Goal: Task Accomplishment & Management: Manage account settings

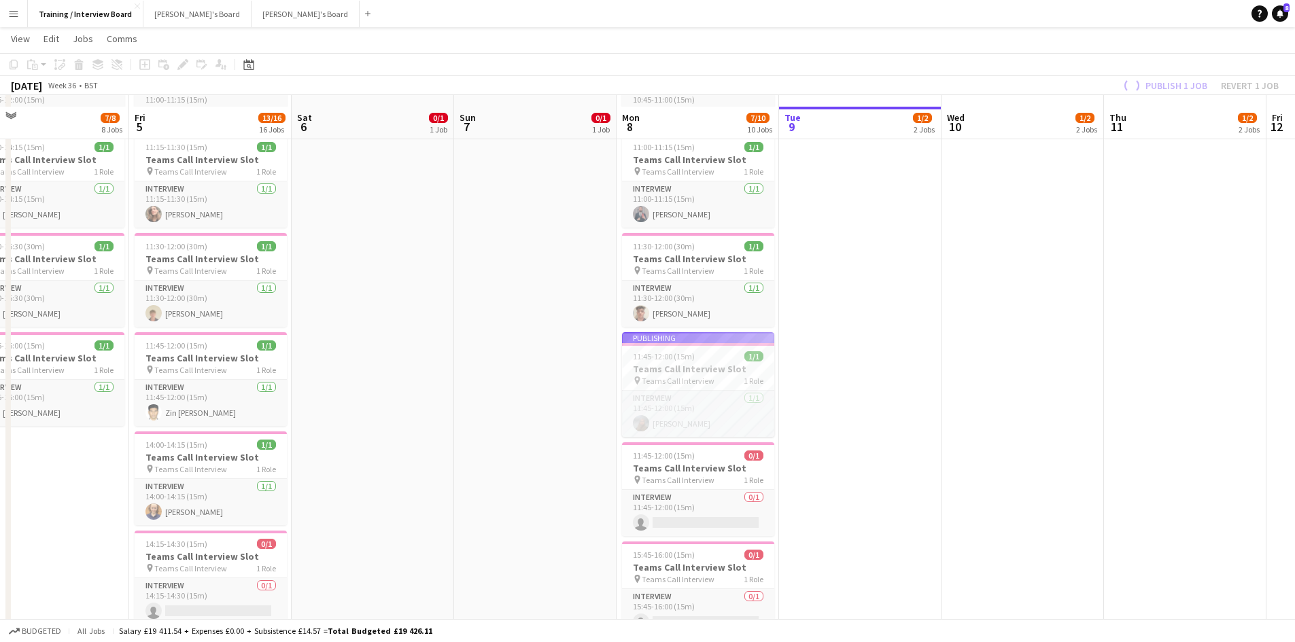
scroll to position [579, 0]
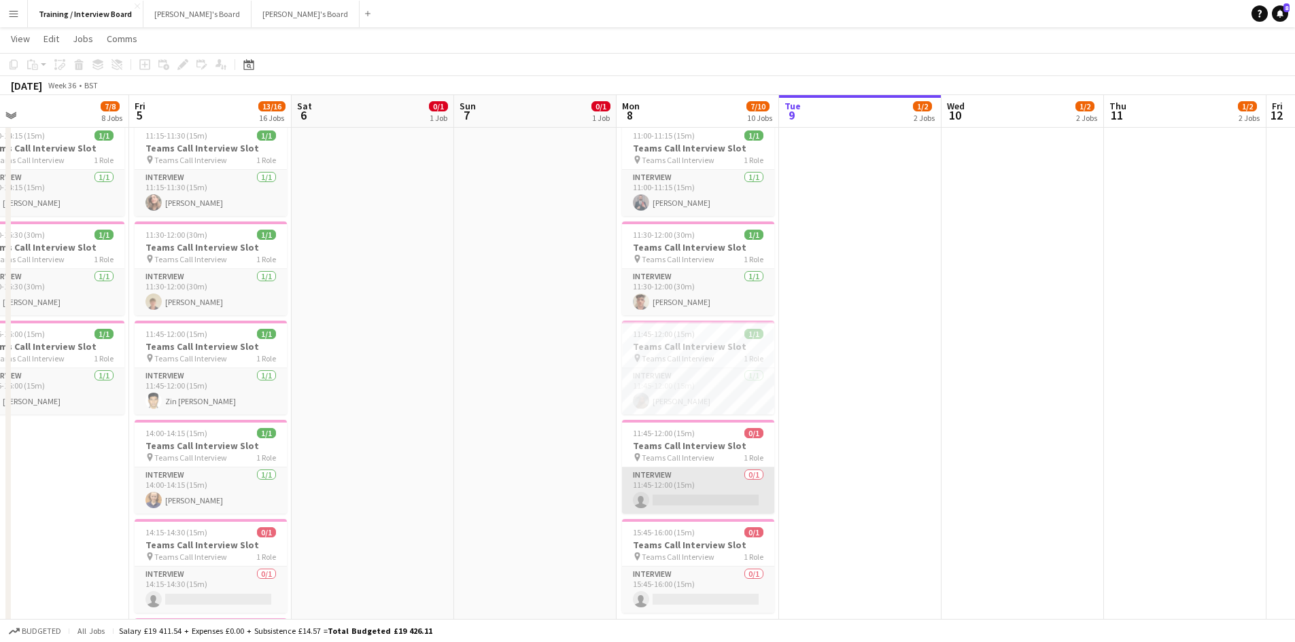
click at [676, 500] on app-card-role "Interview 0/1 11:45-12:00 (15m) single-neutral-actions" at bounding box center [698, 491] width 152 height 46
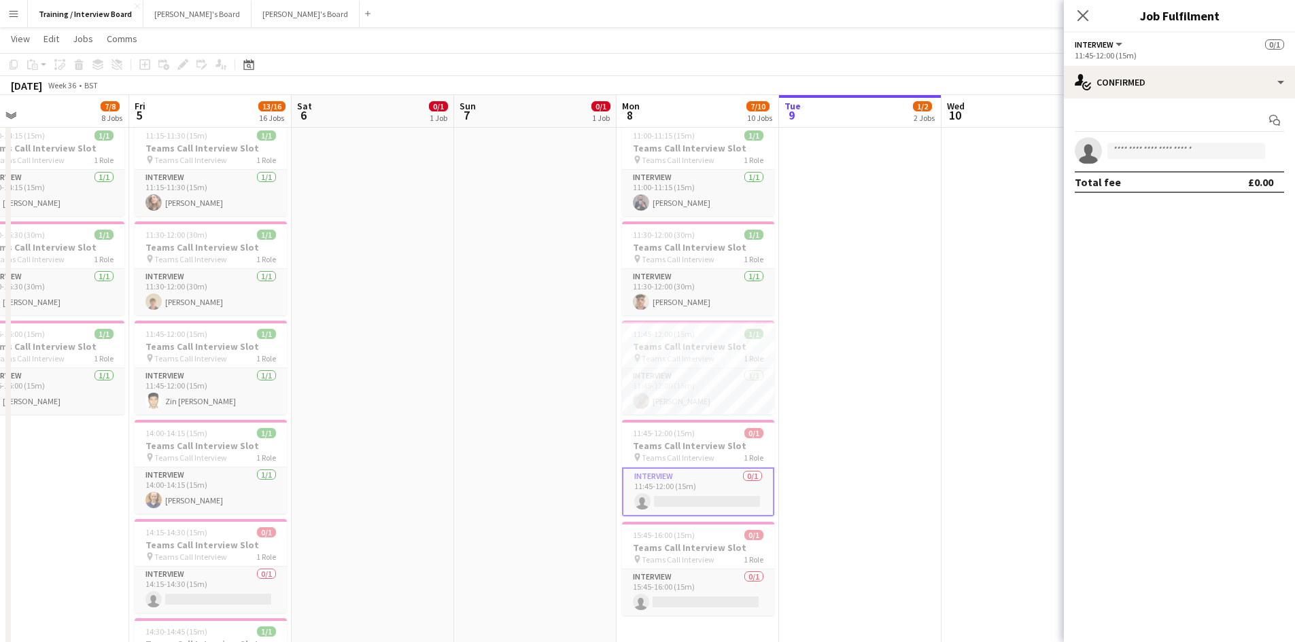
click at [689, 505] on app-card-role "Interview 0/1 11:45-12:00 (15m) single-neutral-actions" at bounding box center [698, 492] width 152 height 49
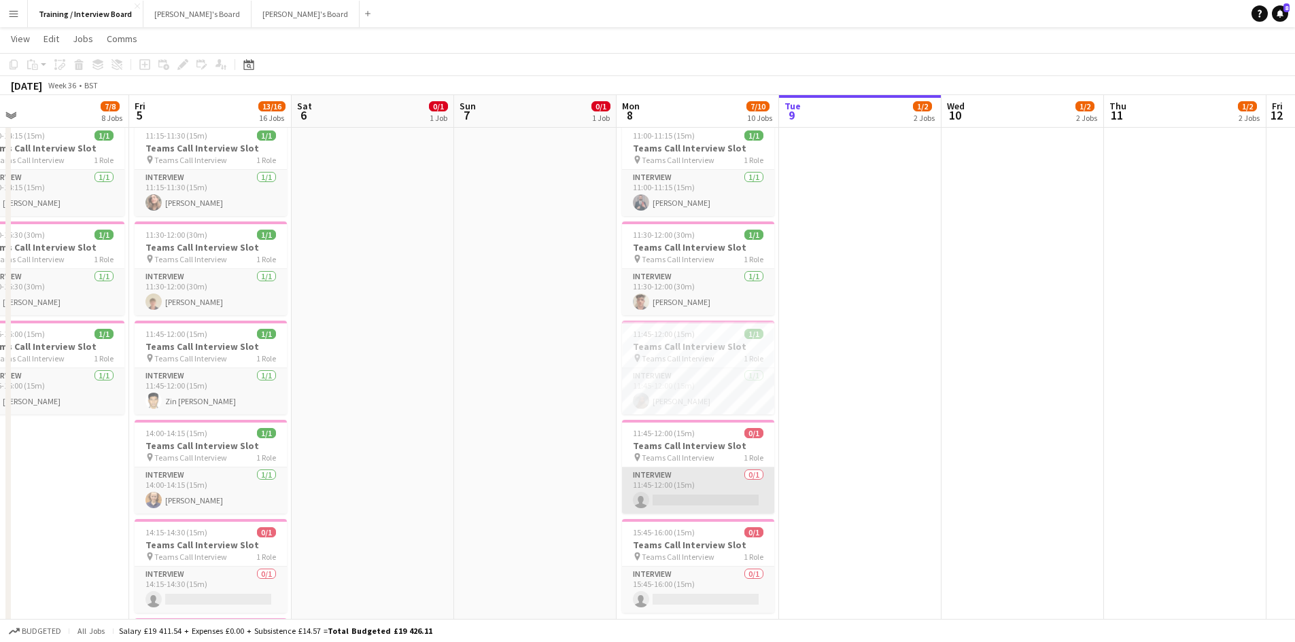
click at [694, 501] on app-card-role "Interview 0/1 11:45-12:00 (15m) single-neutral-actions" at bounding box center [698, 491] width 152 height 46
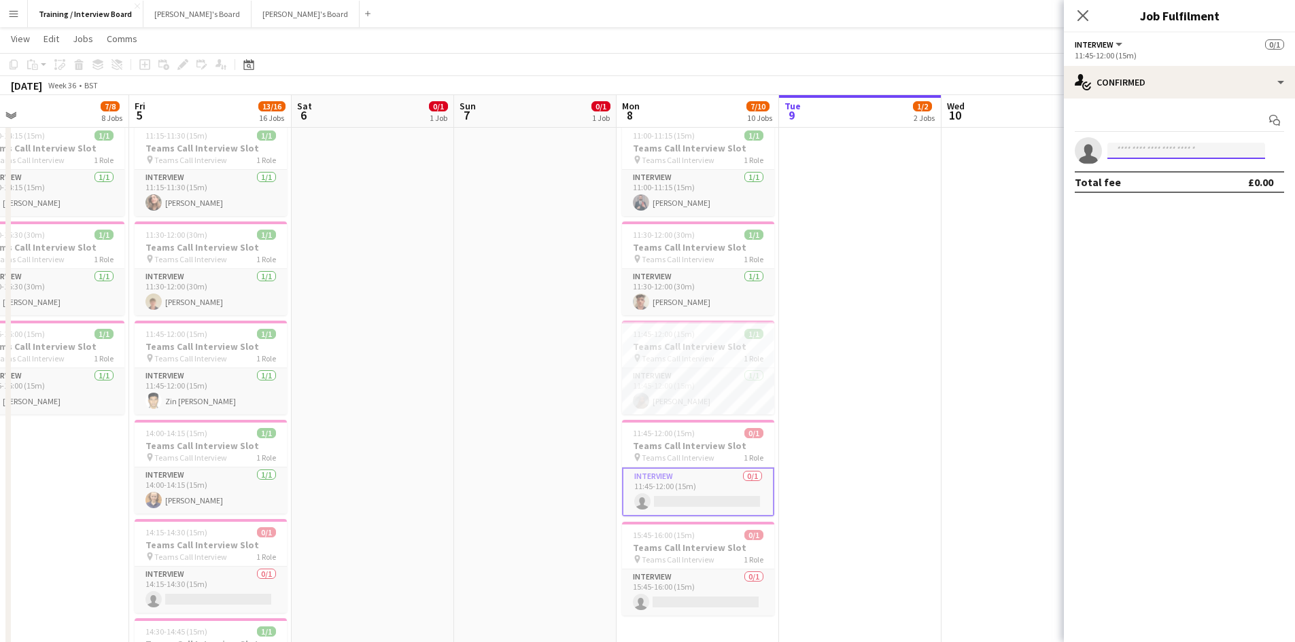
click at [1135, 144] on input at bounding box center [1186, 151] width 158 height 16
paste input "**********"
type input "**********"
click at [1144, 203] on div "Alice Appleyard Active aliceoapp@gmail.com +447471351581" at bounding box center [1186, 181] width 158 height 44
click at [1156, 188] on span "+447471351581" at bounding box center [1186, 192] width 136 height 11
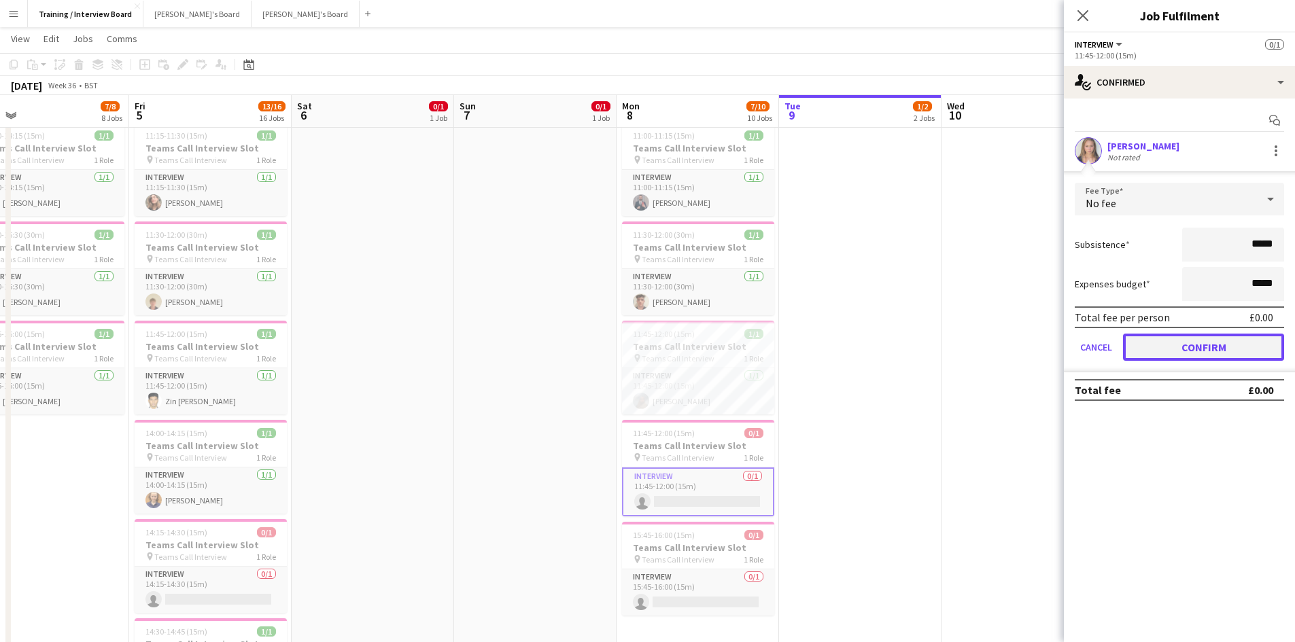
click at [1241, 348] on button "Confirm" at bounding box center [1203, 347] width 161 height 27
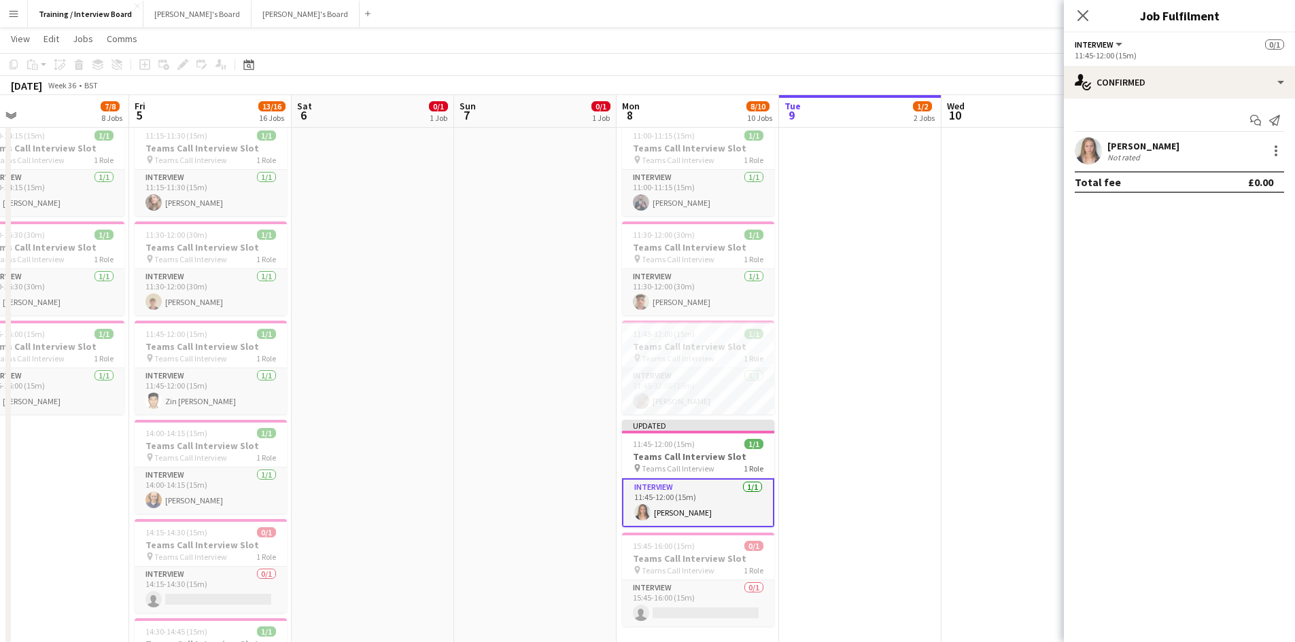
click at [824, 58] on app-toolbar "Copy Paste Paste Ctrl+V Paste with crew Ctrl+Shift+V Paste linked Job Delete Gr…" at bounding box center [647, 64] width 1295 height 23
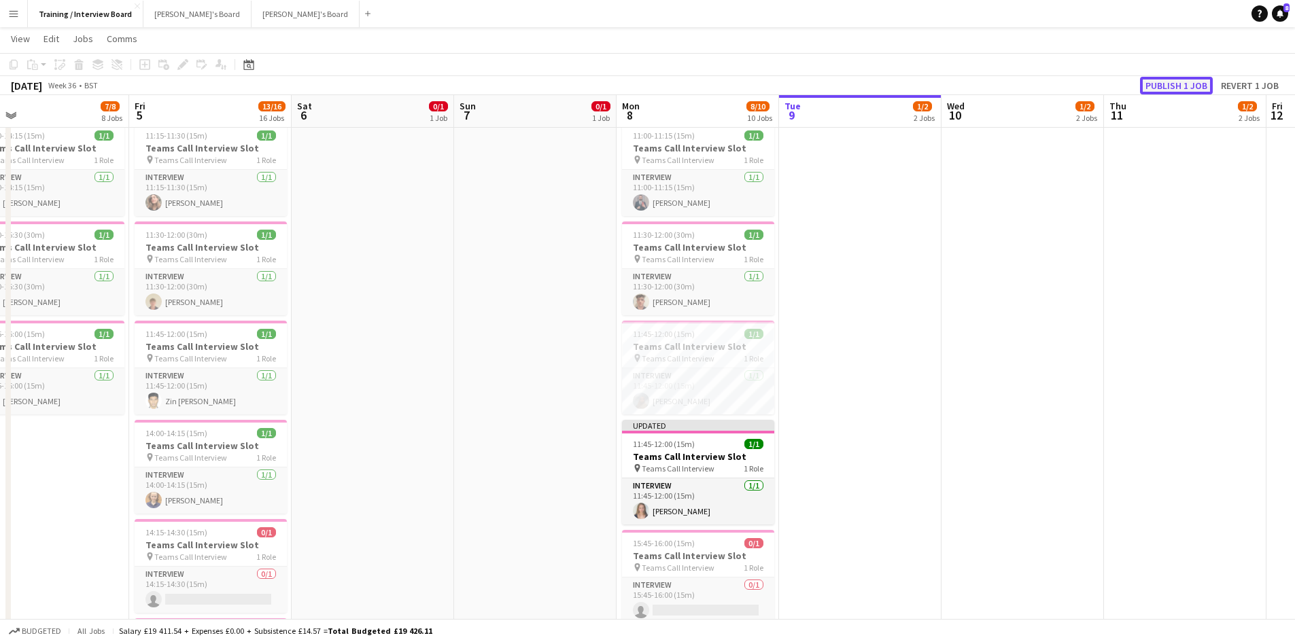
click at [1142, 88] on button "Publish 1 job" at bounding box center [1176, 86] width 73 height 18
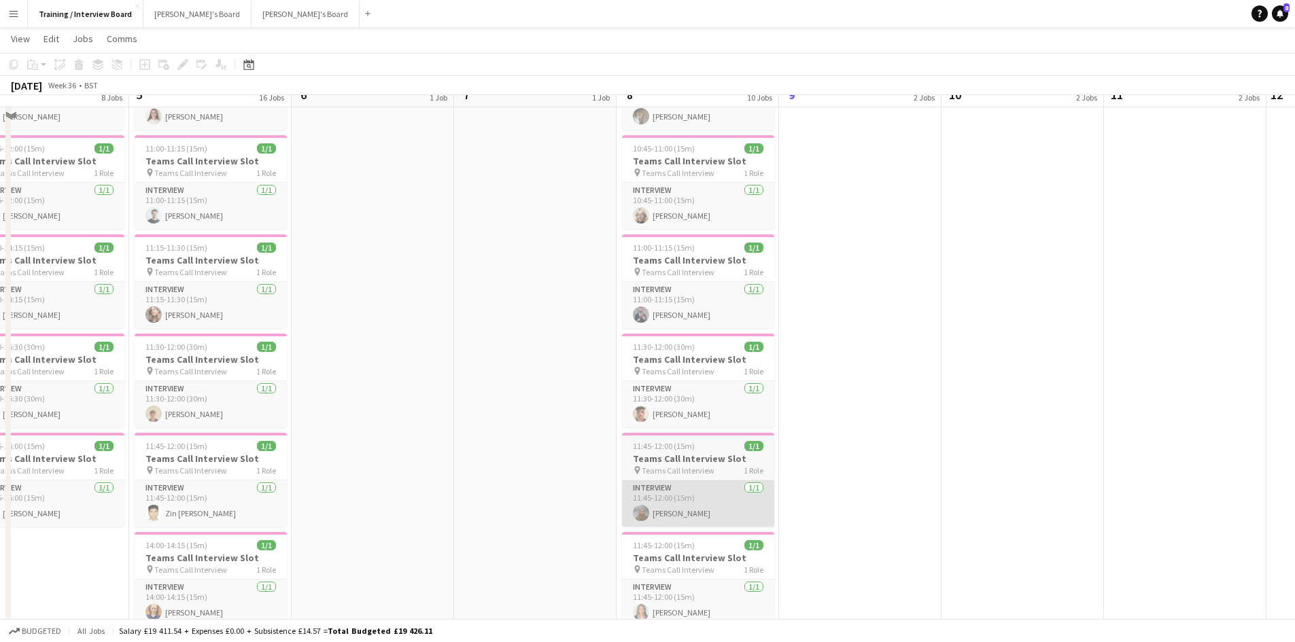
scroll to position [443, 0]
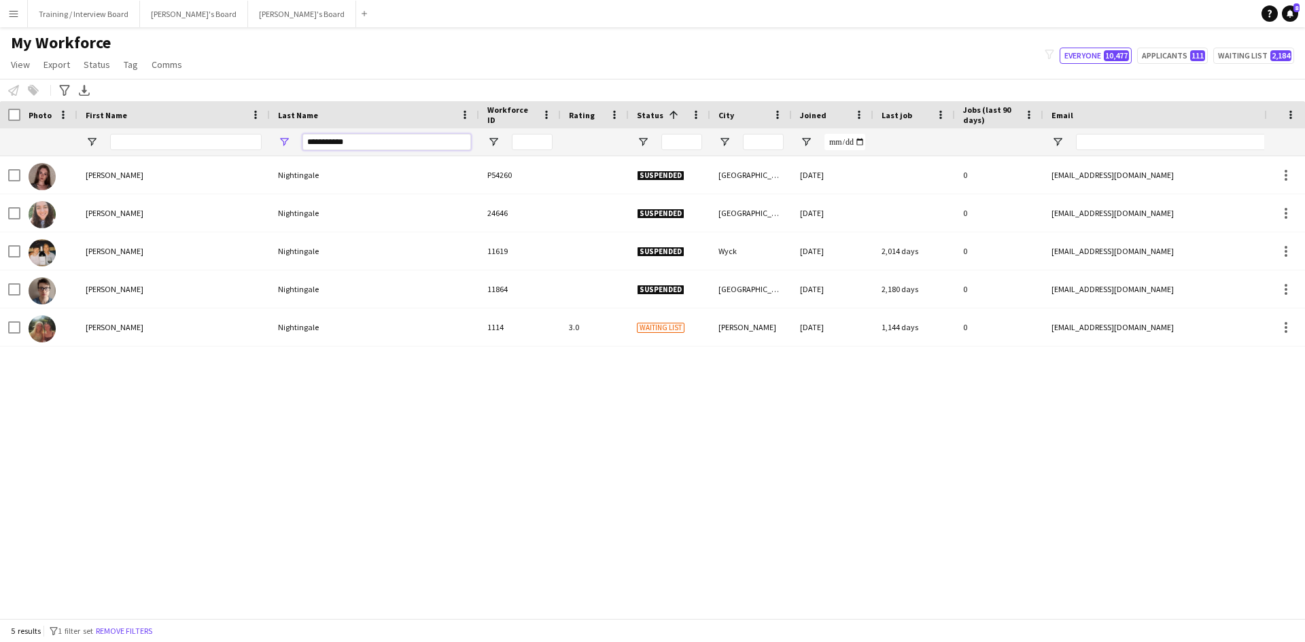
click at [368, 148] on input "**********" at bounding box center [387, 142] width 169 height 16
type input "*"
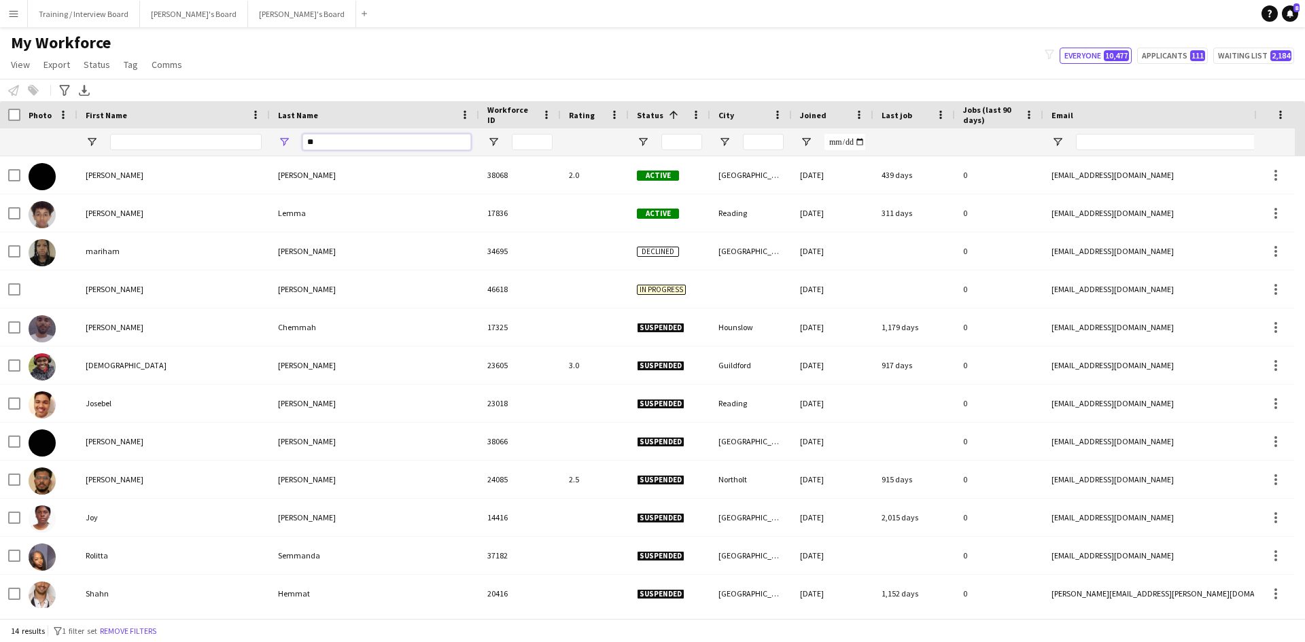
type input "*"
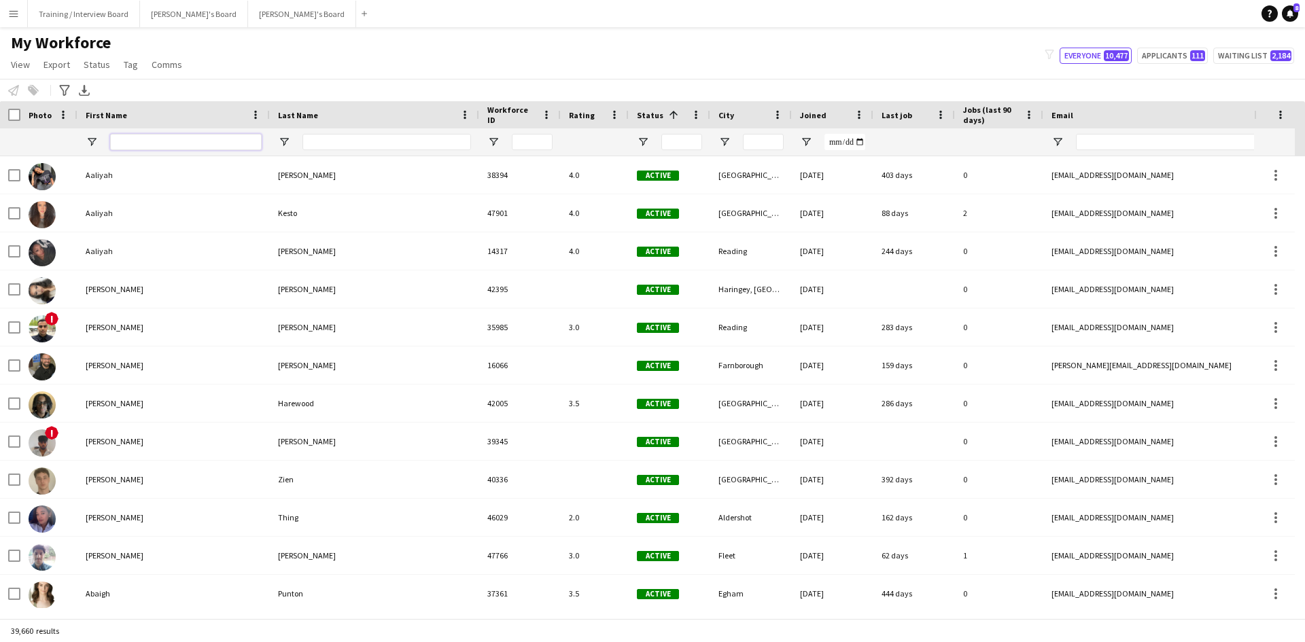
click at [173, 149] on input "First Name Filter Input" at bounding box center [186, 142] width 152 height 16
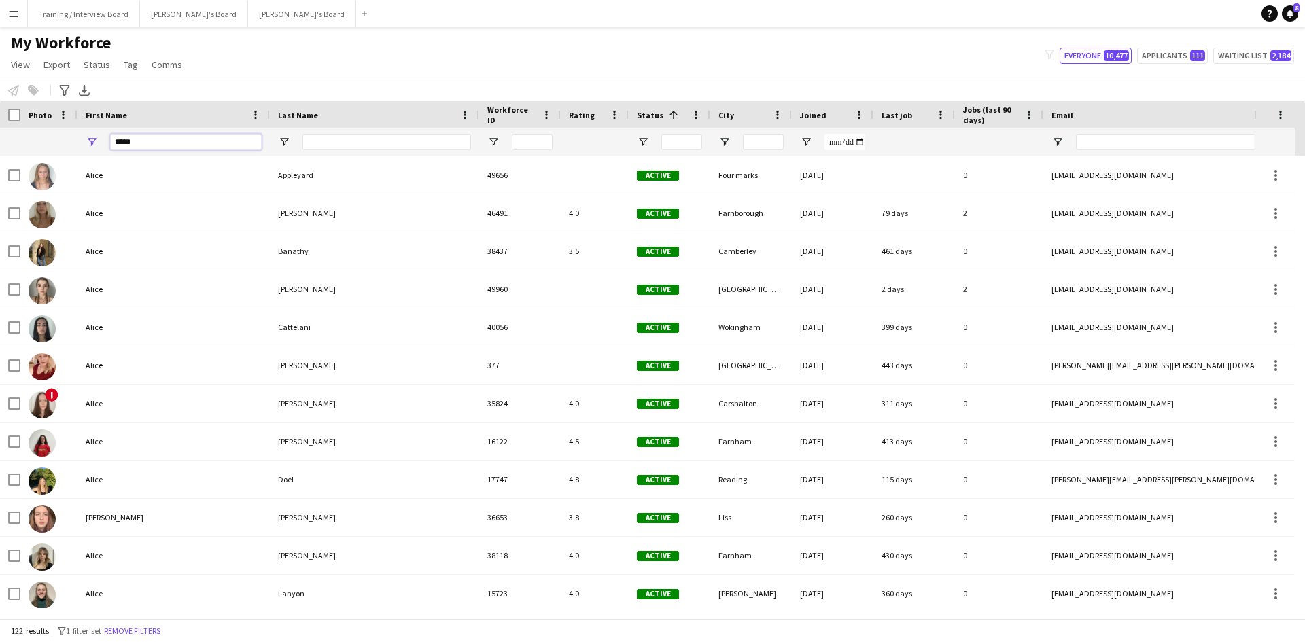
type input "*****"
click at [362, 139] on input "Last Name Filter Input" at bounding box center [387, 142] width 169 height 16
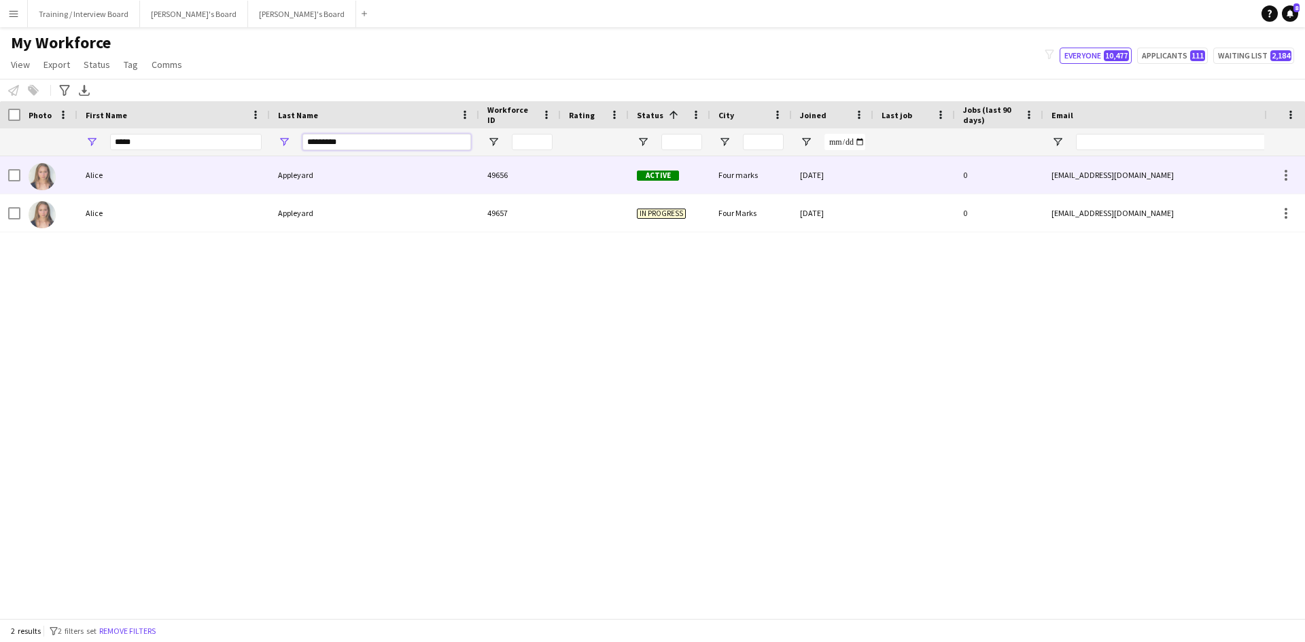
type input "*********"
click at [510, 167] on div "49656" at bounding box center [520, 174] width 82 height 37
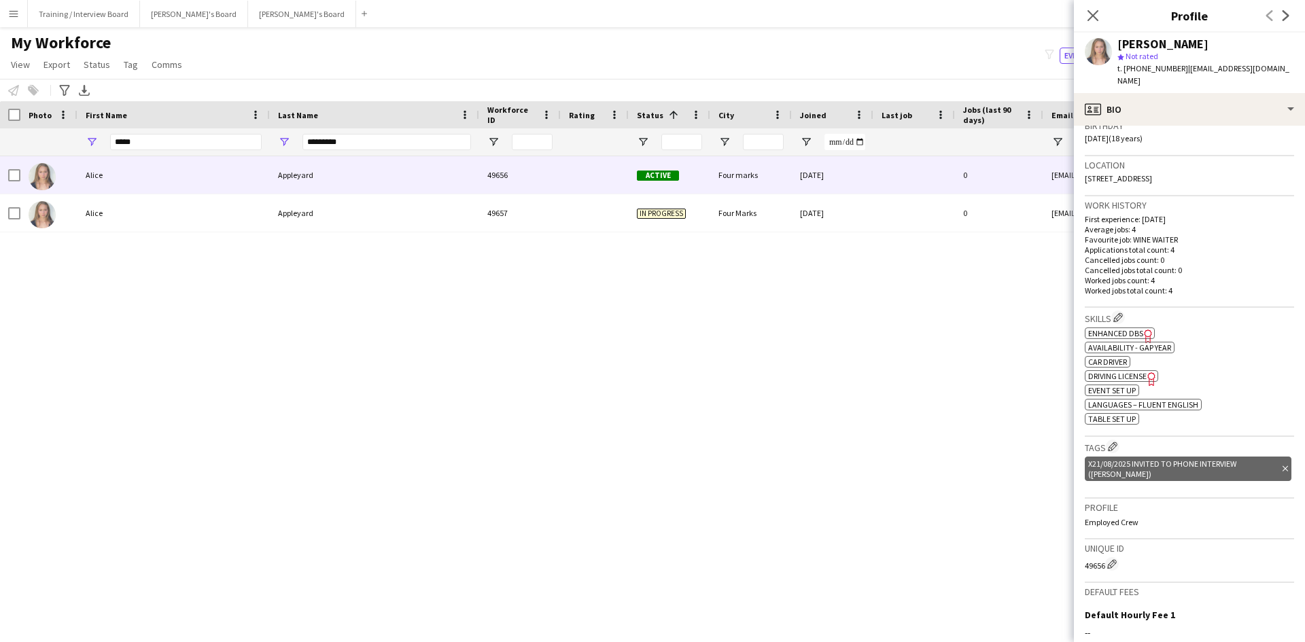
scroll to position [408, 0]
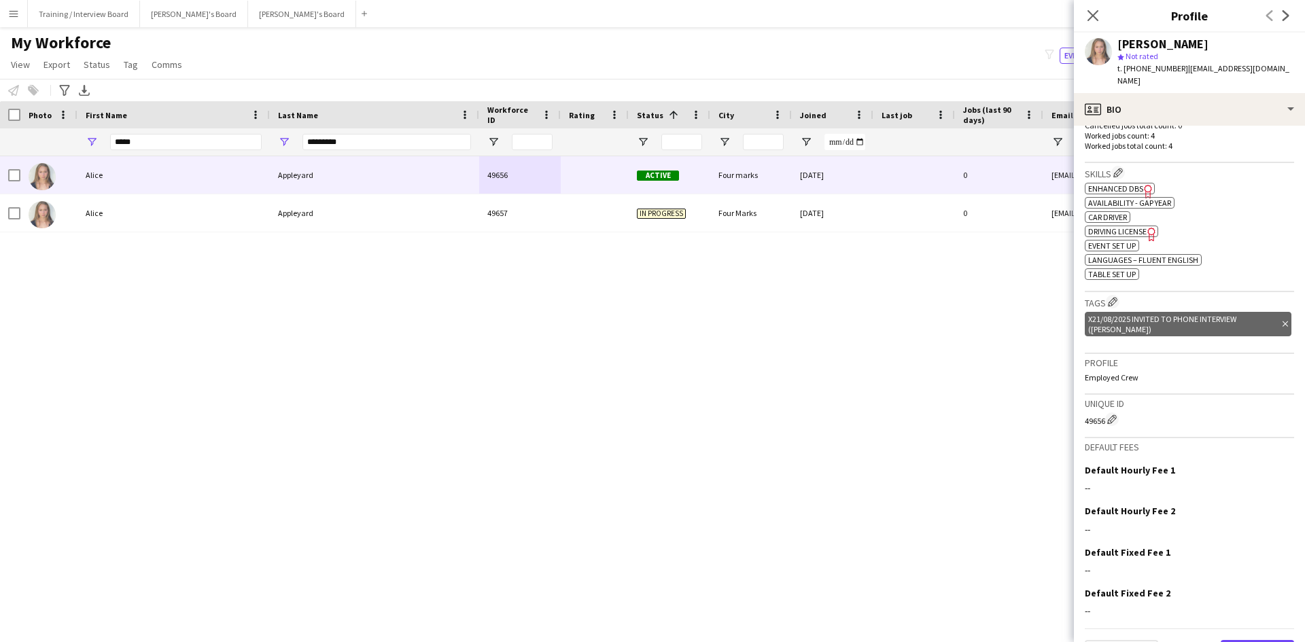
click at [1245, 640] on button "Next" at bounding box center [1257, 653] width 73 height 27
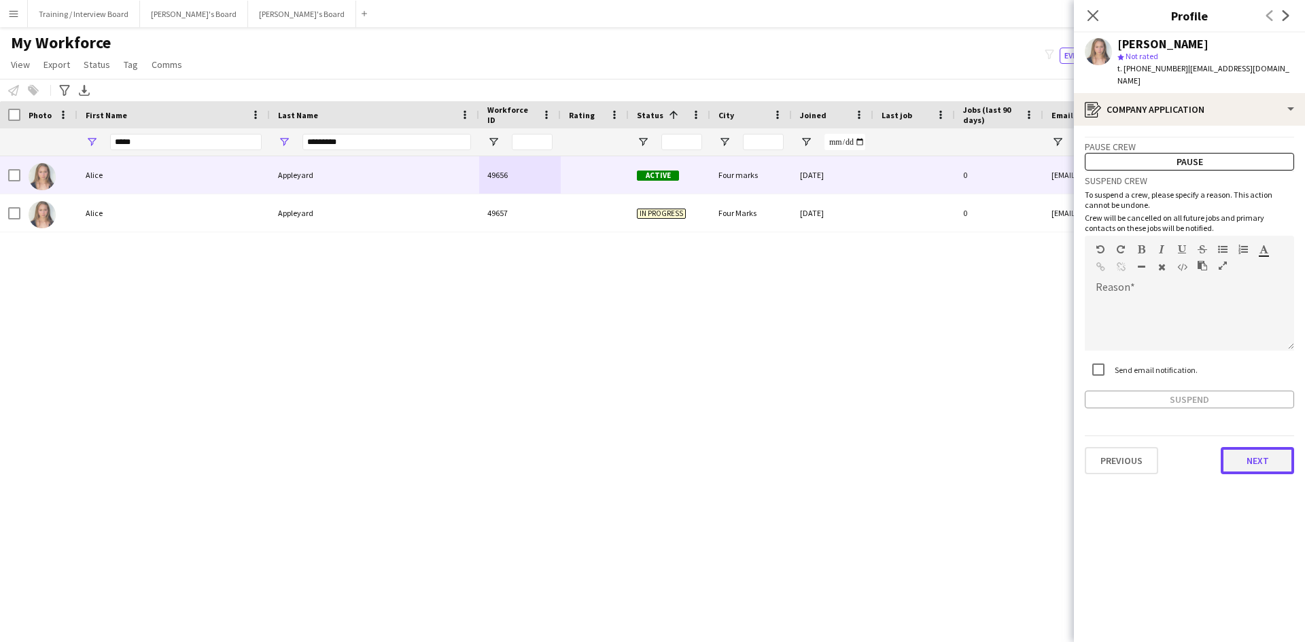
click at [1252, 447] on button "Next" at bounding box center [1257, 460] width 73 height 27
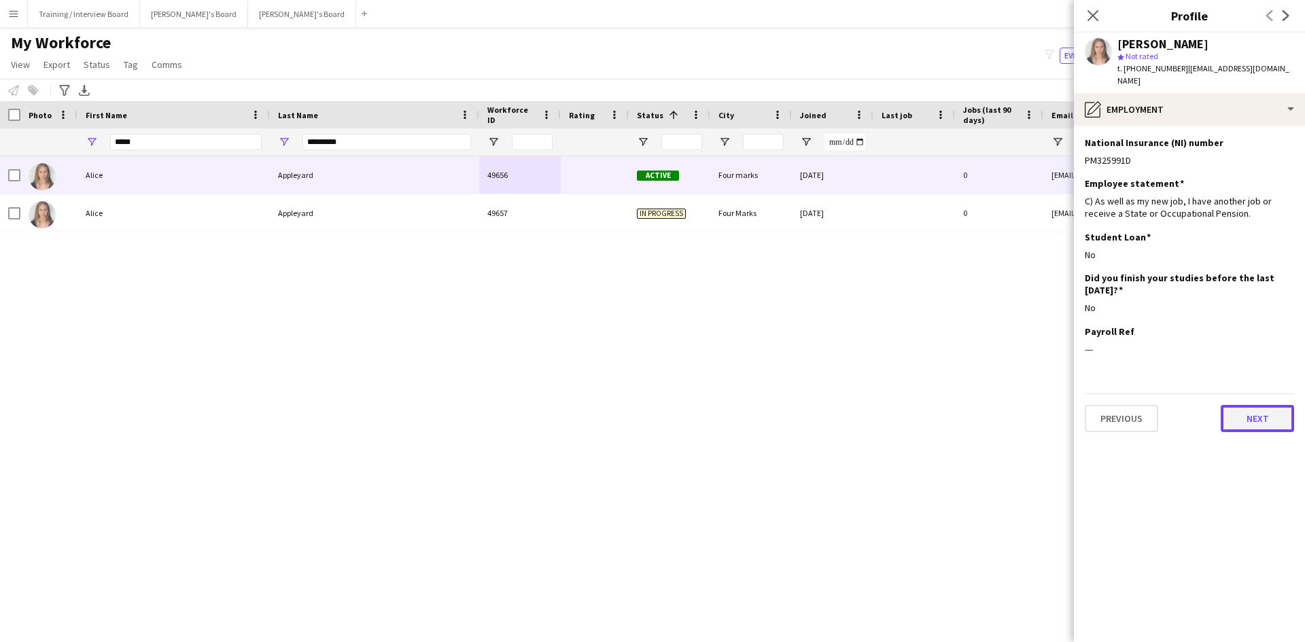
click at [1255, 413] on button "Next" at bounding box center [1257, 418] width 73 height 27
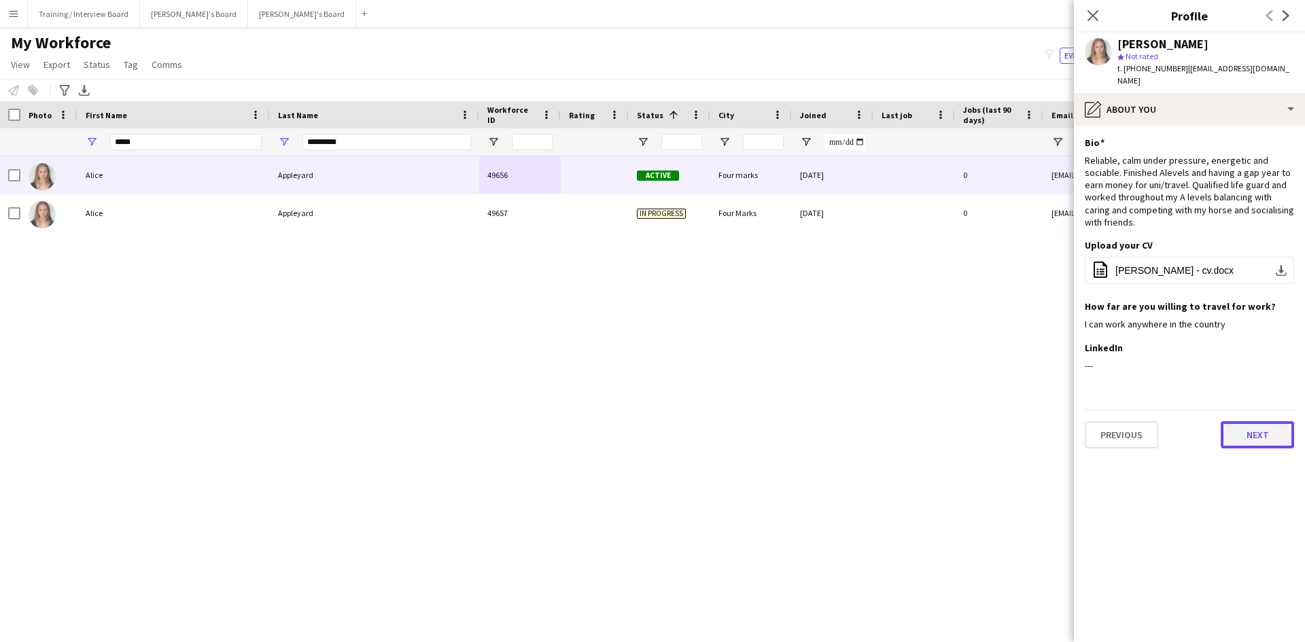
click at [1271, 423] on button "Next" at bounding box center [1257, 434] width 73 height 27
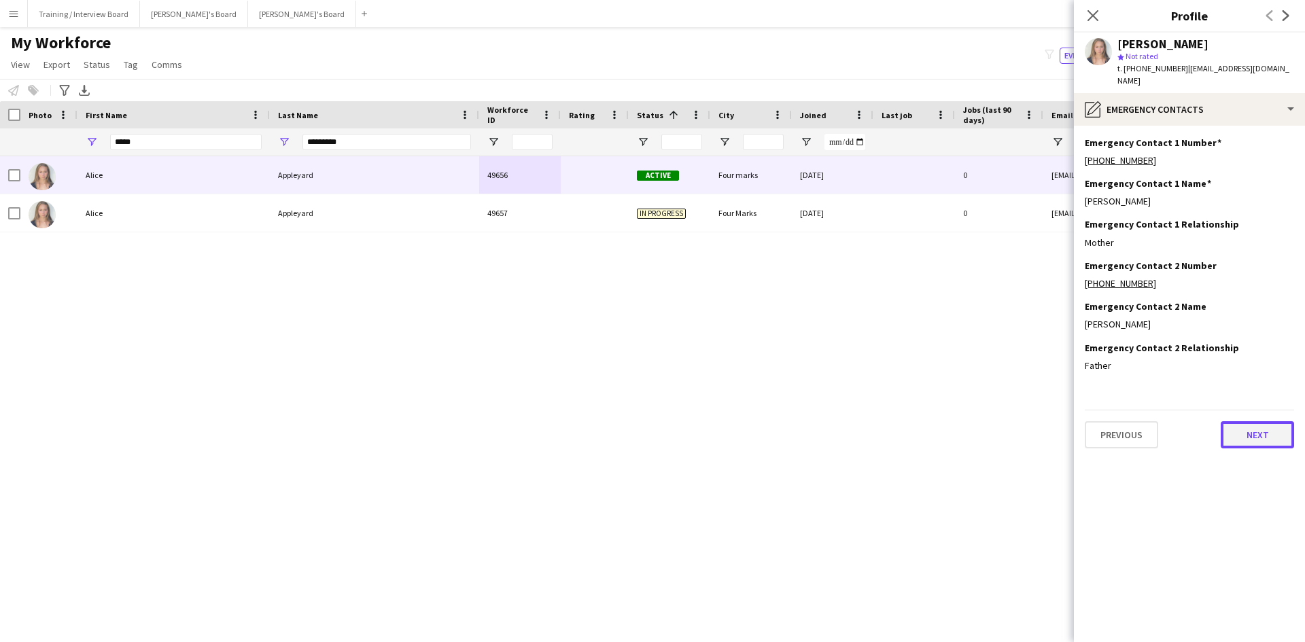
click at [1234, 421] on button "Next" at bounding box center [1257, 434] width 73 height 27
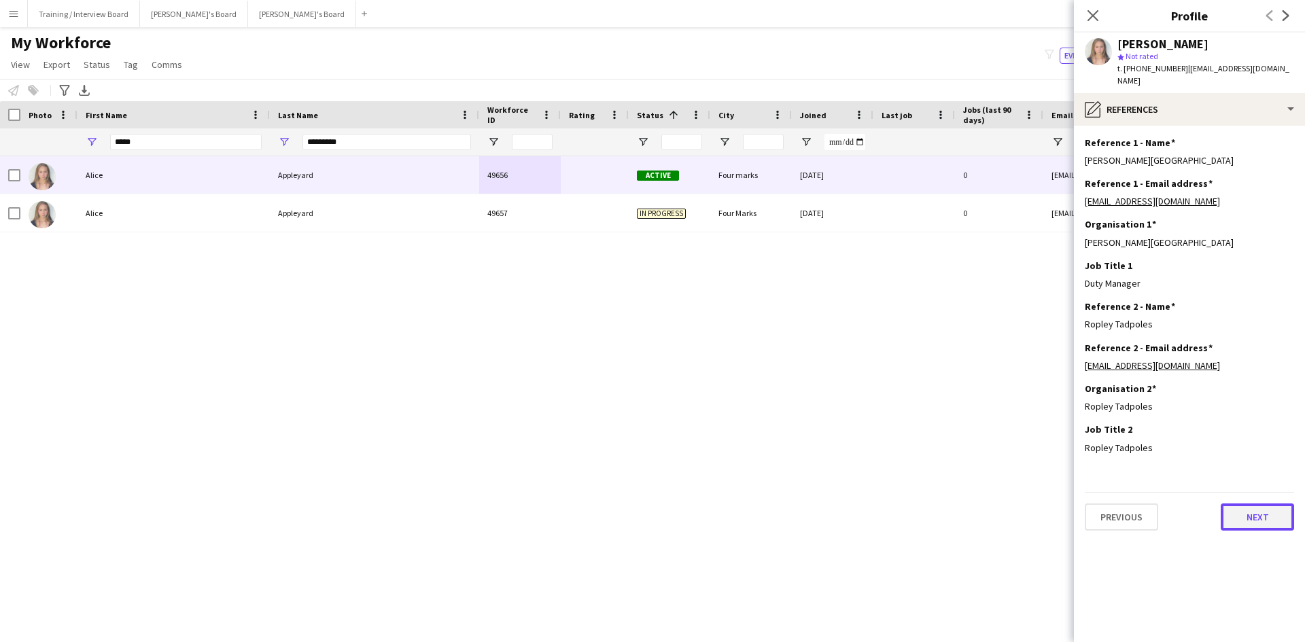
click at [1266, 514] on button "Next" at bounding box center [1257, 517] width 73 height 27
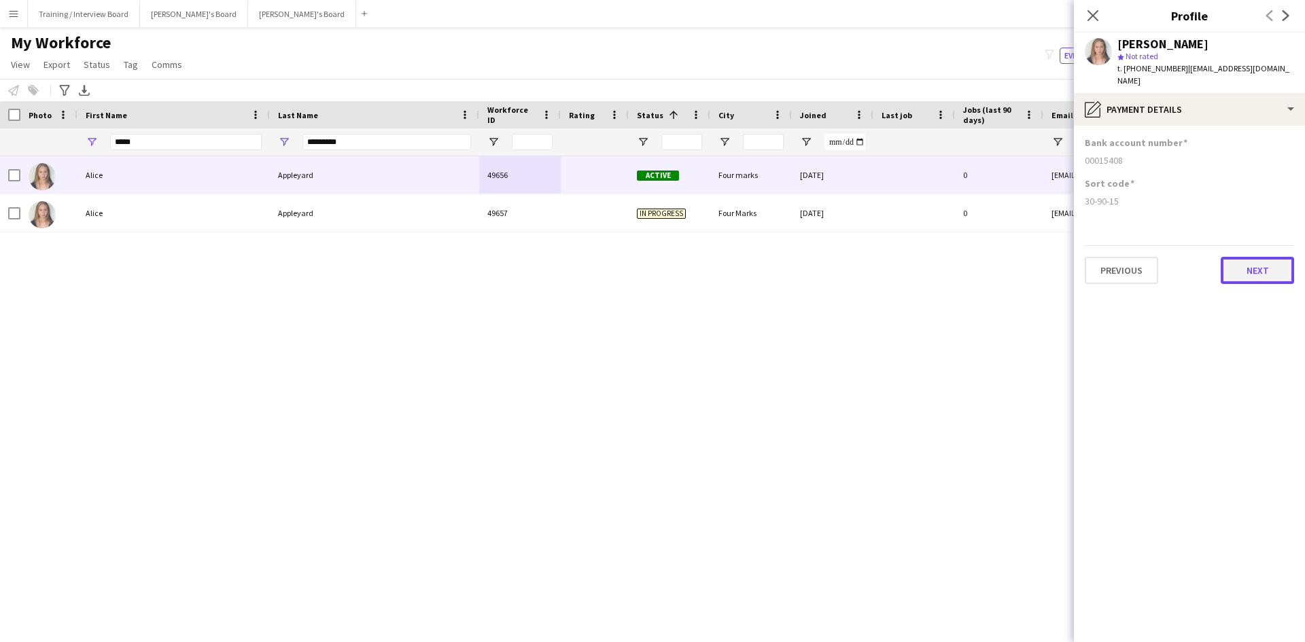
click at [1254, 257] on button "Next" at bounding box center [1257, 270] width 73 height 27
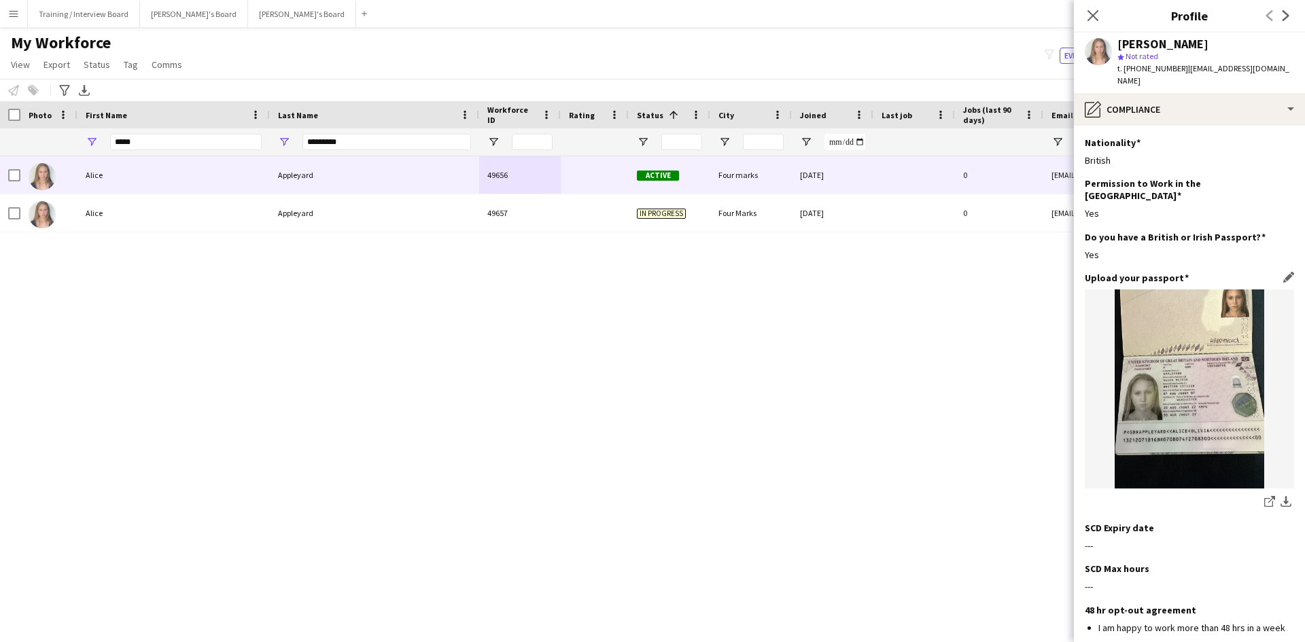
click at [1255, 468] on div "share-external-link-1 download-bottom" at bounding box center [1189, 401] width 209 height 222
click at [1264, 498] on icon at bounding box center [1268, 502] width 9 height 9
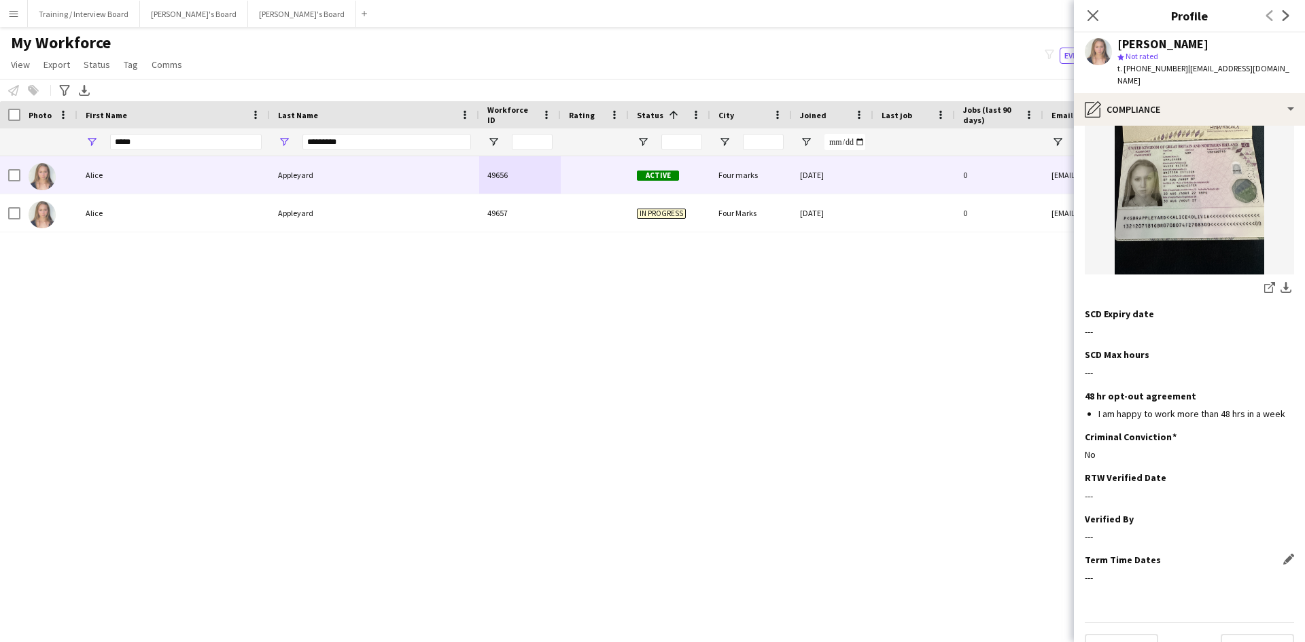
scroll to position [219, 0]
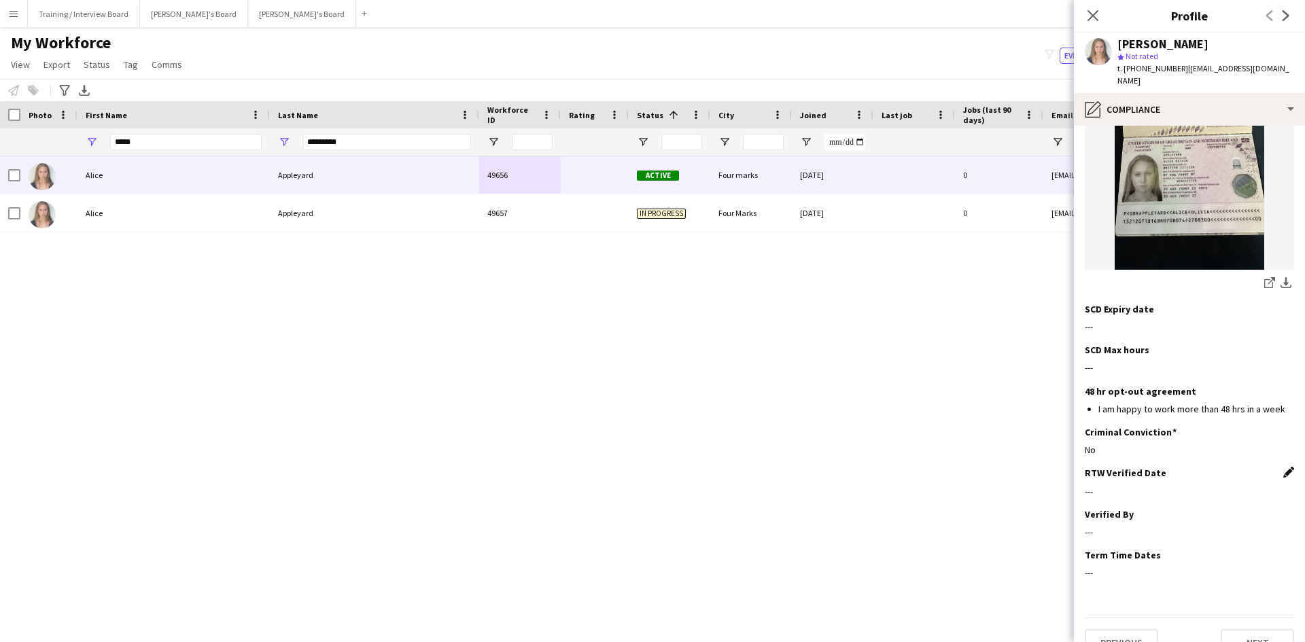
click at [1283, 467] on app-icon "Edit this field" at bounding box center [1288, 472] width 11 height 11
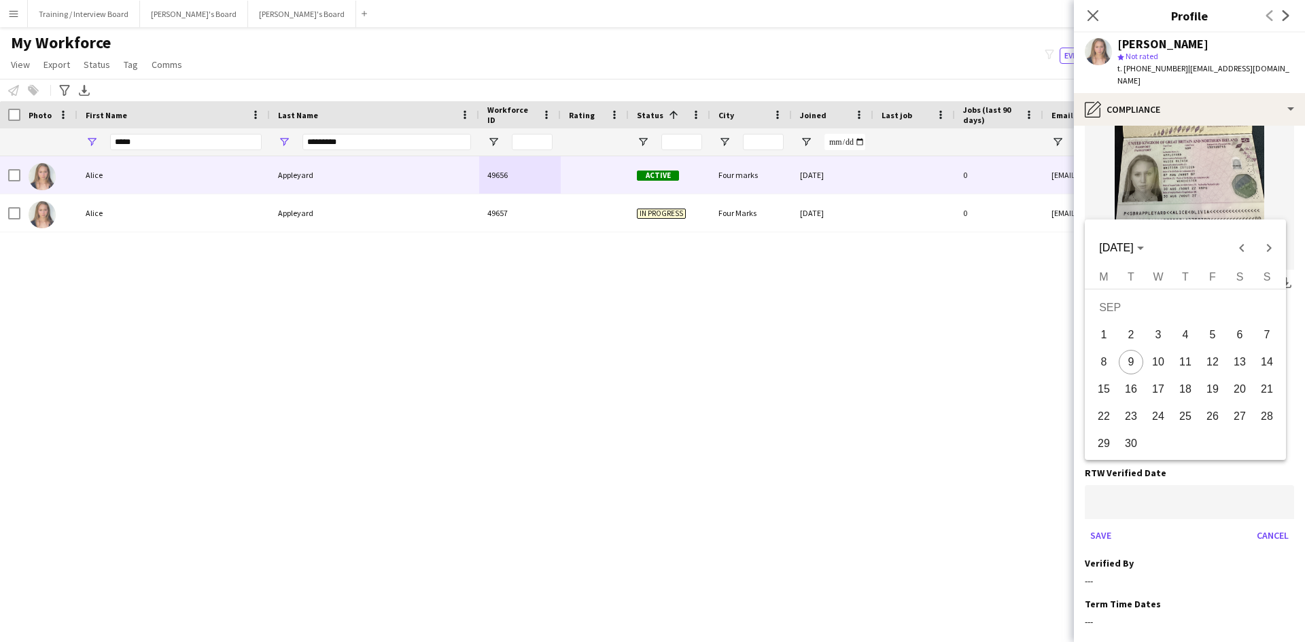
click at [1175, 475] on body "Menu Boards Boards Boards All jobs Status Workforce Workforce My Workforce Recr…" at bounding box center [652, 321] width 1305 height 642
click at [1126, 361] on span "9" at bounding box center [1131, 362] width 24 height 24
type input "**********"
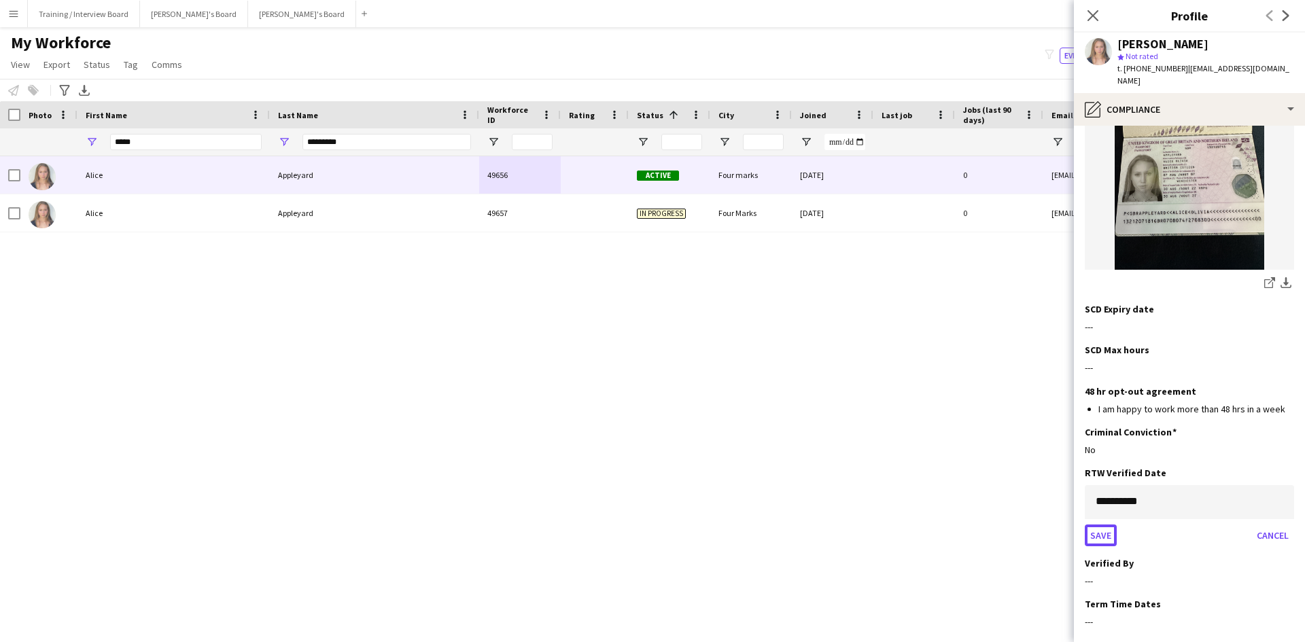
drag, startPoint x: 1098, startPoint y: 519, endPoint x: 1305, endPoint y: 513, distance: 206.7
click at [1099, 525] on button "Save" at bounding box center [1101, 536] width 32 height 22
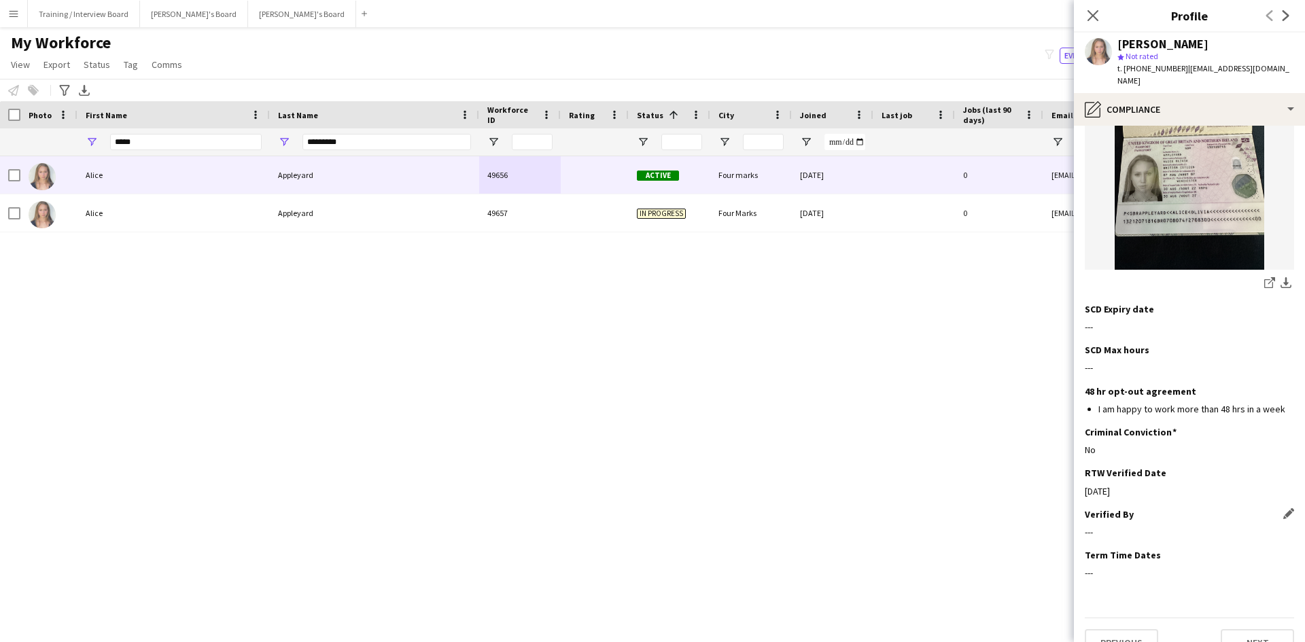
click at [1273, 509] on div "Verified By Edit this field" at bounding box center [1189, 515] width 209 height 12
click at [1283, 509] on app-icon "Edit this field" at bounding box center [1288, 514] width 11 height 11
click at [1128, 526] on input at bounding box center [1189, 543] width 209 height 34
type input "**"
click at [1094, 579] on button "Save" at bounding box center [1101, 590] width 32 height 22
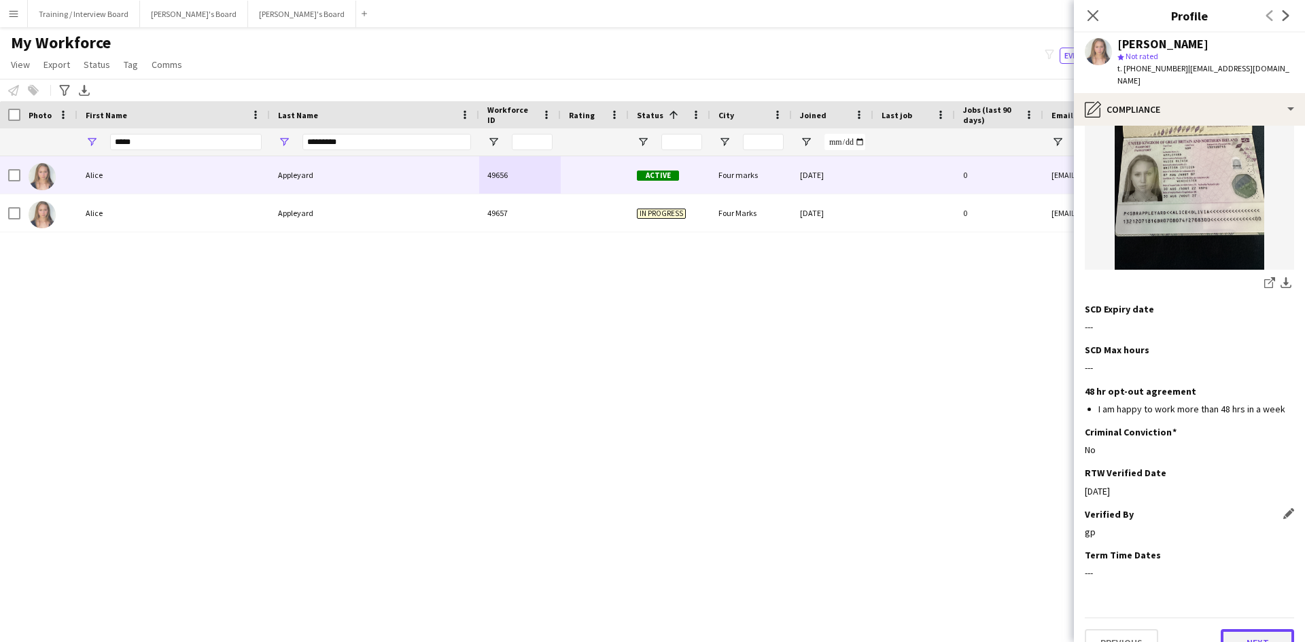
click at [1226, 630] on button "Next" at bounding box center [1257, 643] width 73 height 27
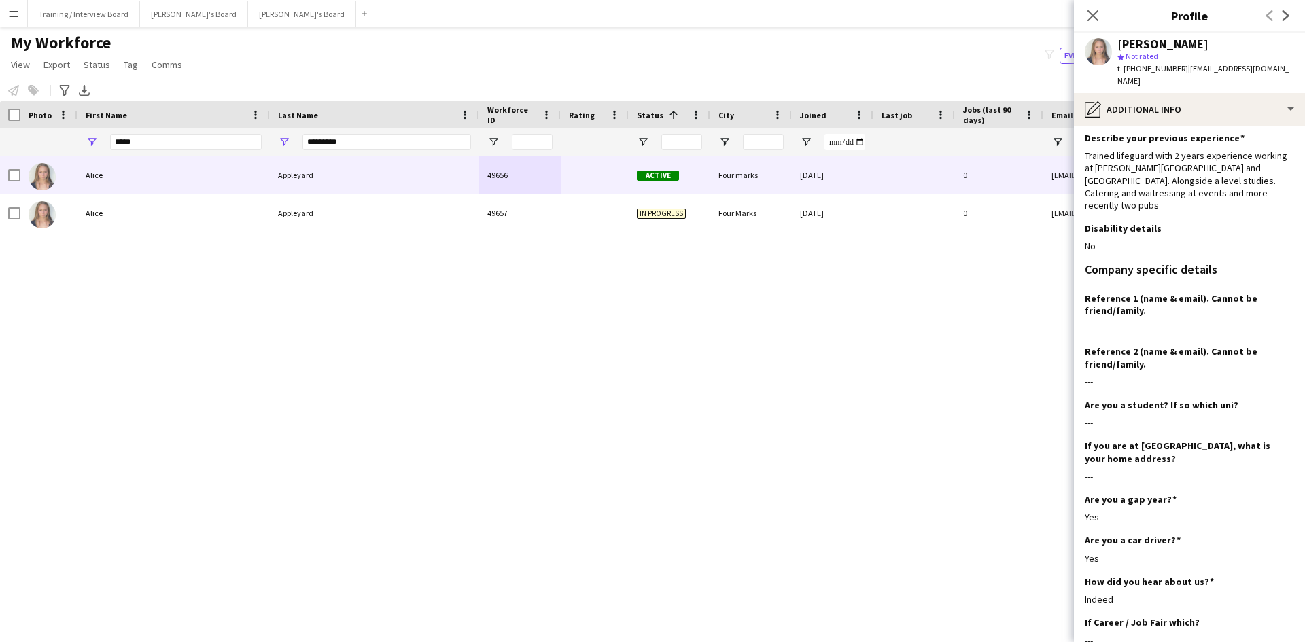
scroll to position [154, 0]
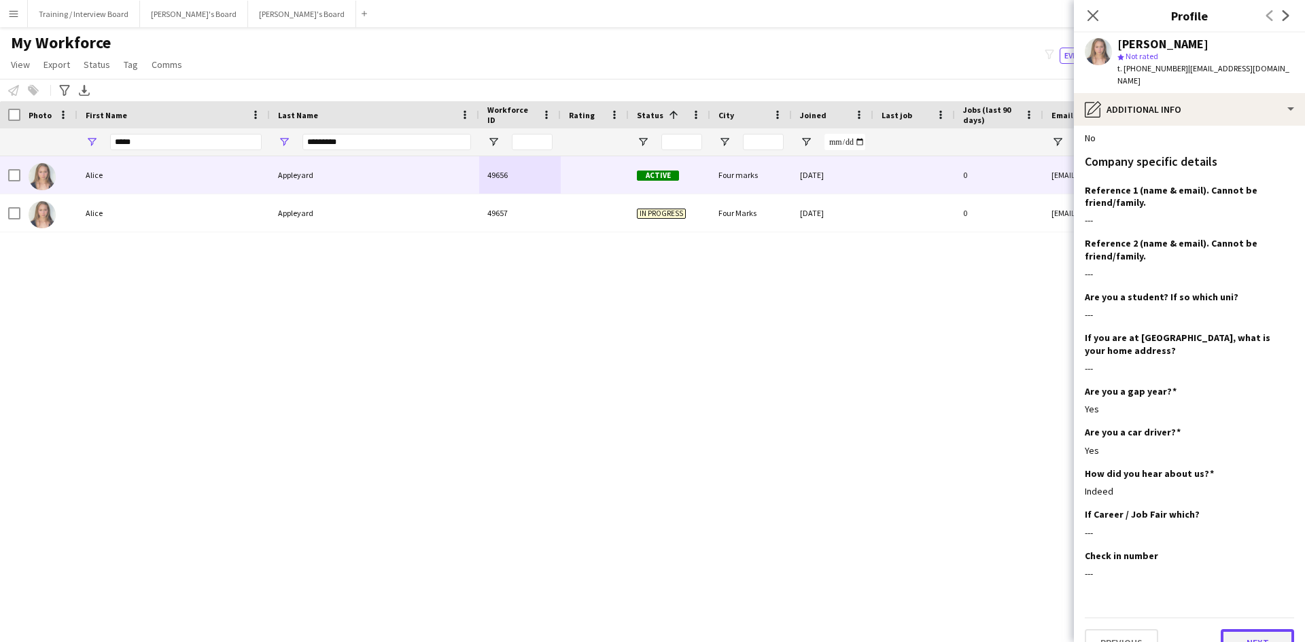
click at [1242, 630] on button "Next" at bounding box center [1257, 643] width 73 height 27
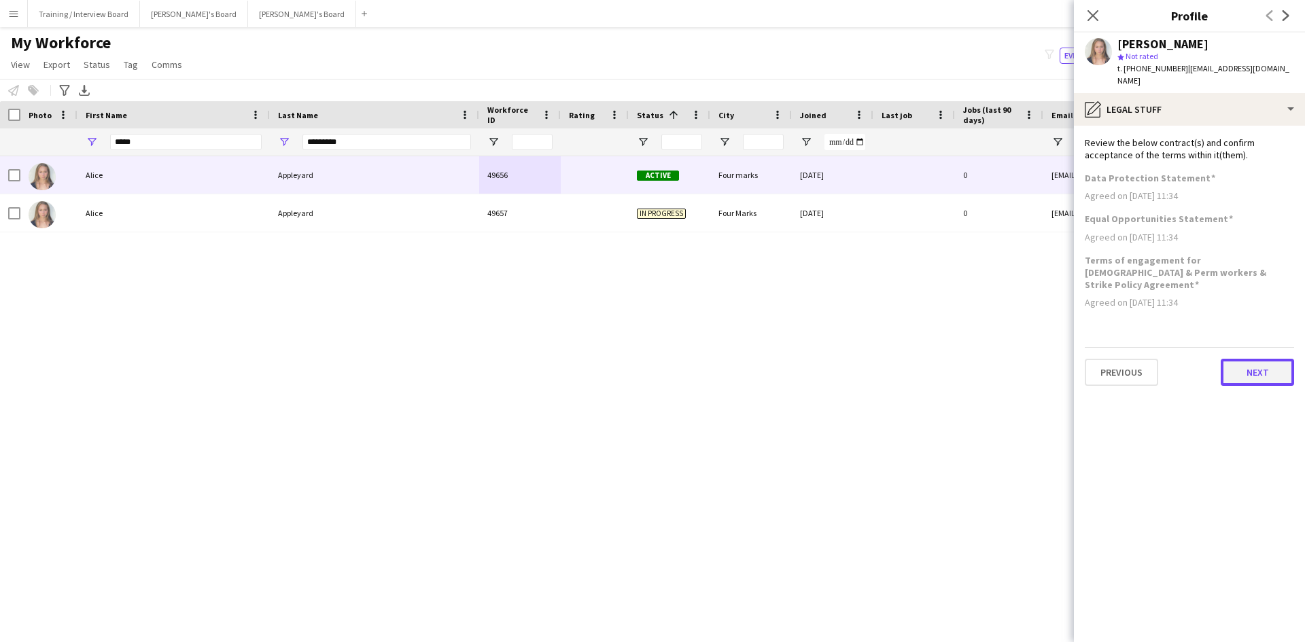
click at [1269, 359] on button "Next" at bounding box center [1257, 372] width 73 height 27
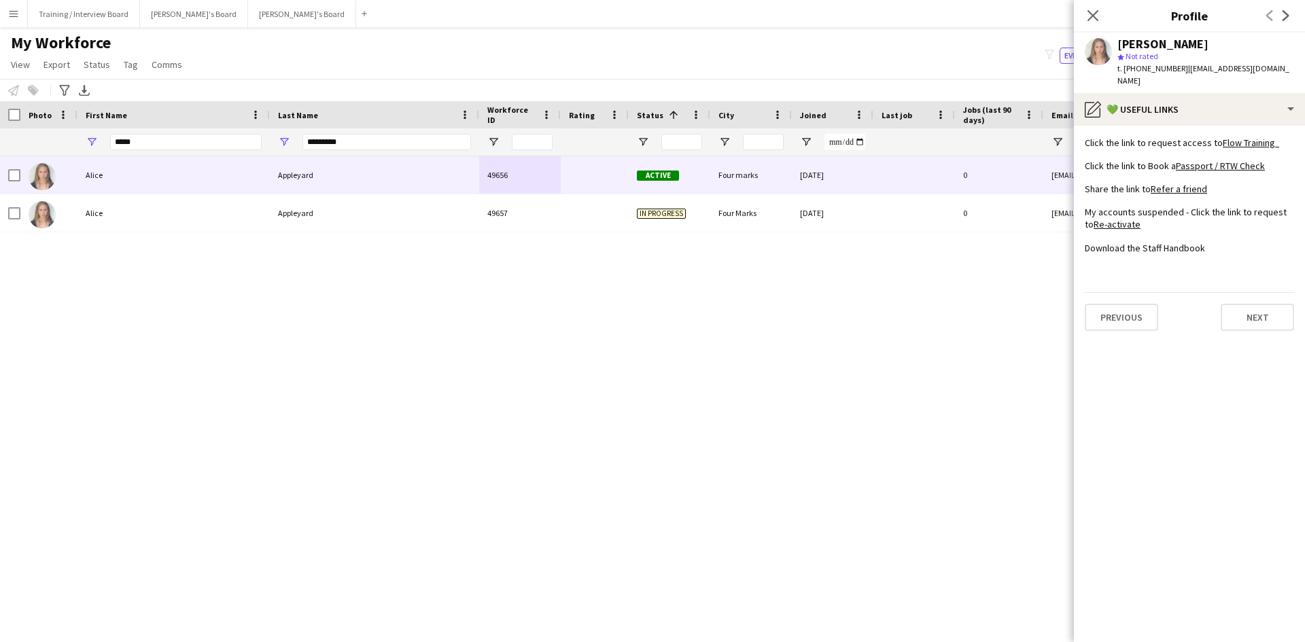
click at [1246, 292] on div "Previous Next" at bounding box center [1189, 311] width 209 height 39
click at [1247, 304] on button "Next" at bounding box center [1257, 317] width 73 height 27
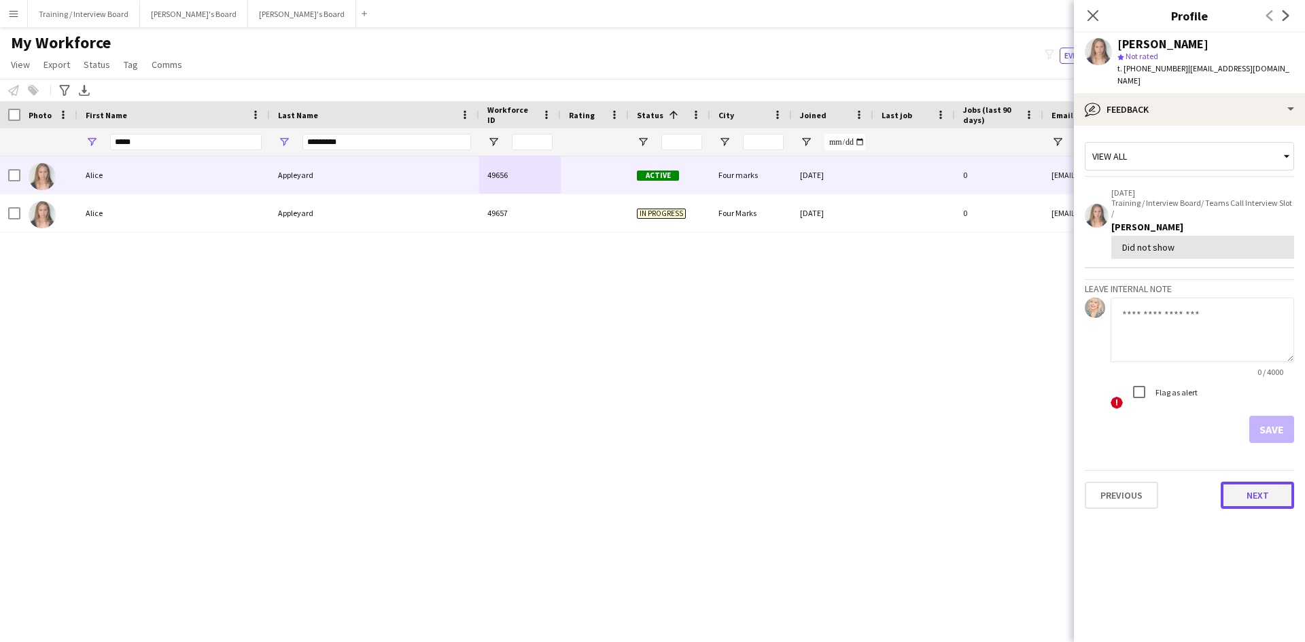
click at [1245, 482] on button "Next" at bounding box center [1257, 495] width 73 height 27
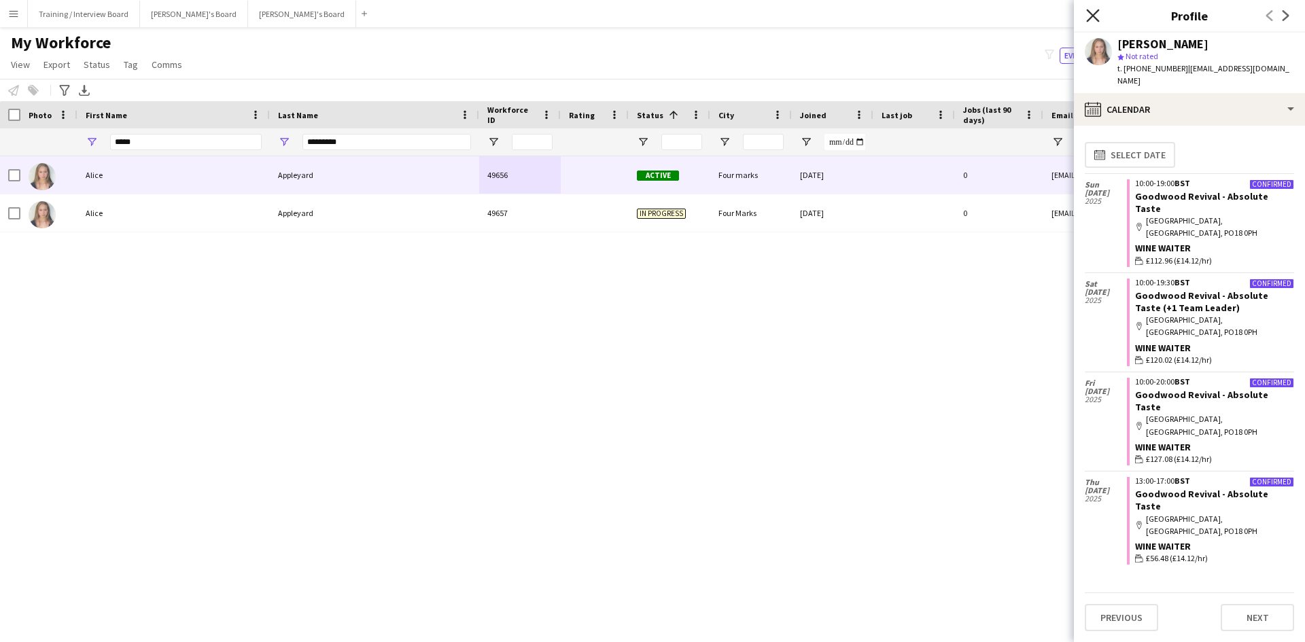
click at [1090, 13] on icon at bounding box center [1092, 15] width 13 height 13
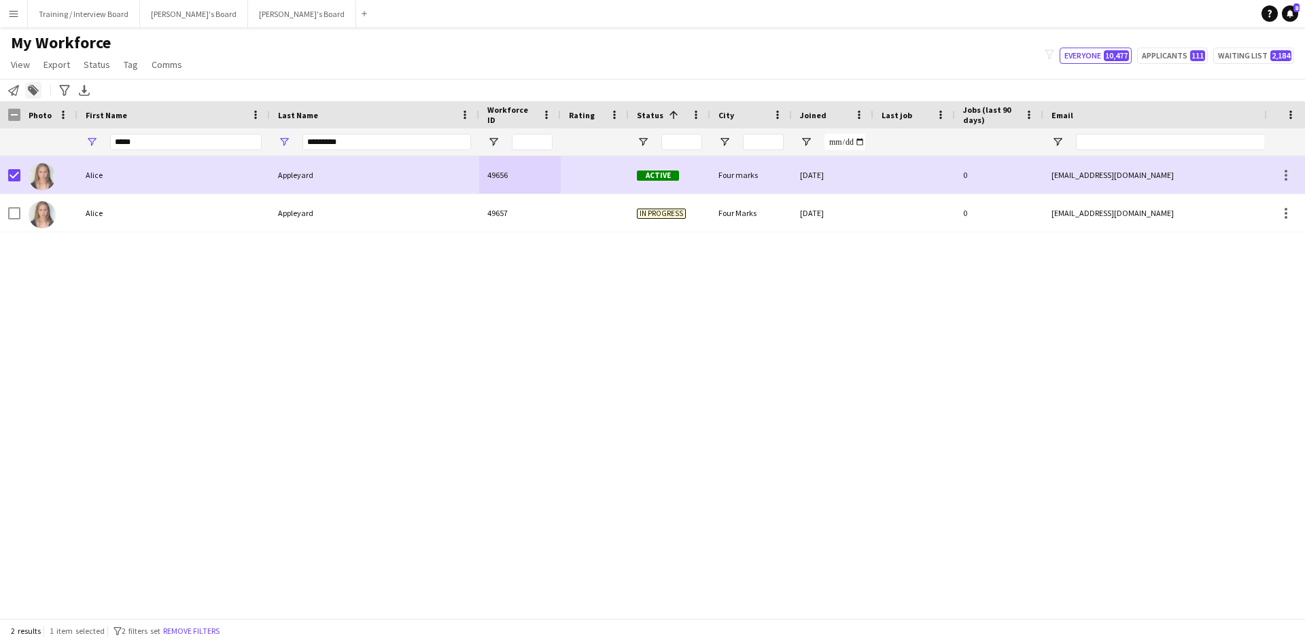
click at [26, 92] on div "Add to tag" at bounding box center [33, 90] width 16 height 16
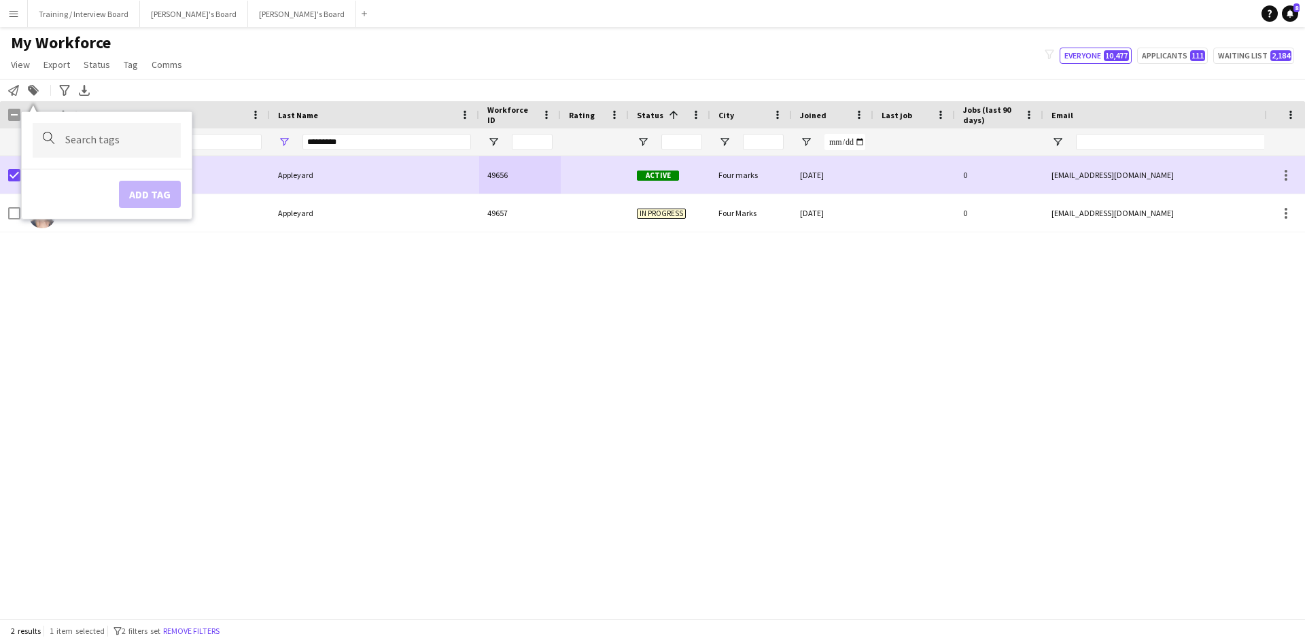
click at [305, 247] on div "Alice Appleyard 49656 Active Four marks 18-08-2025 0 appleyardanon@gmail.com +4…" at bounding box center [632, 382] width 1264 height 452
click at [13, 84] on div "Notify workforce" at bounding box center [13, 90] width 16 height 16
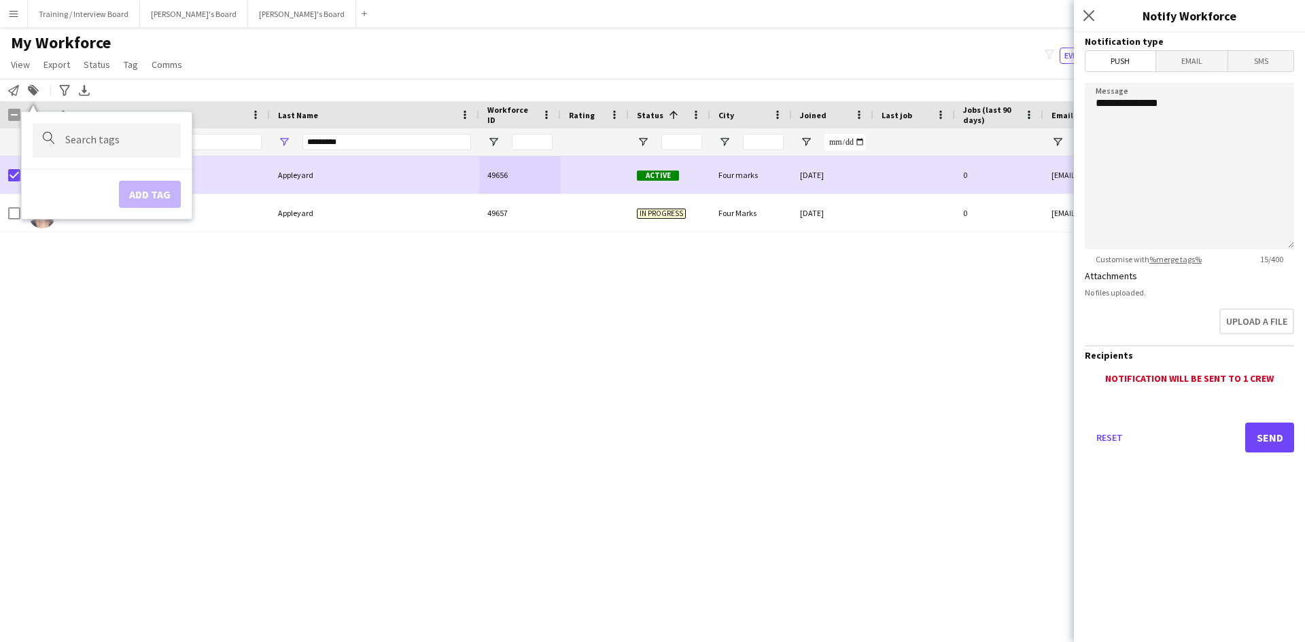
click at [101, 261] on div "Alice Appleyard 49656 Active Four marks 18-08-2025 0 appleyardanon@gmail.com +4…" at bounding box center [632, 382] width 1264 height 452
click at [24, 254] on div "Alice Appleyard 49656 Active Four marks 18-08-2025 0 appleyardanon@gmail.com +4…" at bounding box center [632, 382] width 1264 height 452
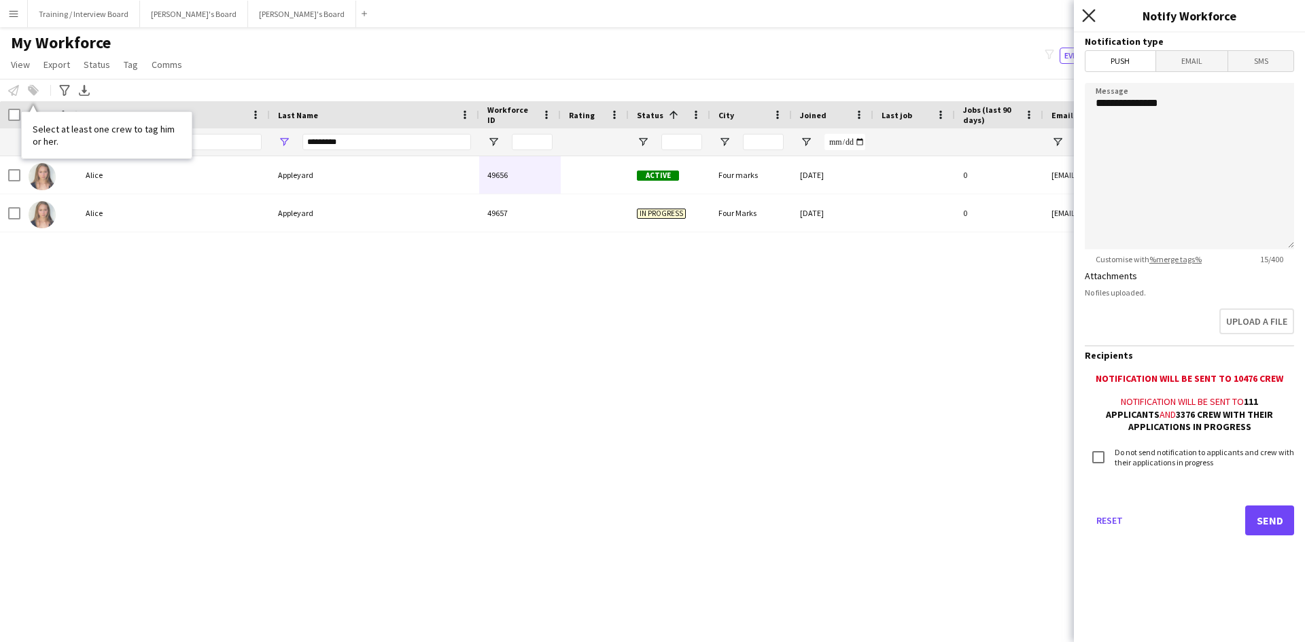
click at [1090, 16] on icon "Close pop-in" at bounding box center [1088, 15] width 13 height 13
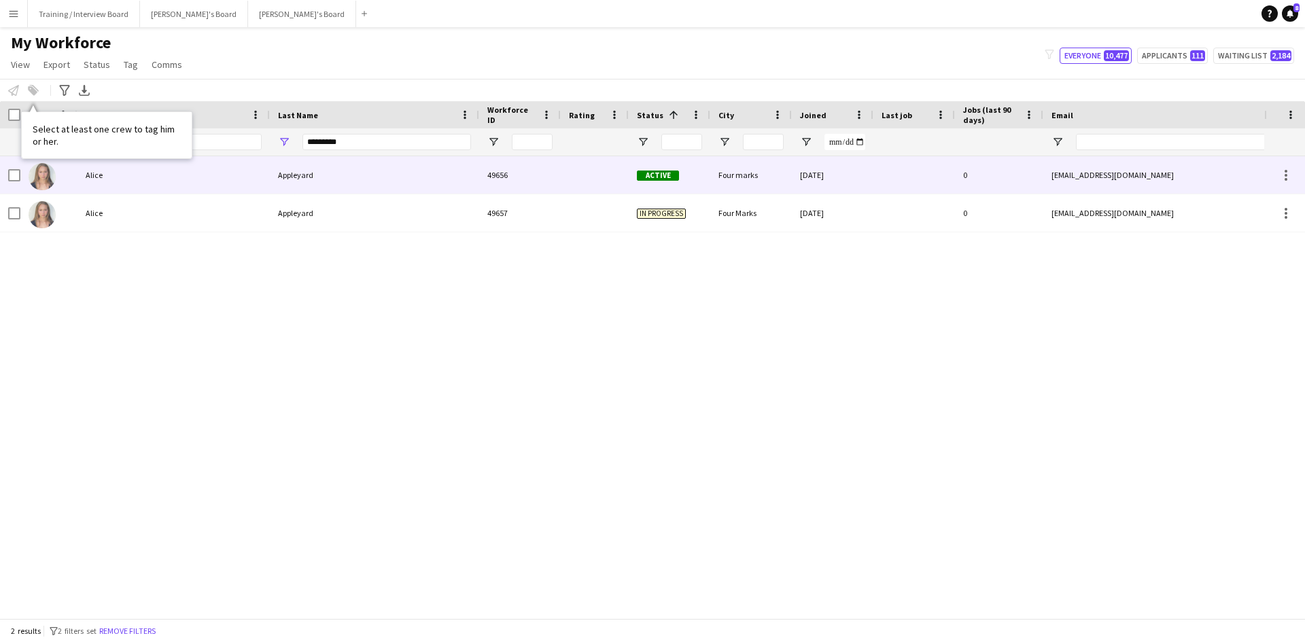
click at [7, 168] on div at bounding box center [10, 174] width 20 height 37
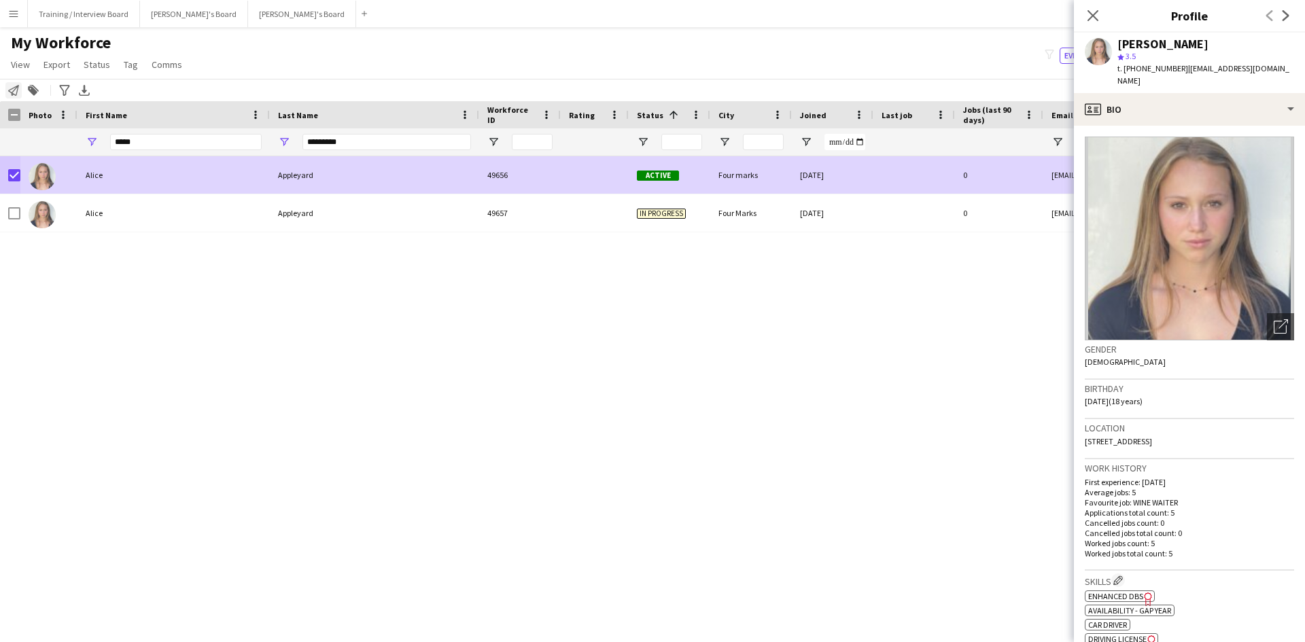
click at [14, 92] on icon at bounding box center [13, 90] width 11 height 11
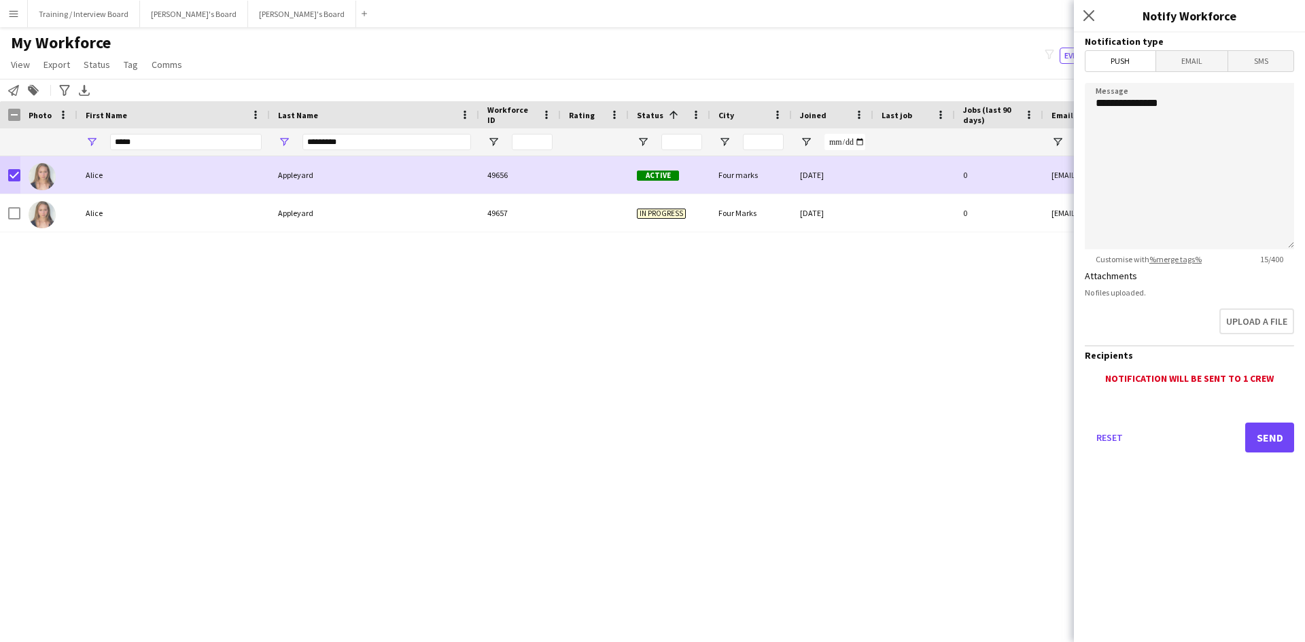
click at [1200, 62] on span "Email" at bounding box center [1192, 61] width 72 height 20
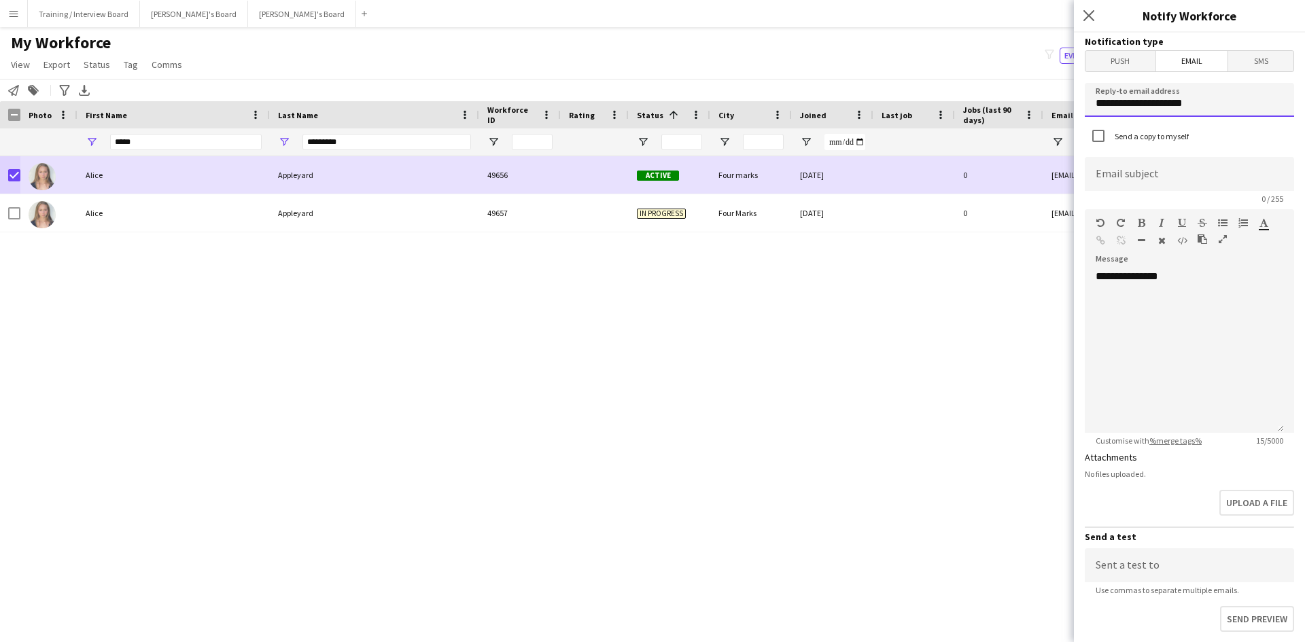
click at [1218, 105] on input "**********" at bounding box center [1189, 100] width 209 height 34
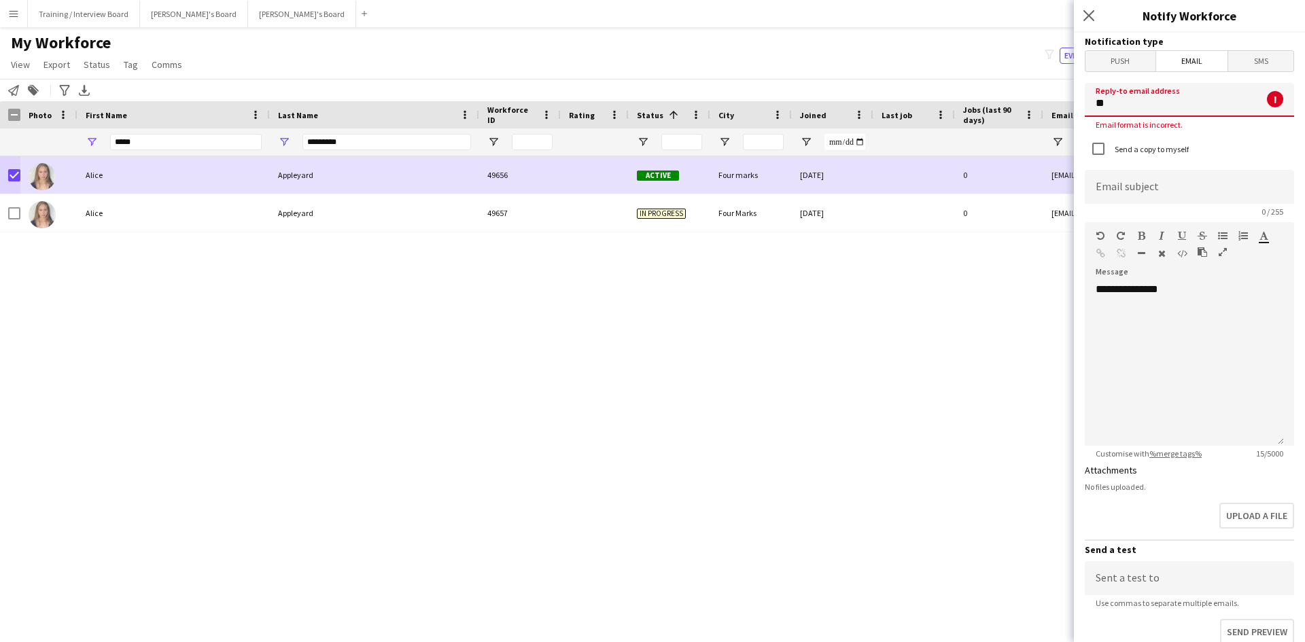
type input "*"
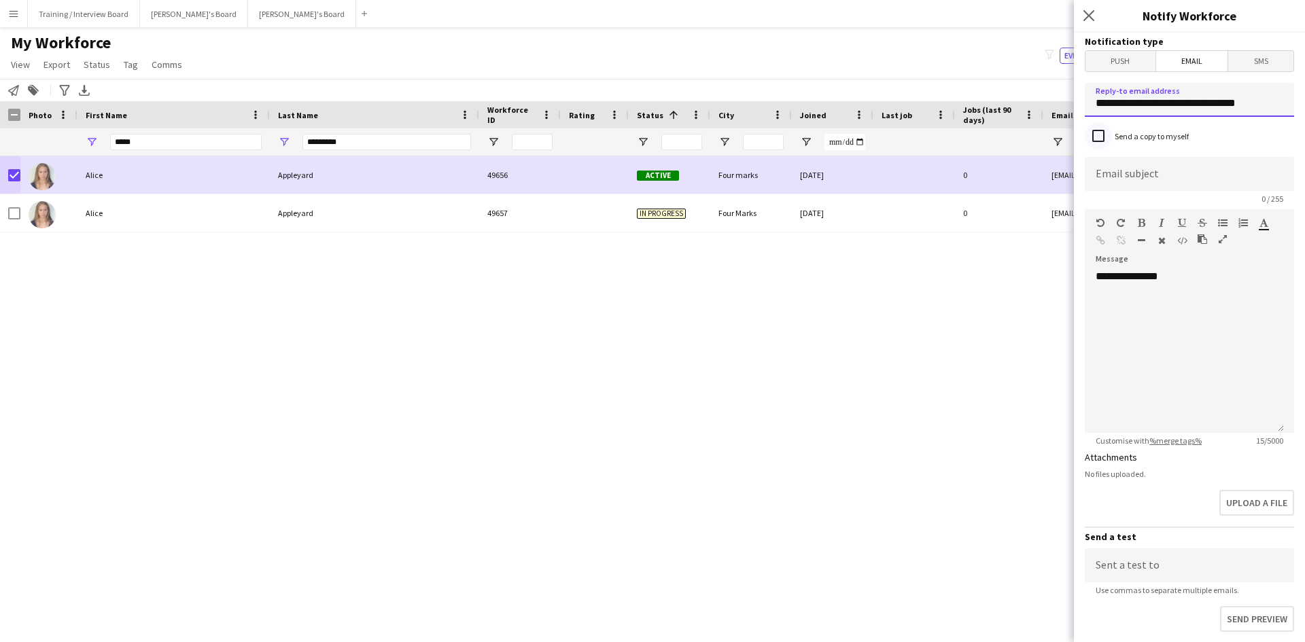
type input "**********"
click at [1101, 171] on input at bounding box center [1189, 174] width 209 height 34
type input "**********"
click at [1212, 273] on div "**********" at bounding box center [1184, 351] width 199 height 163
click at [1114, 307] on div at bounding box center [1184, 304] width 177 height 14
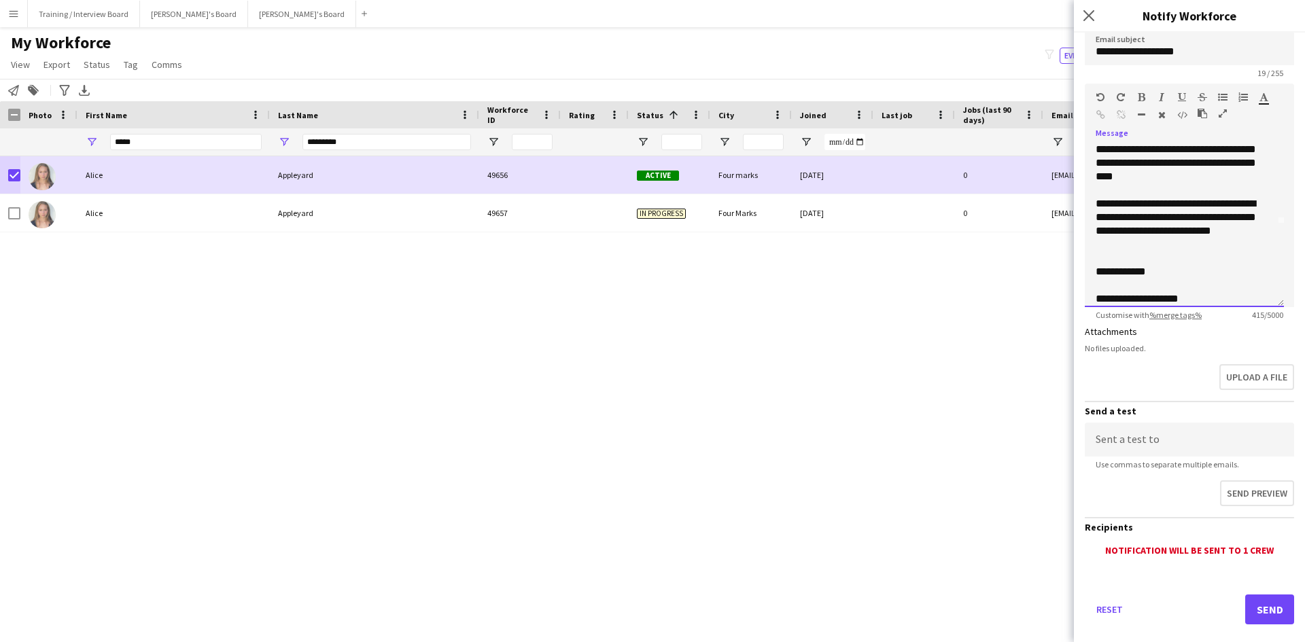
scroll to position [146, 0]
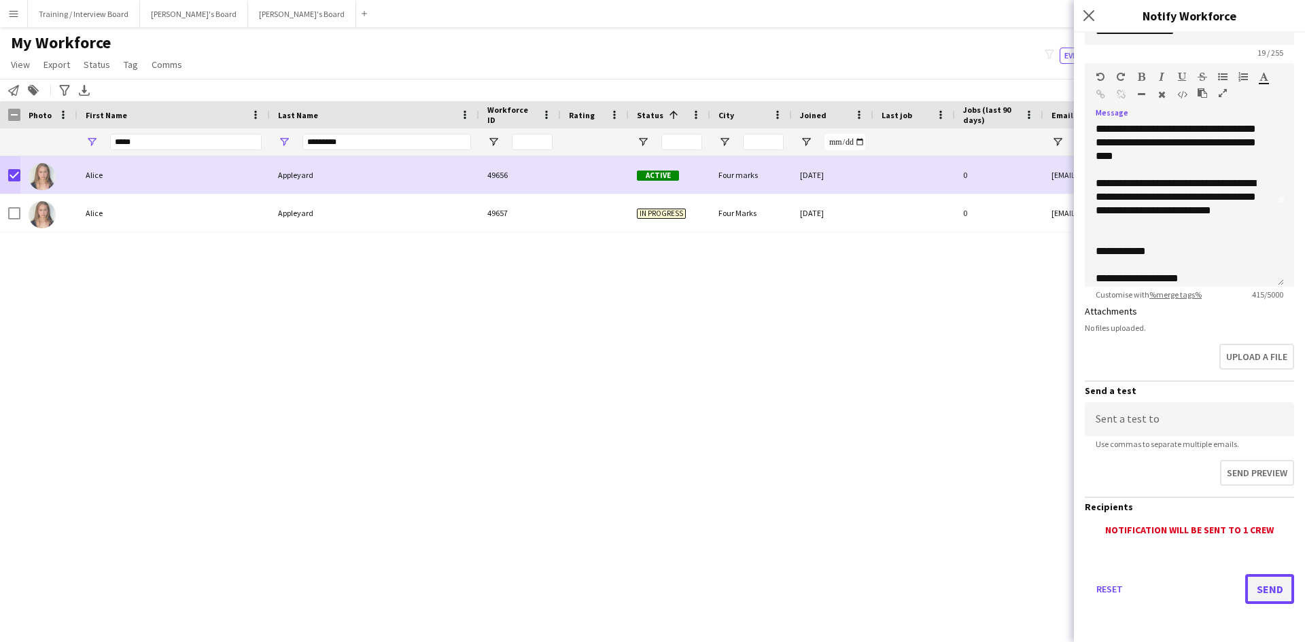
click at [1265, 585] on button "Send" at bounding box center [1269, 589] width 49 height 30
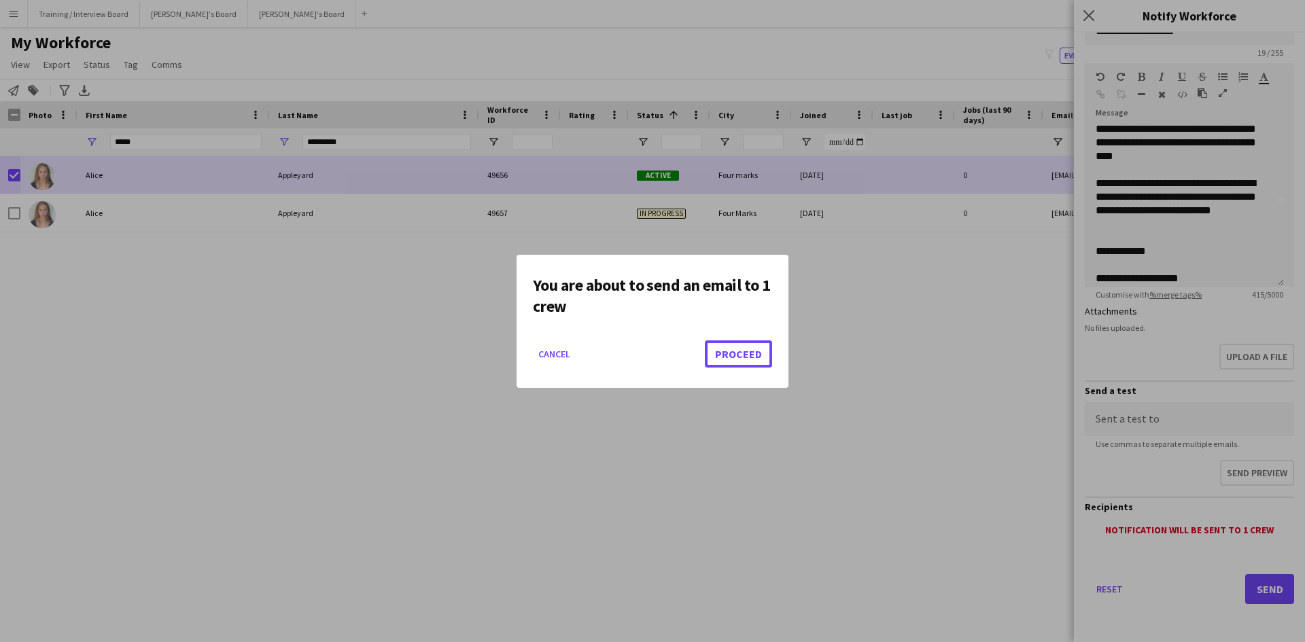
drag, startPoint x: 756, startPoint y: 347, endPoint x: 771, endPoint y: 347, distance: 15.0
click at [757, 347] on button "Proceed" at bounding box center [738, 354] width 67 height 27
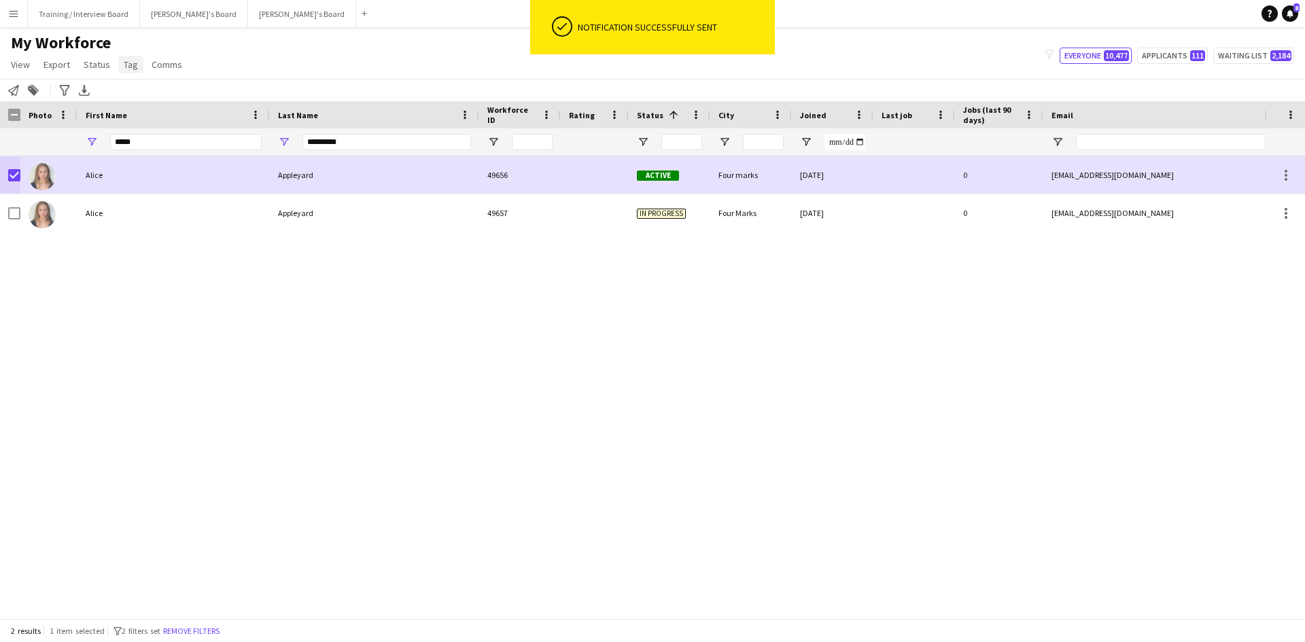
click at [124, 62] on span "Tag" at bounding box center [131, 64] width 14 height 12
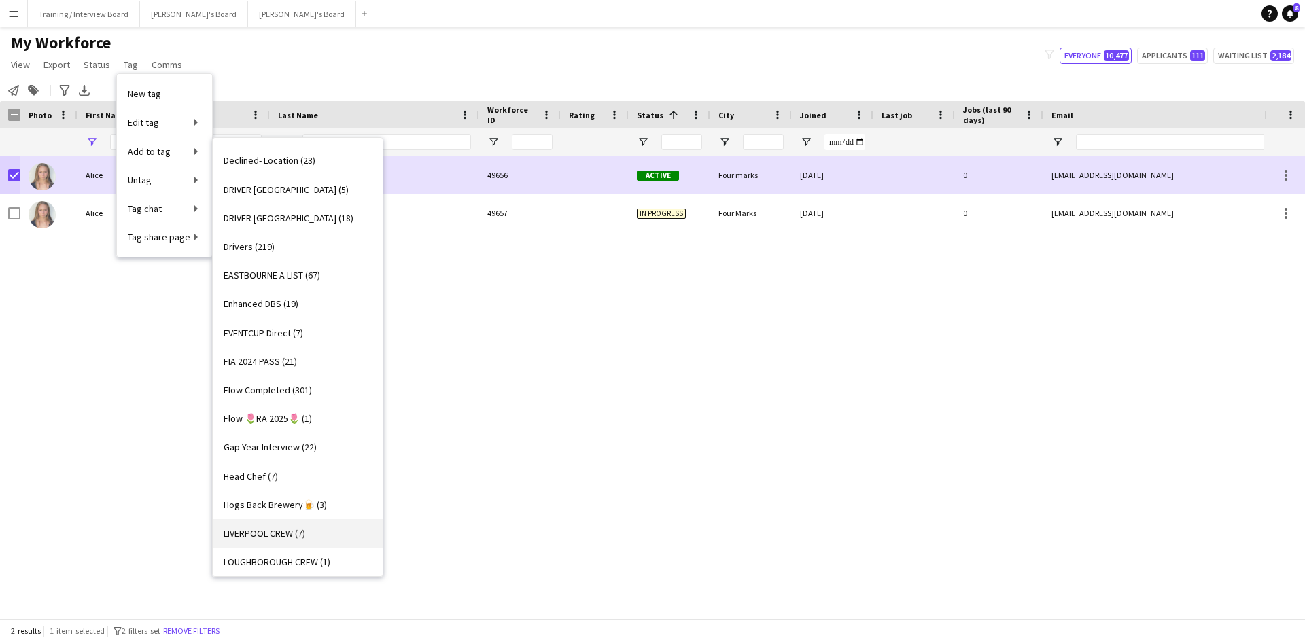
scroll to position [544, 0]
click at [383, 571] on div "20 HRS VISA (30) ARC TRANSFER (1) Ascot Manager (23) BACK OF HOUSE (3) Bar - CO…" at bounding box center [297, 357] width 171 height 440
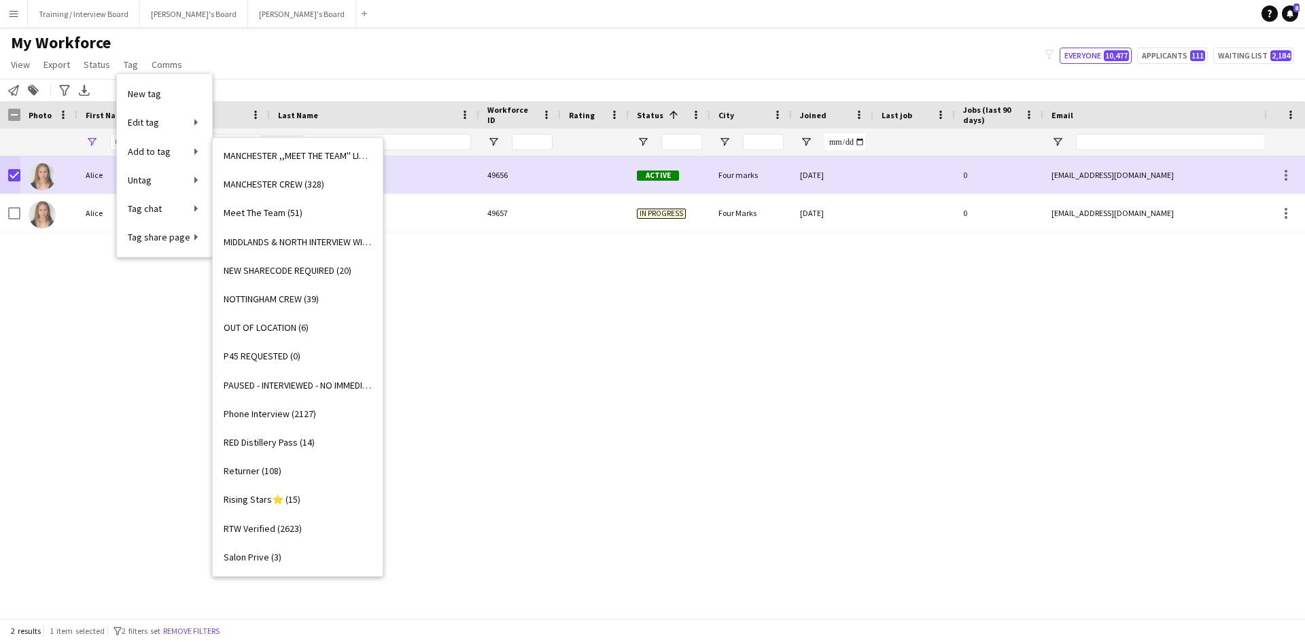
scroll to position [1215, 0]
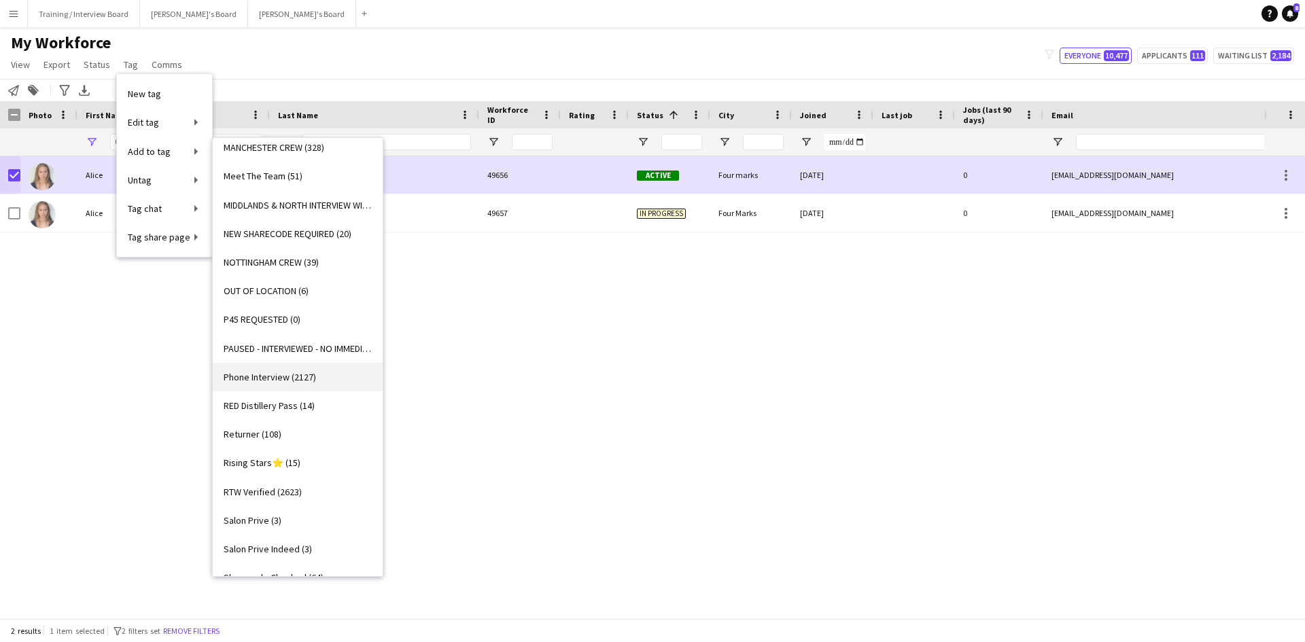
click at [271, 381] on span "Phone Interview (2127)" at bounding box center [270, 377] width 92 height 12
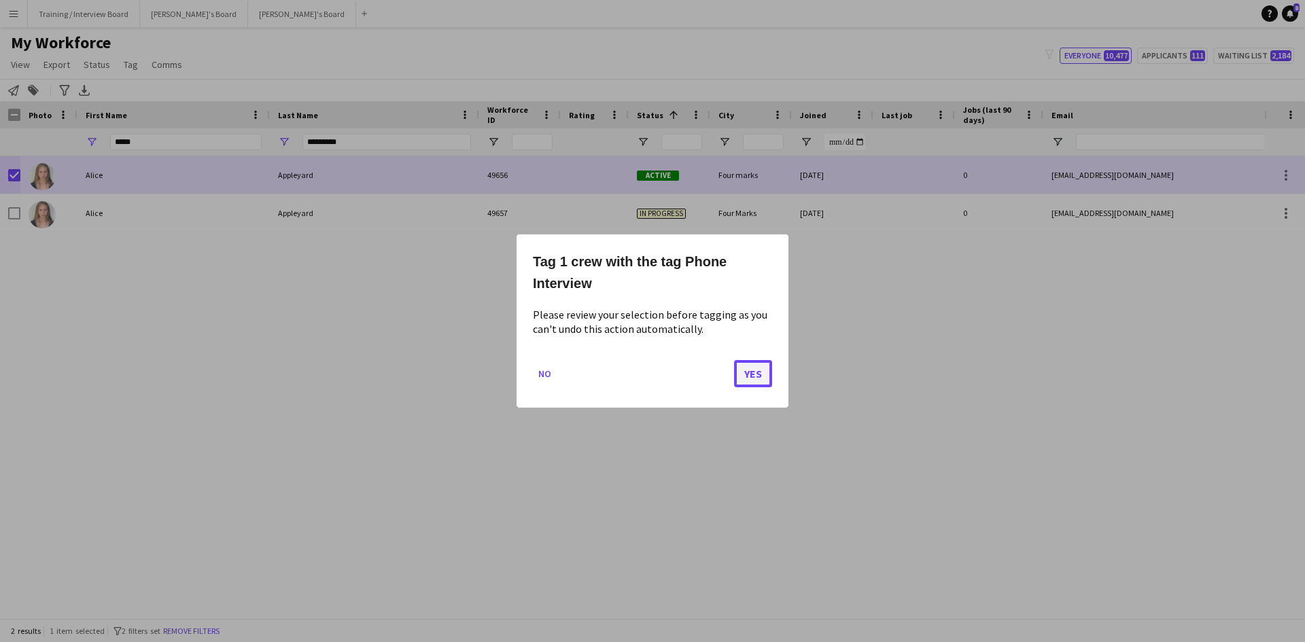
click at [748, 375] on button "Yes" at bounding box center [753, 373] width 38 height 27
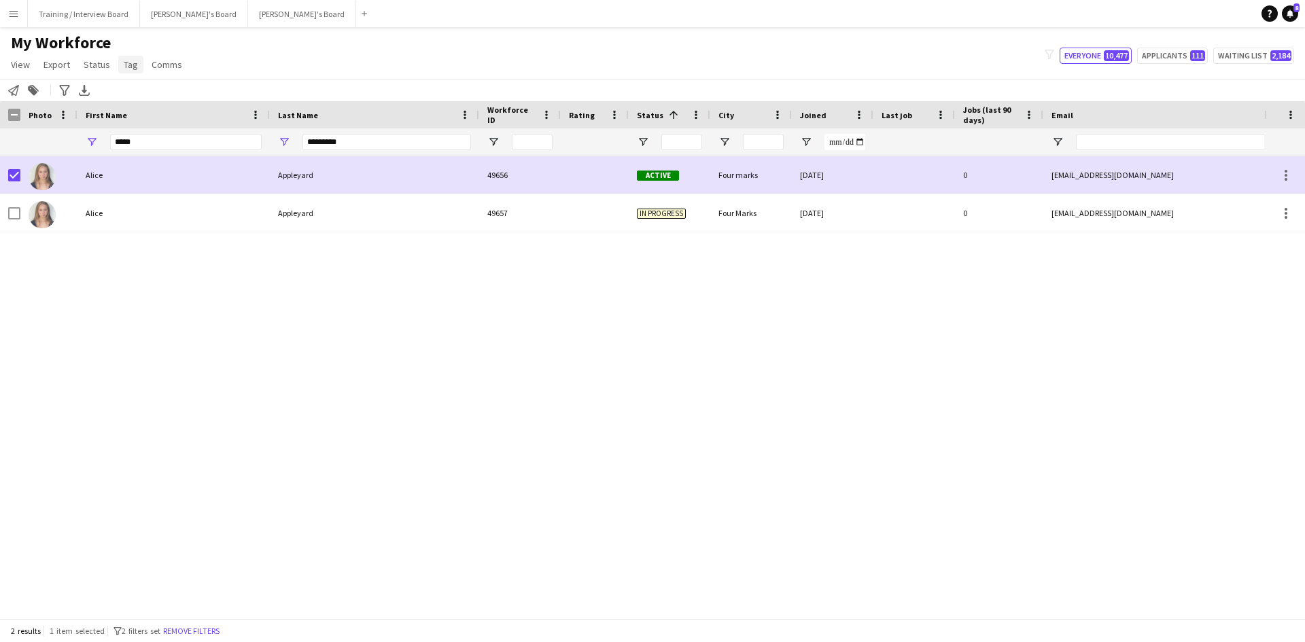
click at [126, 71] on link "Tag" at bounding box center [130, 65] width 25 height 18
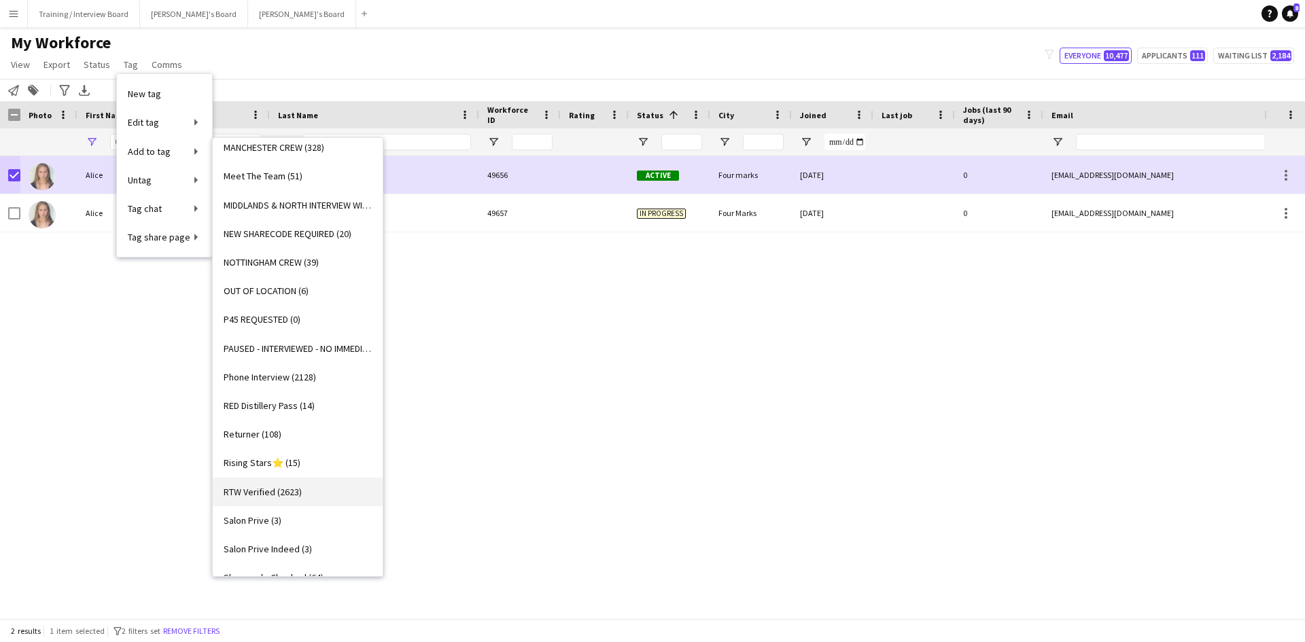
click at [266, 485] on link "RTW Verified (2623)" at bounding box center [298, 492] width 170 height 29
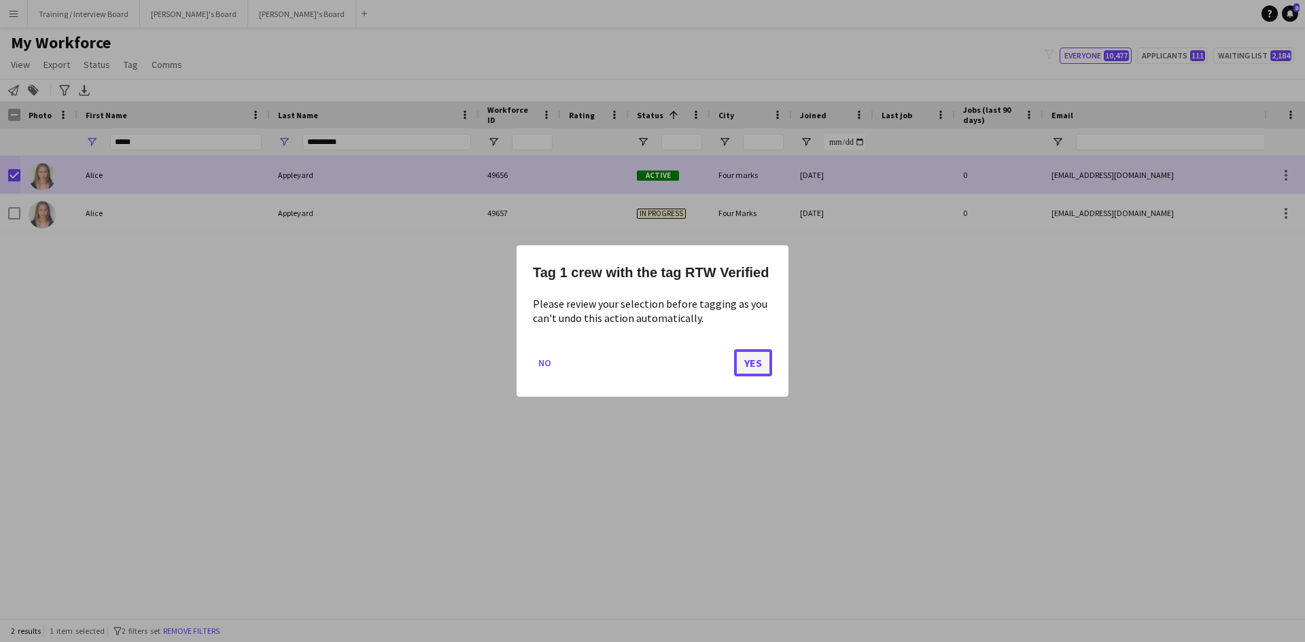
click at [765, 366] on button "Yes" at bounding box center [753, 362] width 38 height 27
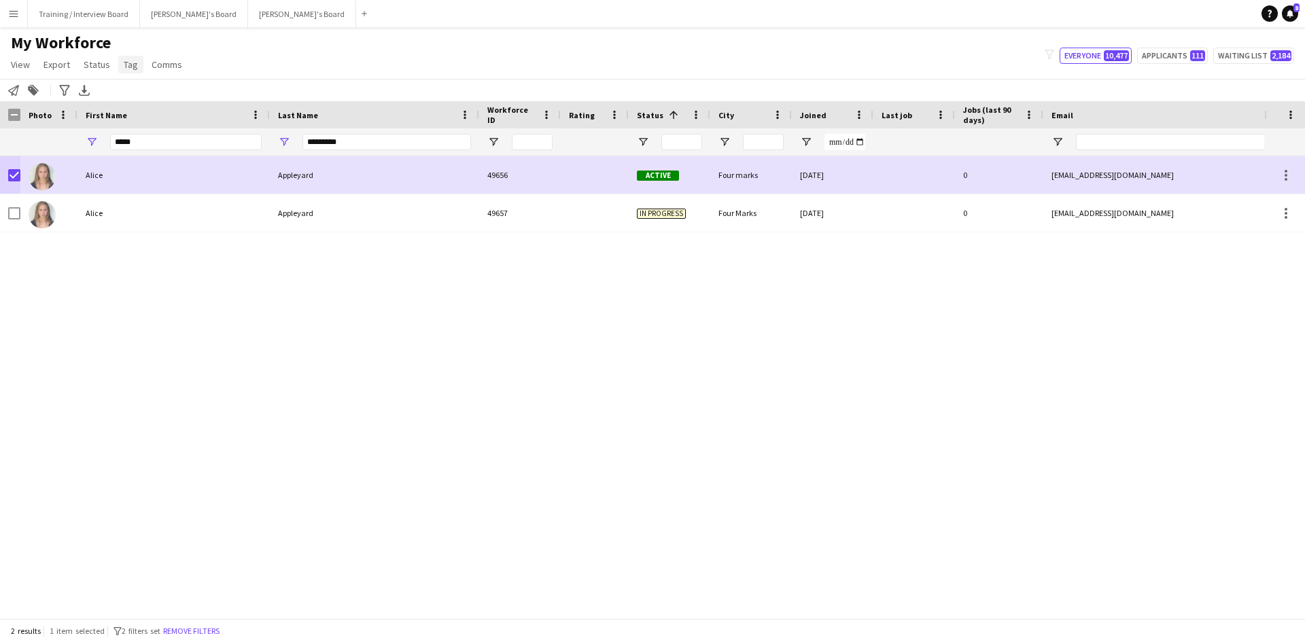
click at [133, 63] on span "Tag" at bounding box center [131, 64] width 14 height 12
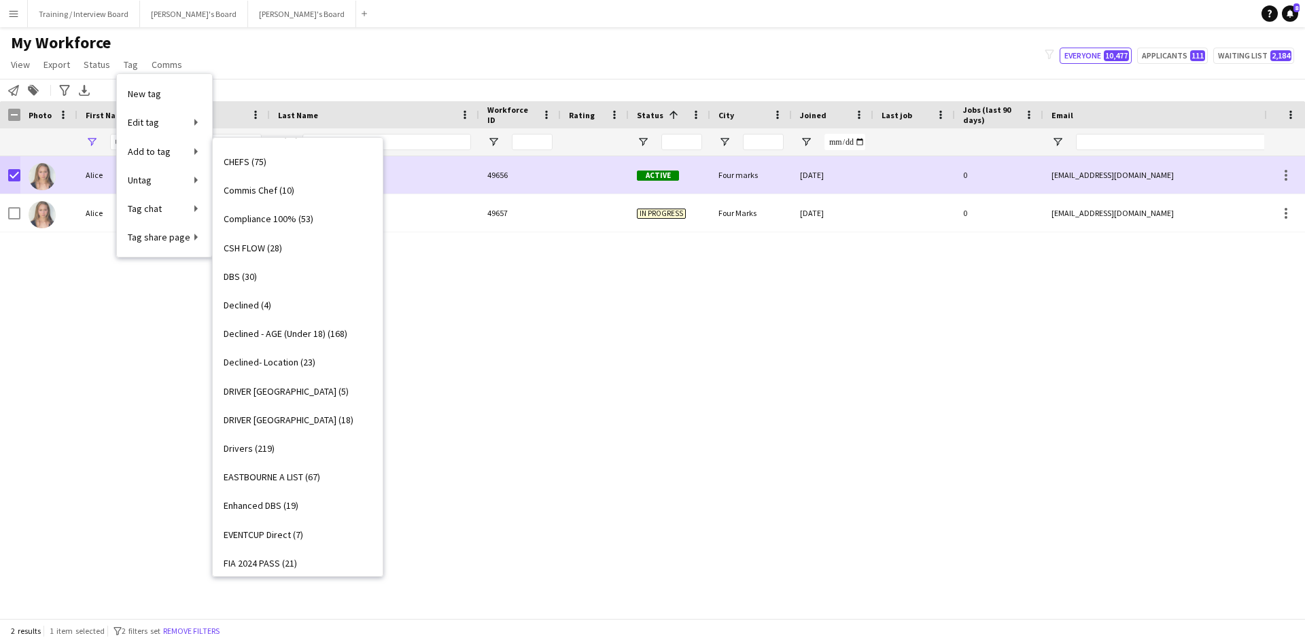
scroll to position [367, 0]
click at [290, 486] on link "Enhanced DBS (19)" at bounding box center [298, 478] width 170 height 29
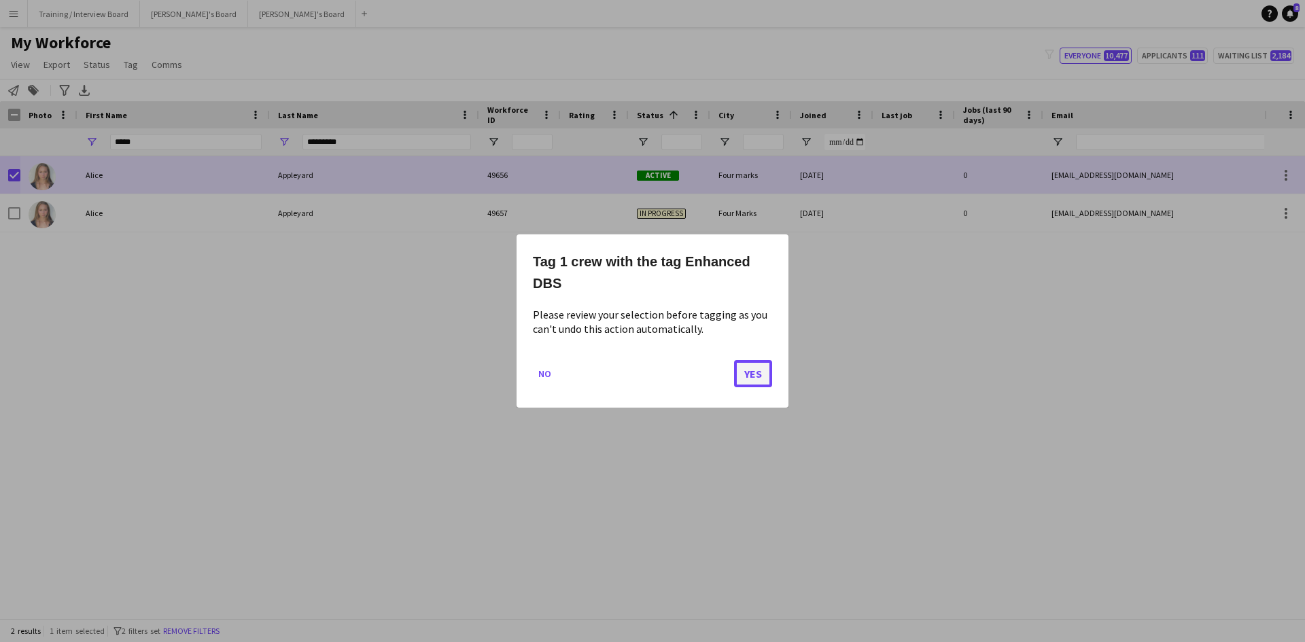
click at [750, 367] on button "Yes" at bounding box center [753, 373] width 38 height 27
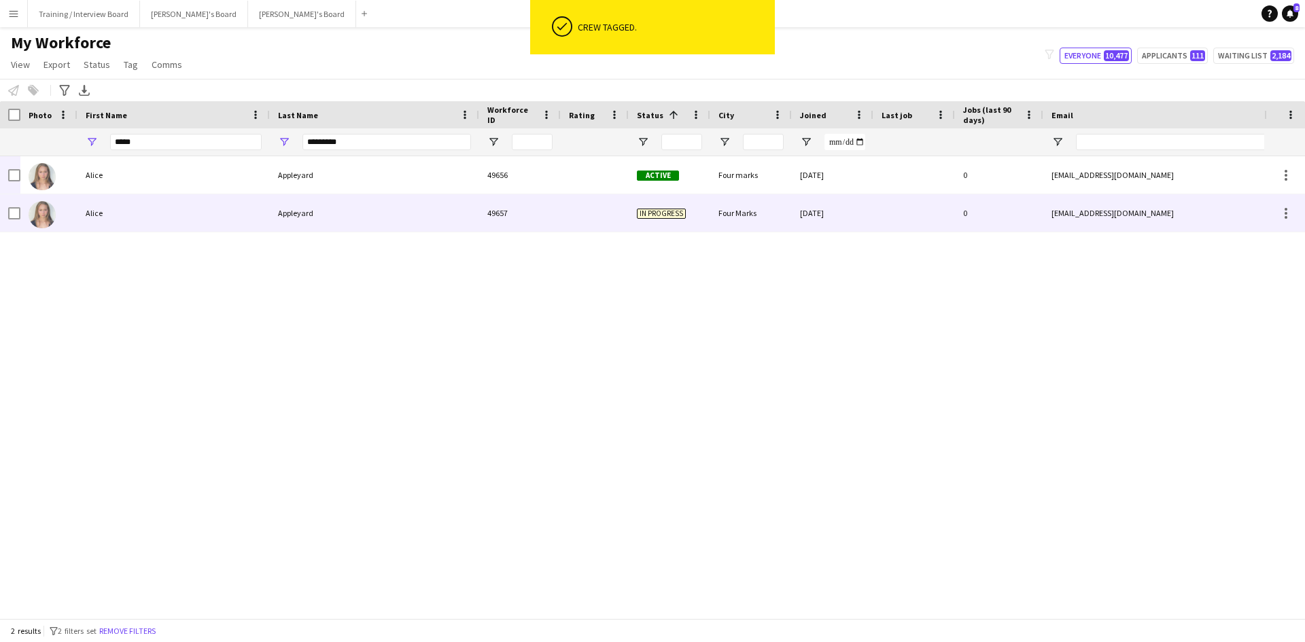
click at [386, 203] on div "Appleyard" at bounding box center [374, 212] width 209 height 37
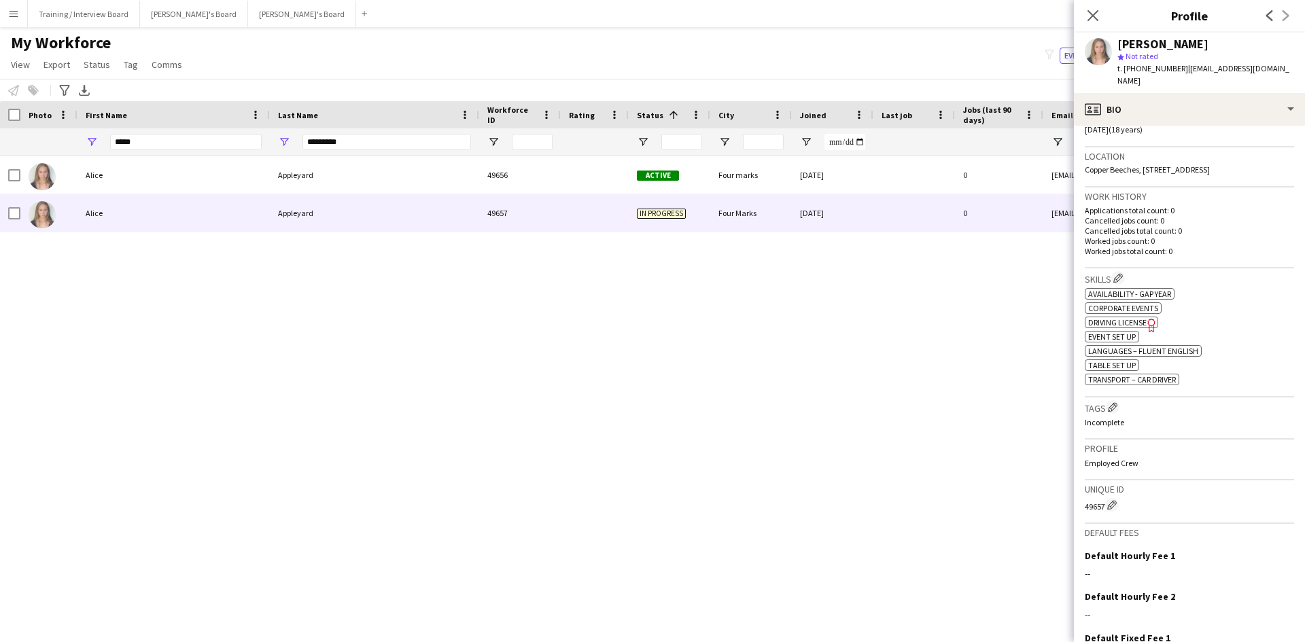
scroll to position [381, 0]
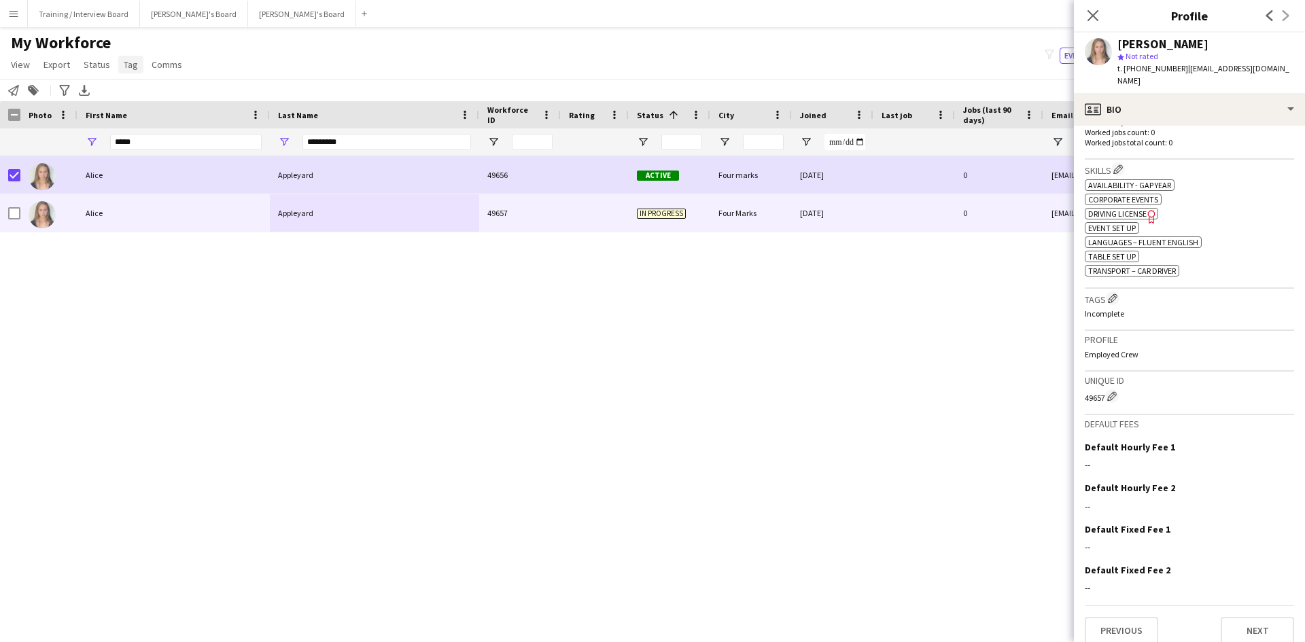
click at [124, 64] on span "Tag" at bounding box center [131, 64] width 14 height 12
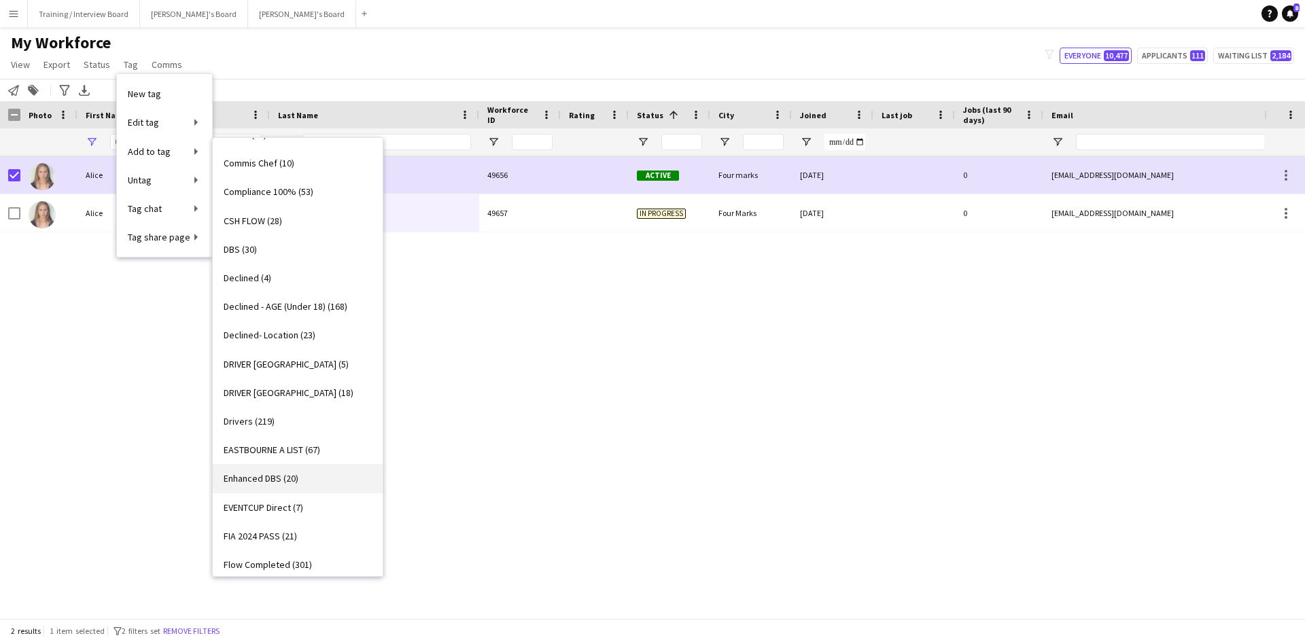
click at [280, 483] on span "Enhanced DBS (20)" at bounding box center [261, 478] width 75 height 12
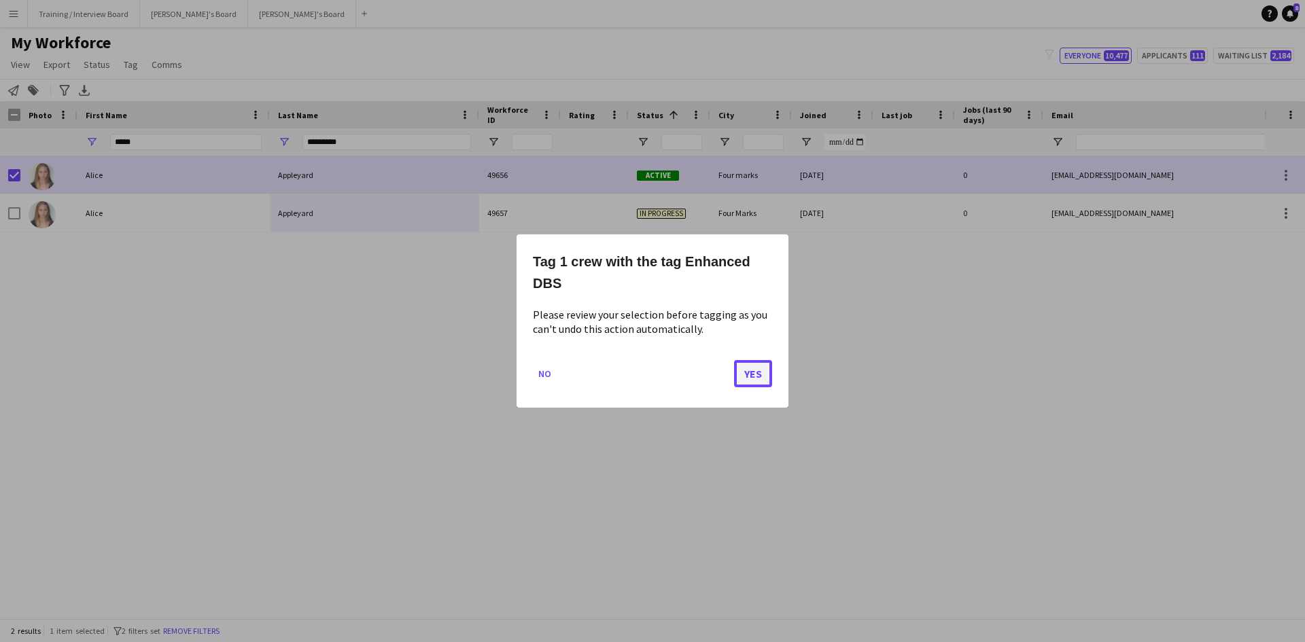
click at [766, 377] on button "Yes" at bounding box center [753, 373] width 38 height 27
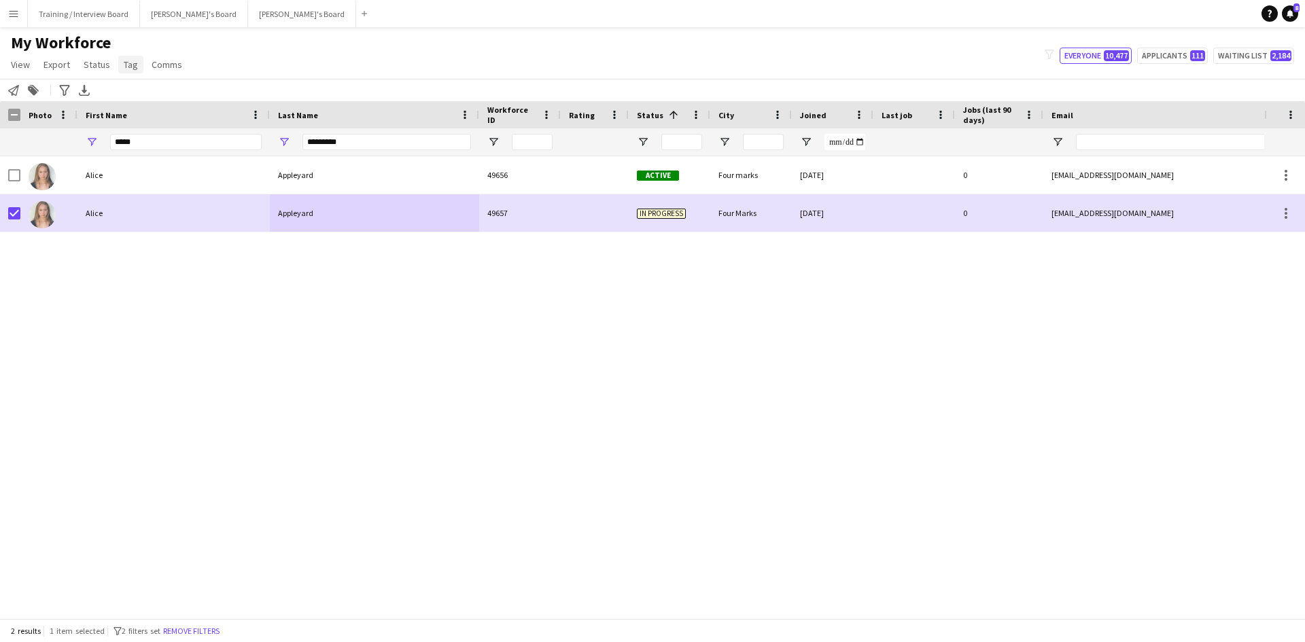
click at [120, 58] on link "Tag" at bounding box center [130, 65] width 25 height 18
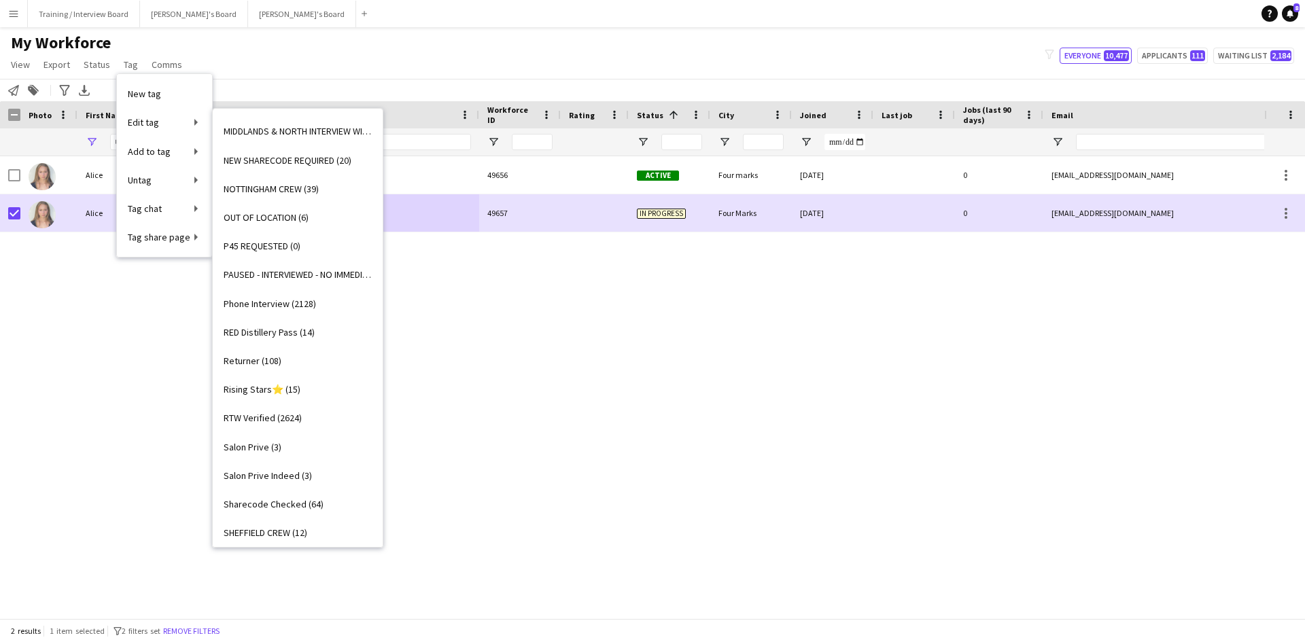
scroll to position [1269, 0]
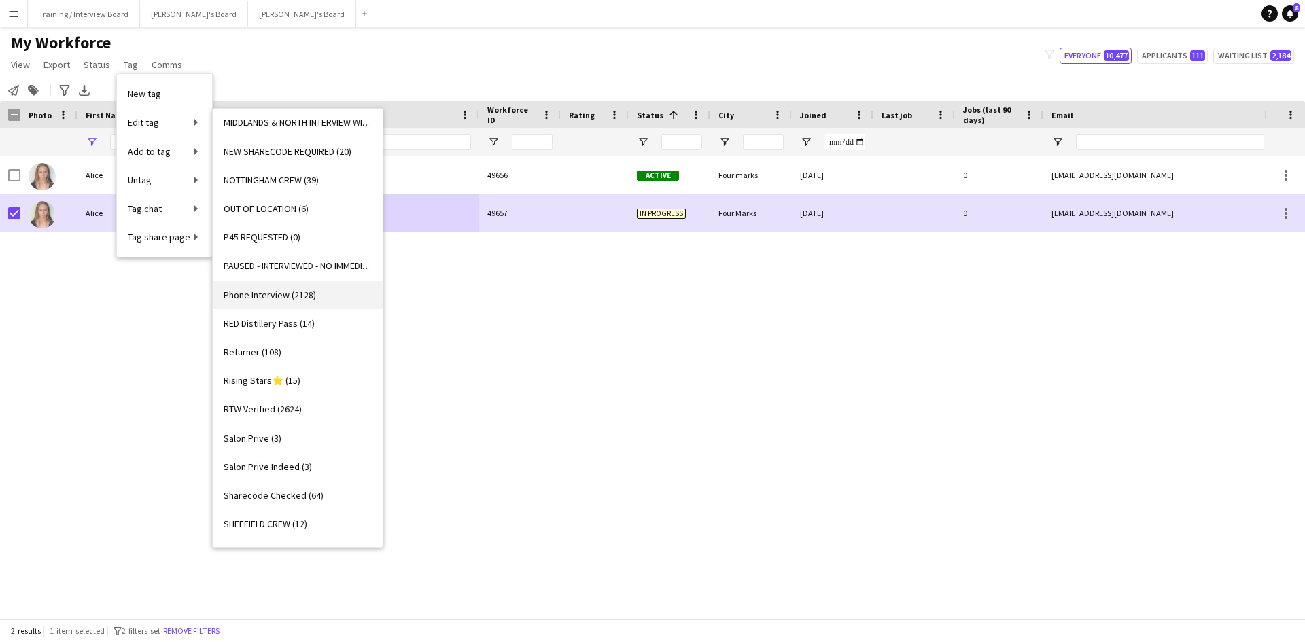
click at [260, 281] on link "Phone Interview (2128)" at bounding box center [298, 295] width 170 height 29
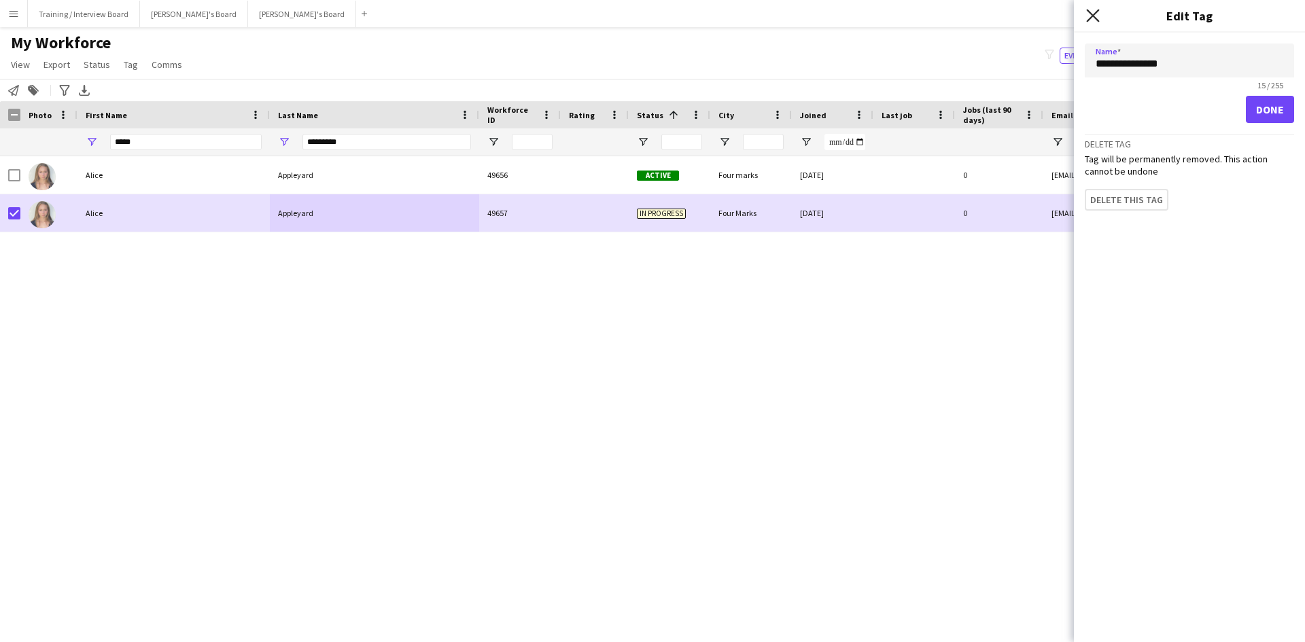
click at [1089, 12] on icon at bounding box center [1092, 15] width 13 height 13
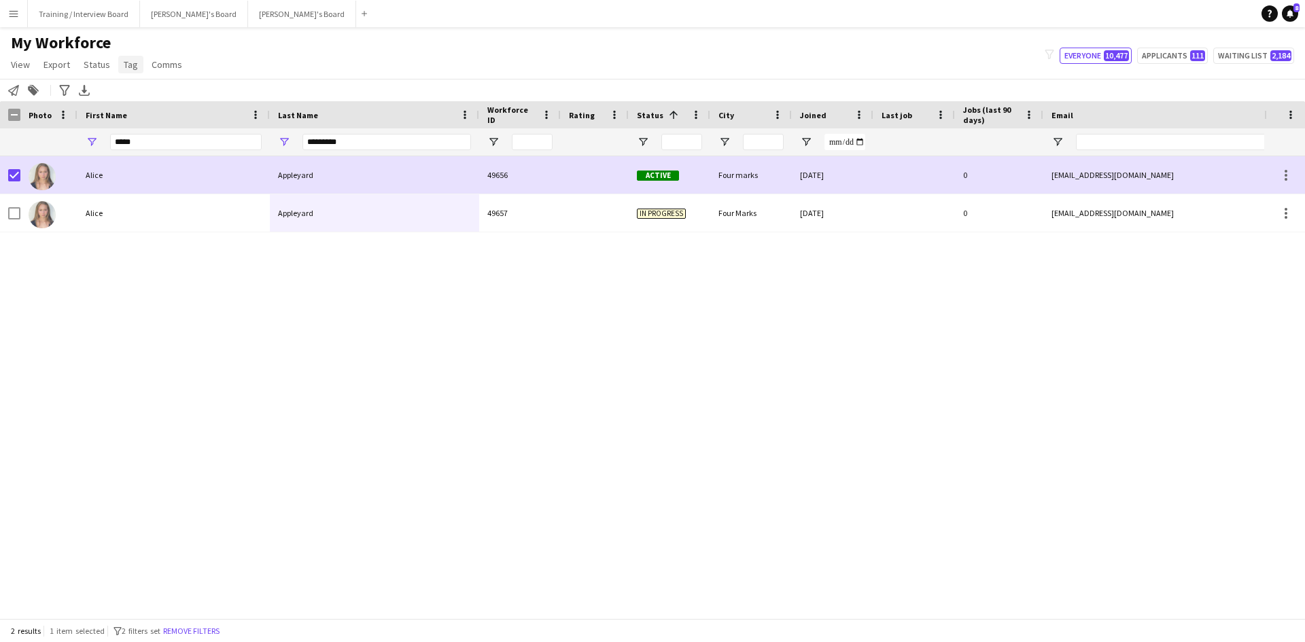
click at [125, 67] on span "Tag" at bounding box center [131, 64] width 14 height 12
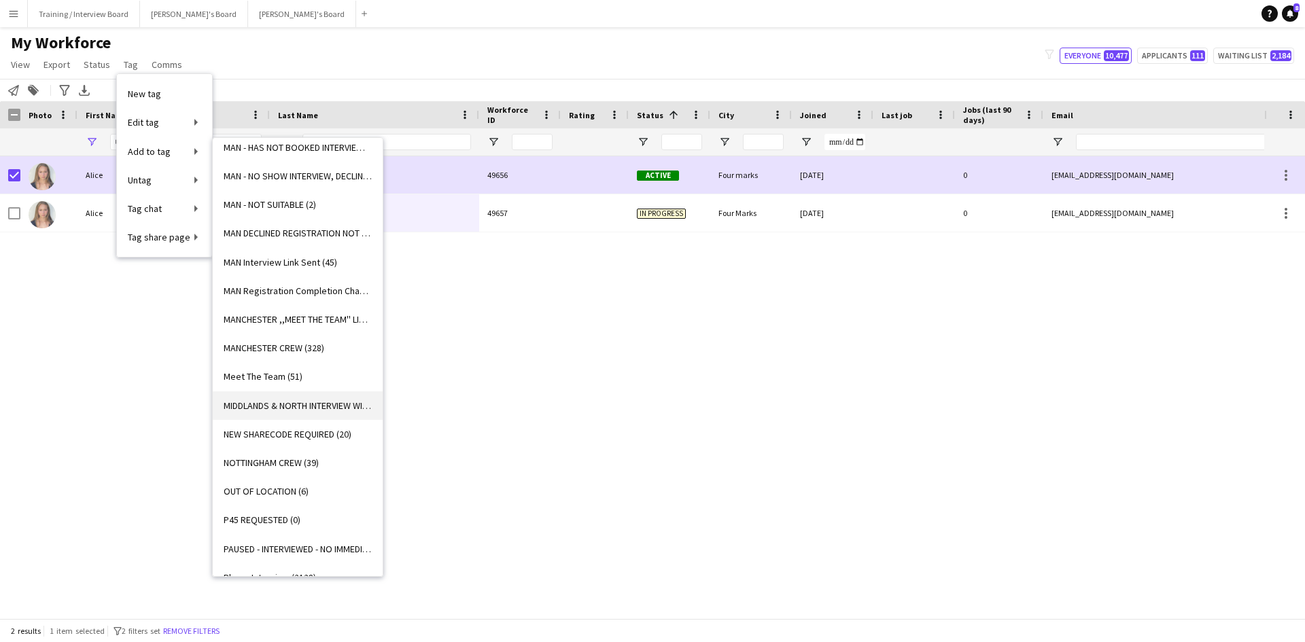
scroll to position [1115, 0]
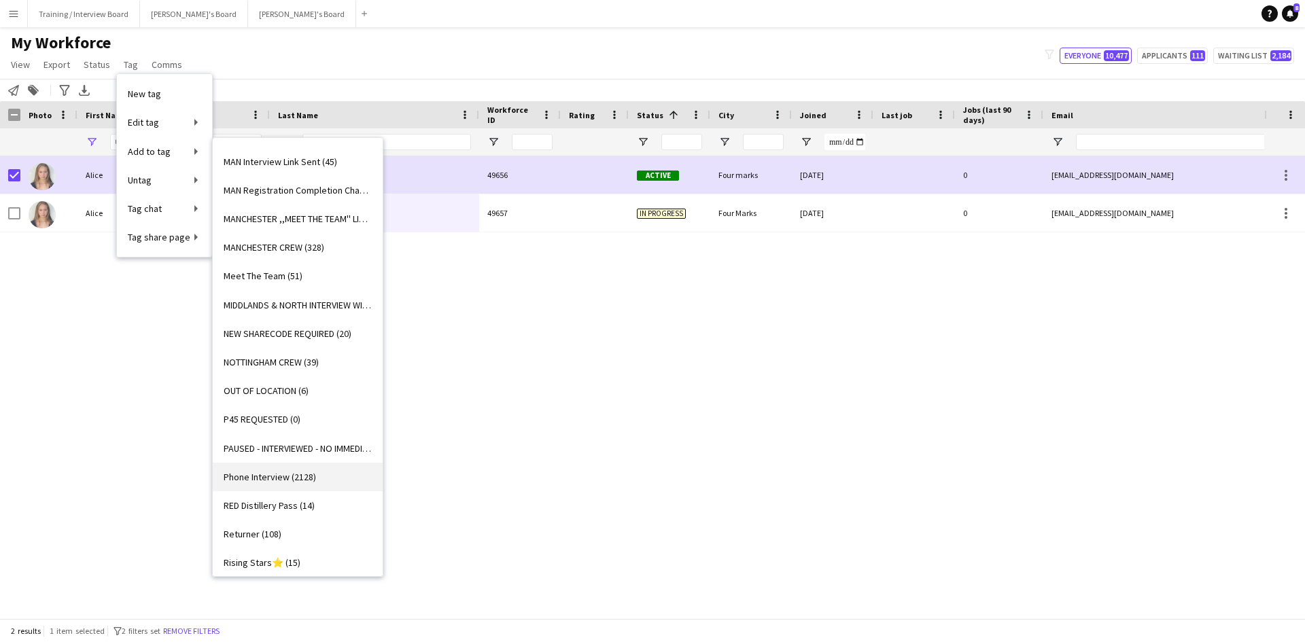
click at [269, 482] on span "Phone Interview (2128)" at bounding box center [270, 477] width 92 height 12
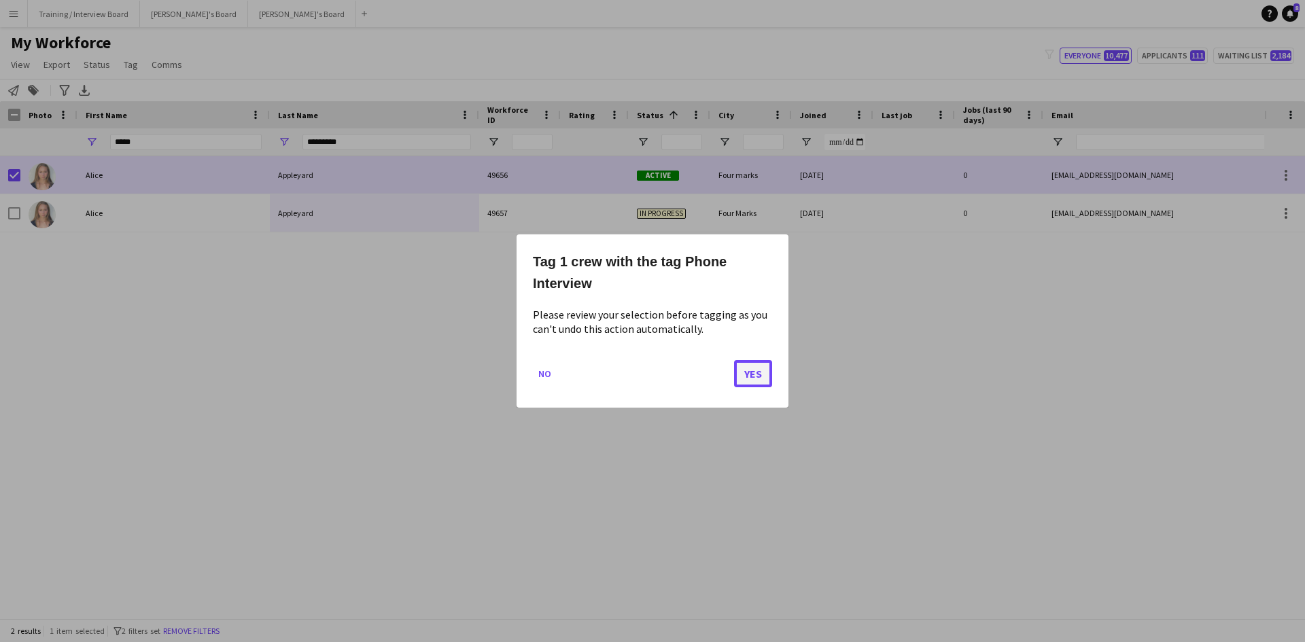
click at [740, 370] on button "Yes" at bounding box center [753, 373] width 38 height 27
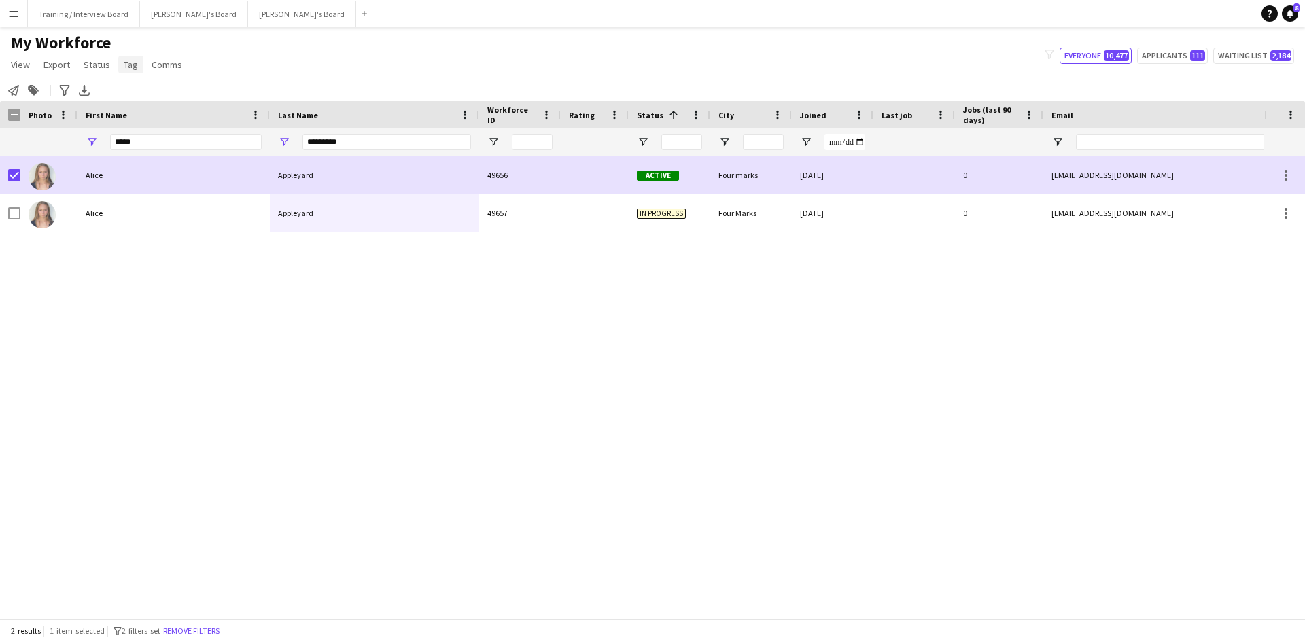
click at [118, 60] on link "Tag" at bounding box center [130, 65] width 25 height 18
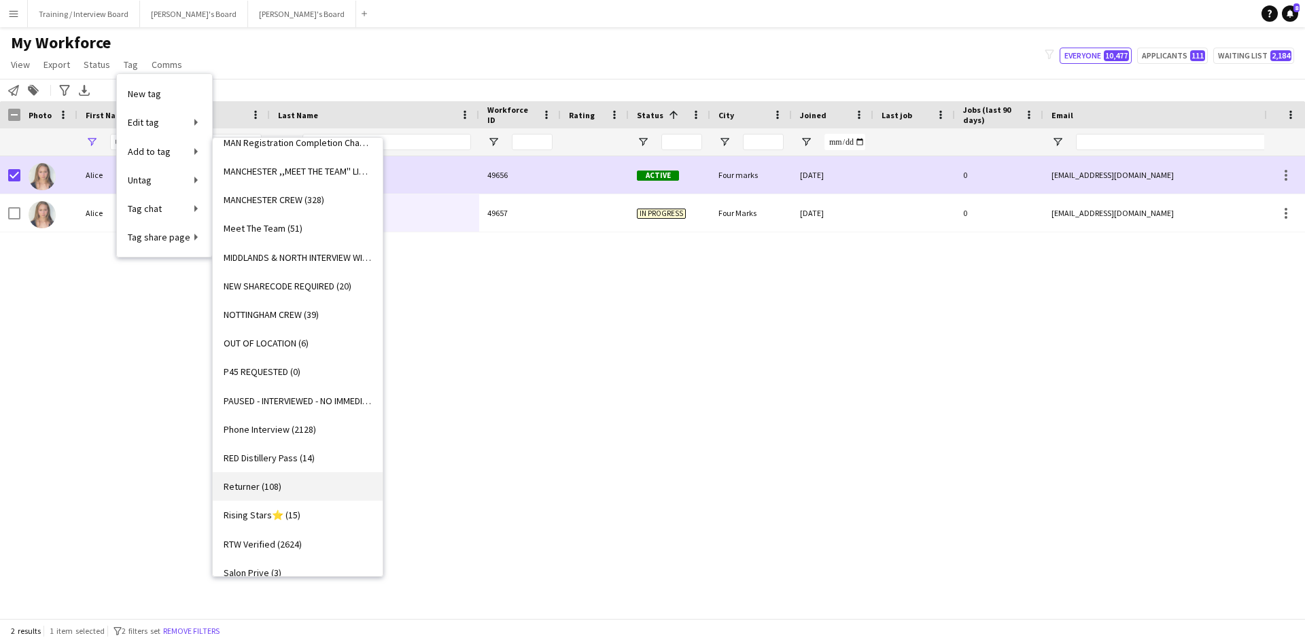
scroll to position [1183, 0]
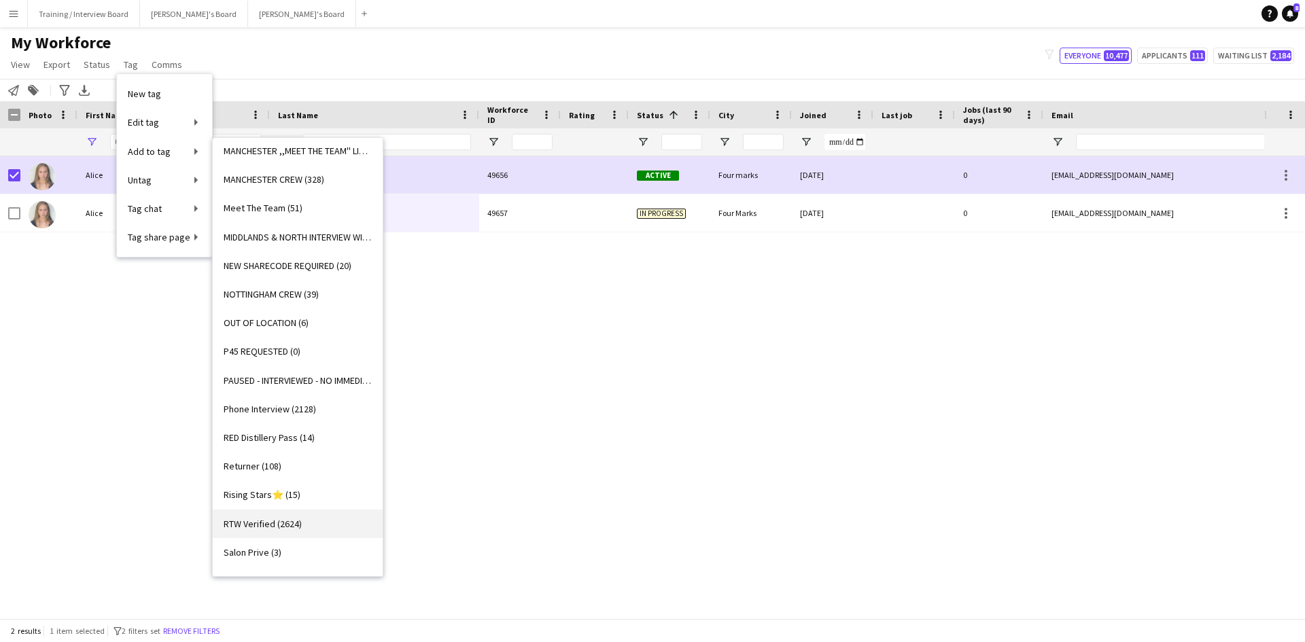
click at [264, 521] on span "RTW Verified (2624)" at bounding box center [263, 524] width 78 height 12
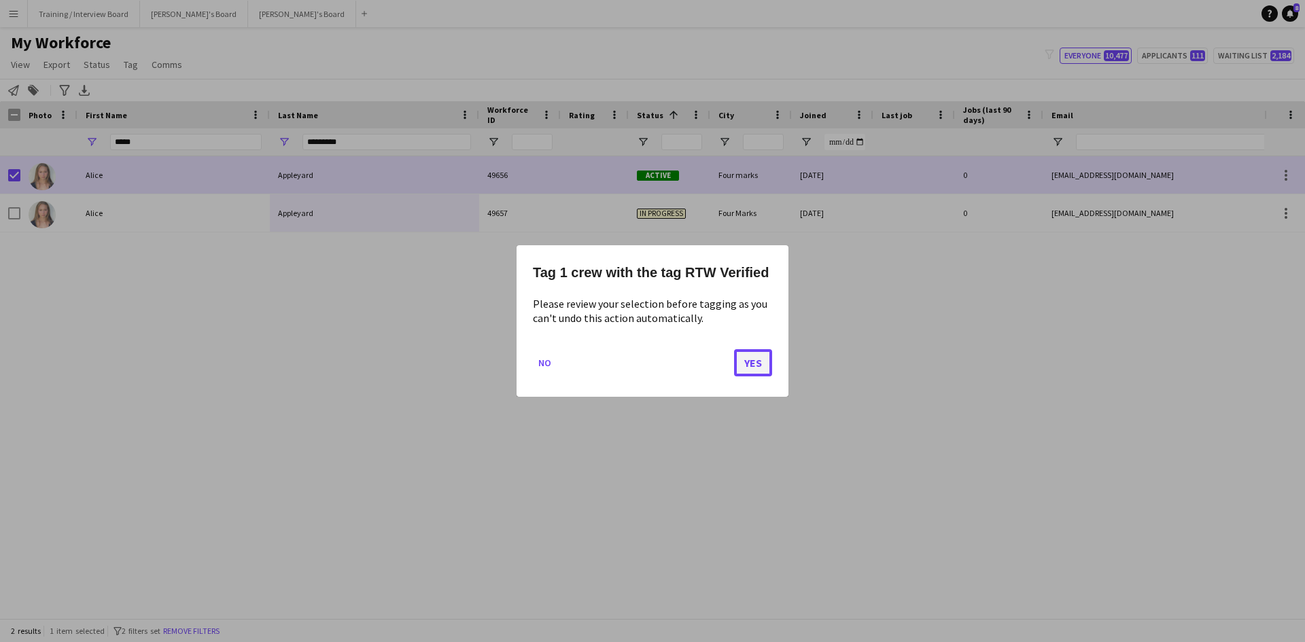
click at [740, 361] on button "Yes" at bounding box center [753, 362] width 38 height 27
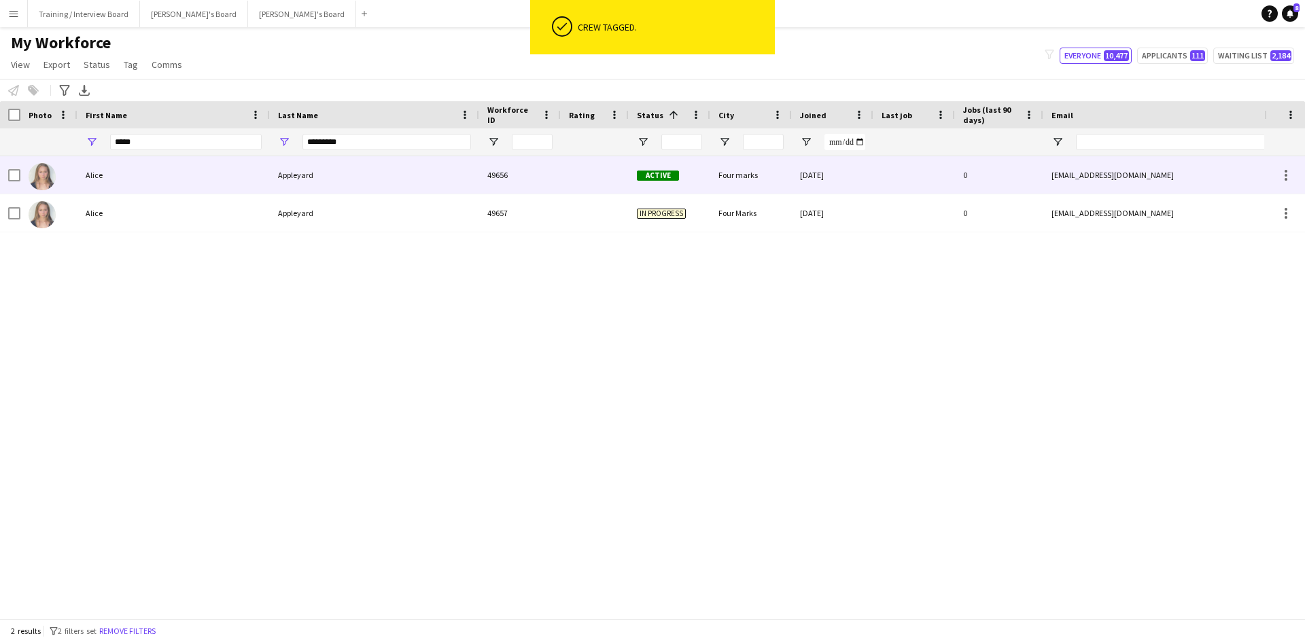
click at [408, 167] on div "Appleyard" at bounding box center [374, 174] width 209 height 37
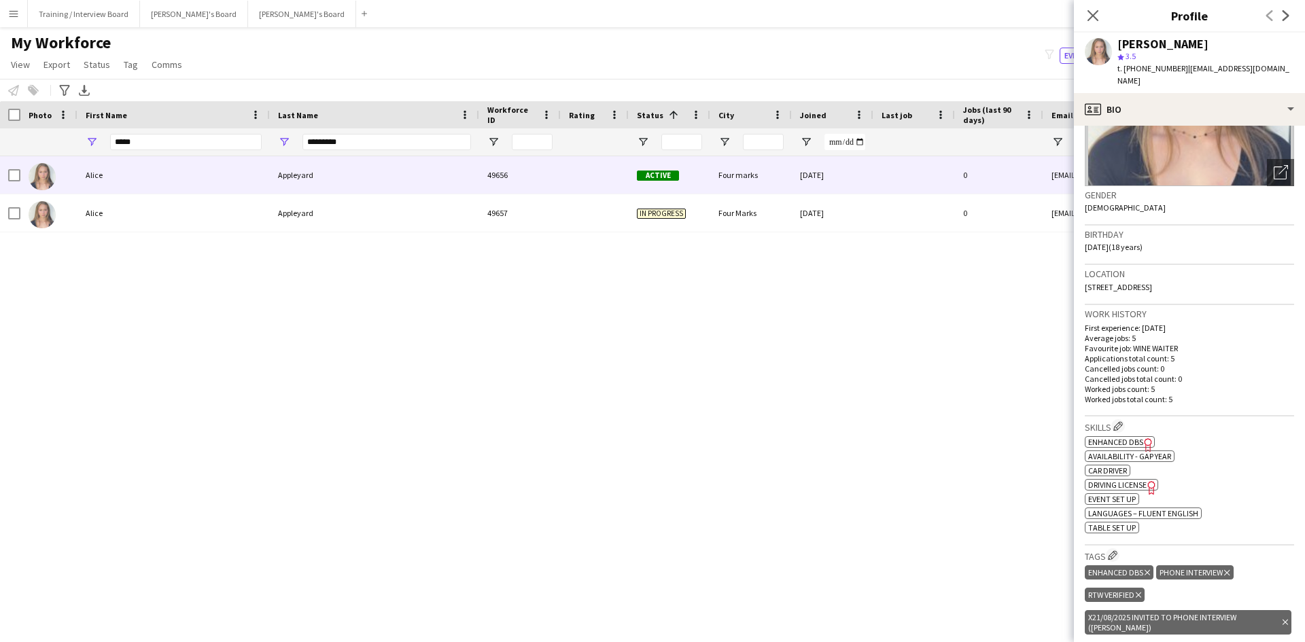
scroll to position [209, 0]
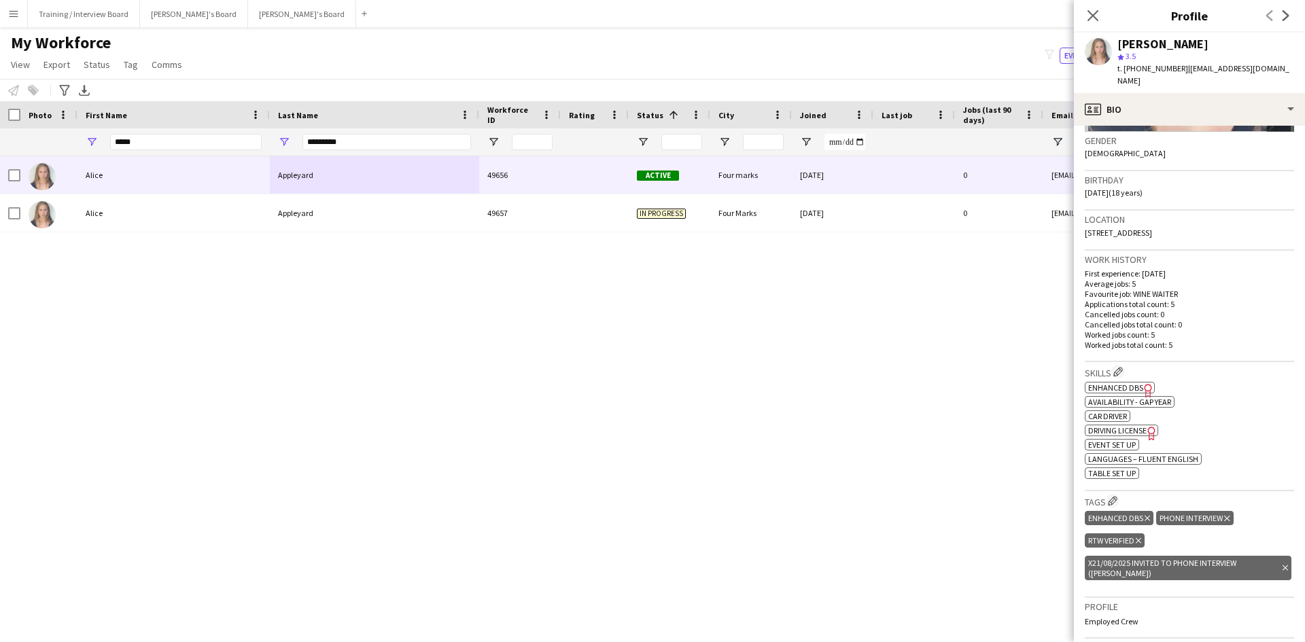
click at [1260, 556] on div "x21/08/2025 Invited to Phone Interview (Fran) Delete tag" at bounding box center [1188, 568] width 207 height 24
click at [1283, 566] on icon at bounding box center [1285, 568] width 5 height 5
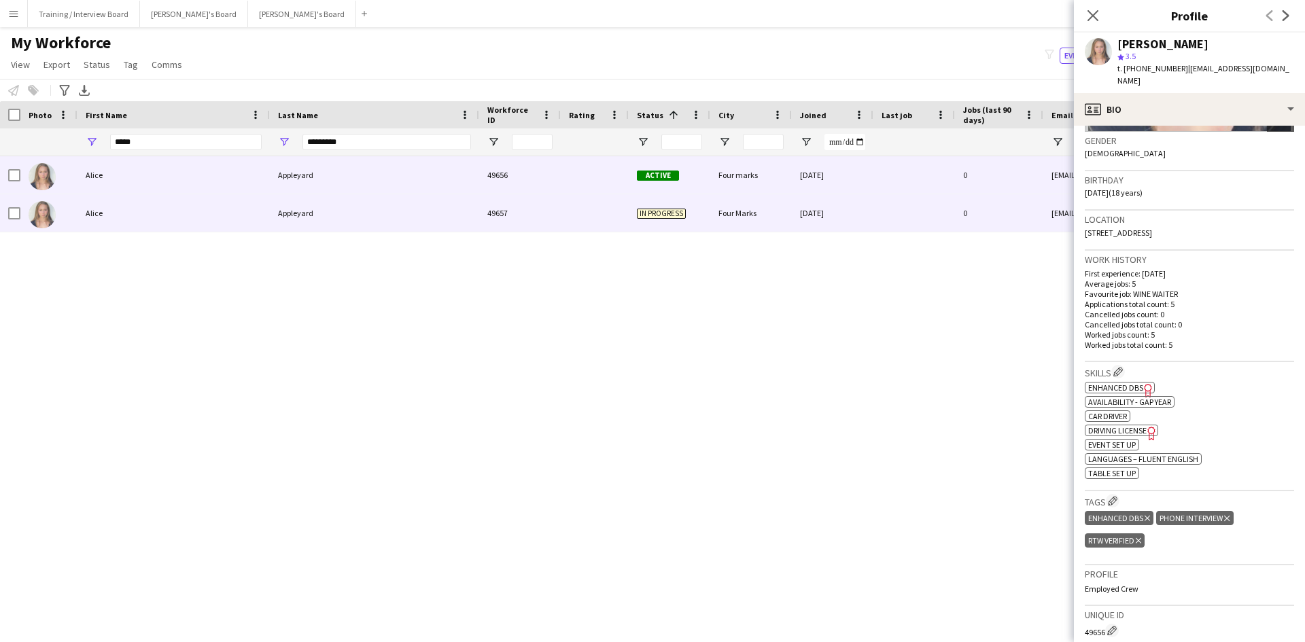
click at [232, 222] on div "Alice" at bounding box center [173, 212] width 192 height 37
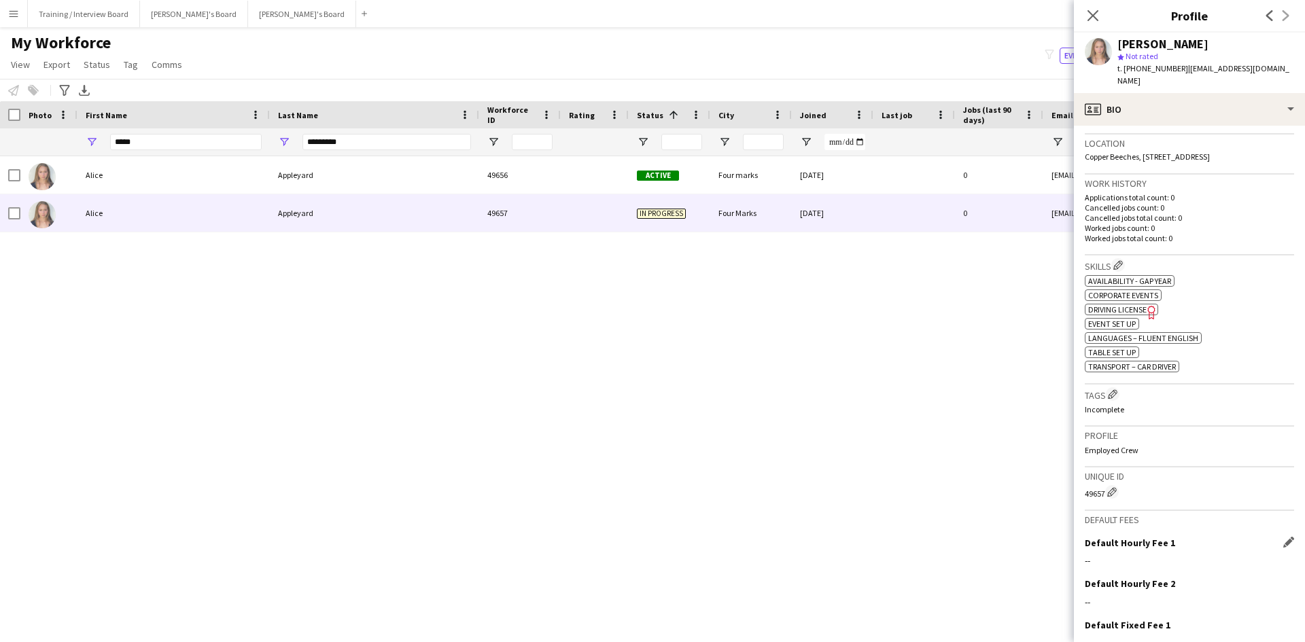
scroll to position [381, 0]
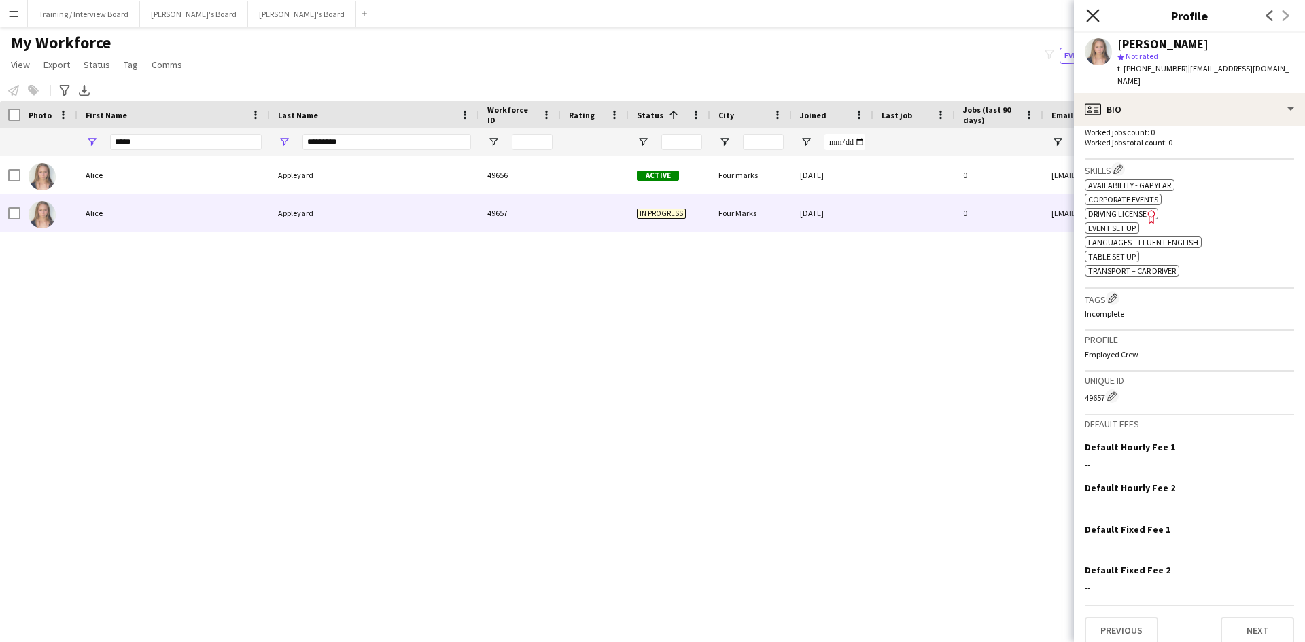
click at [1091, 18] on icon at bounding box center [1092, 15] width 13 height 13
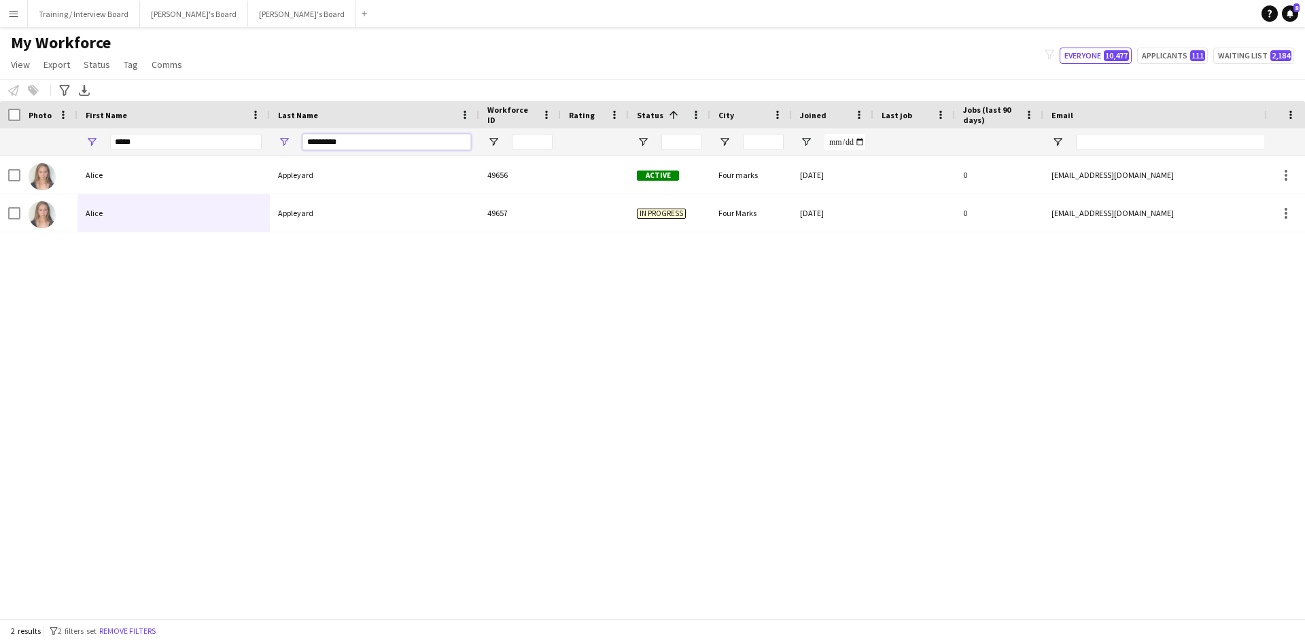
click at [356, 140] on input "*********" at bounding box center [387, 142] width 169 height 16
type input "*"
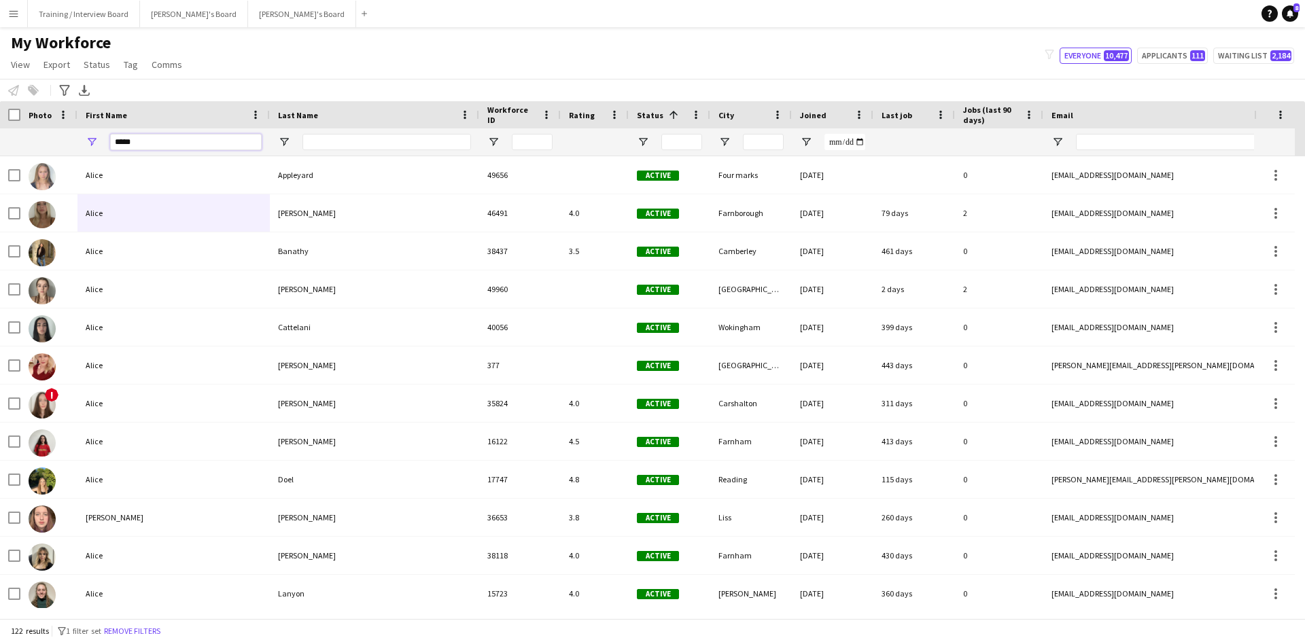
click at [162, 143] on input "*****" at bounding box center [186, 142] width 152 height 16
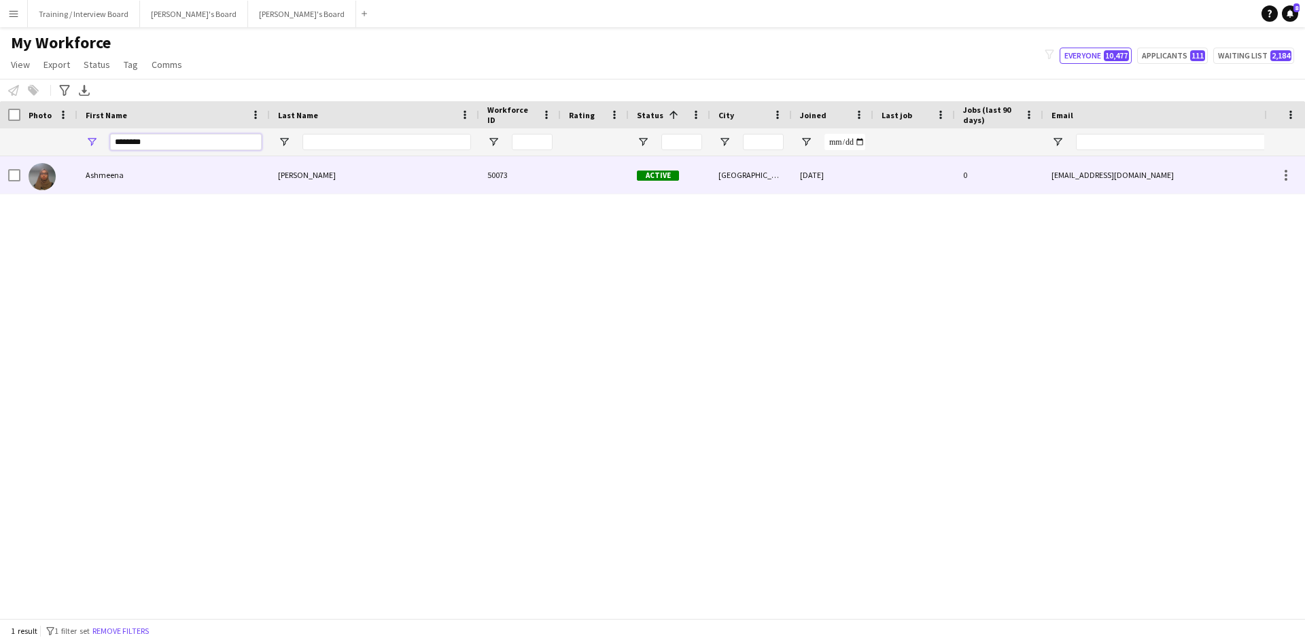
type input "********"
click at [407, 179] on div "Rawoof" at bounding box center [374, 174] width 209 height 37
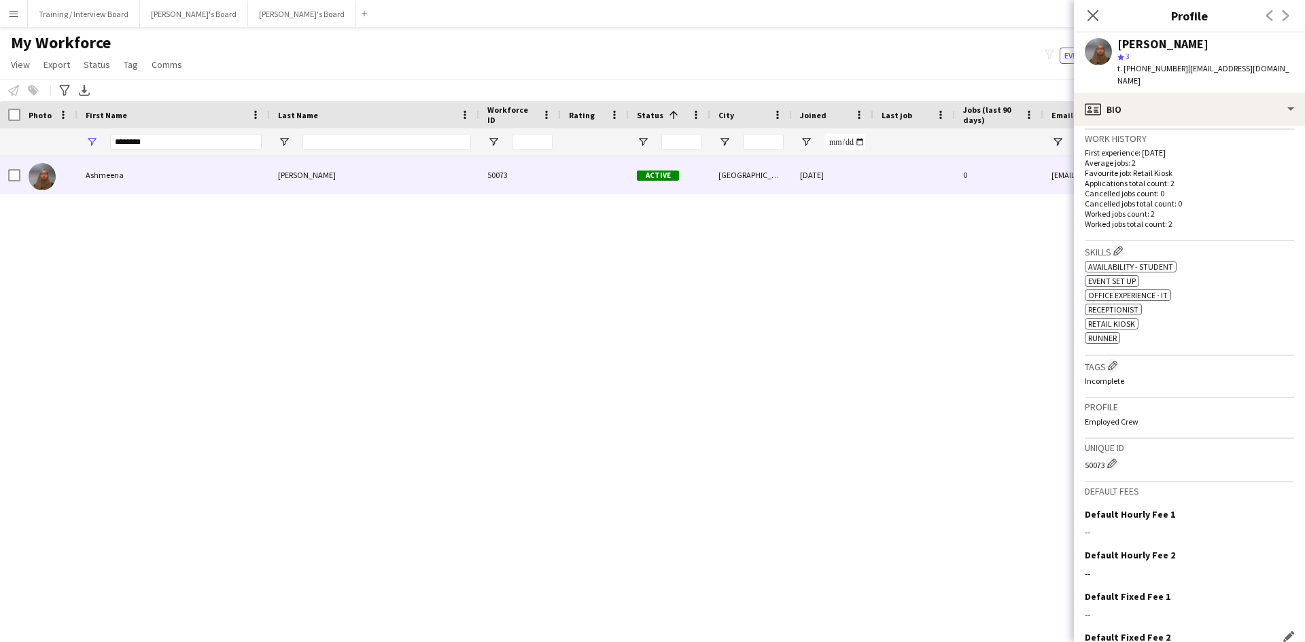
scroll to position [329, 0]
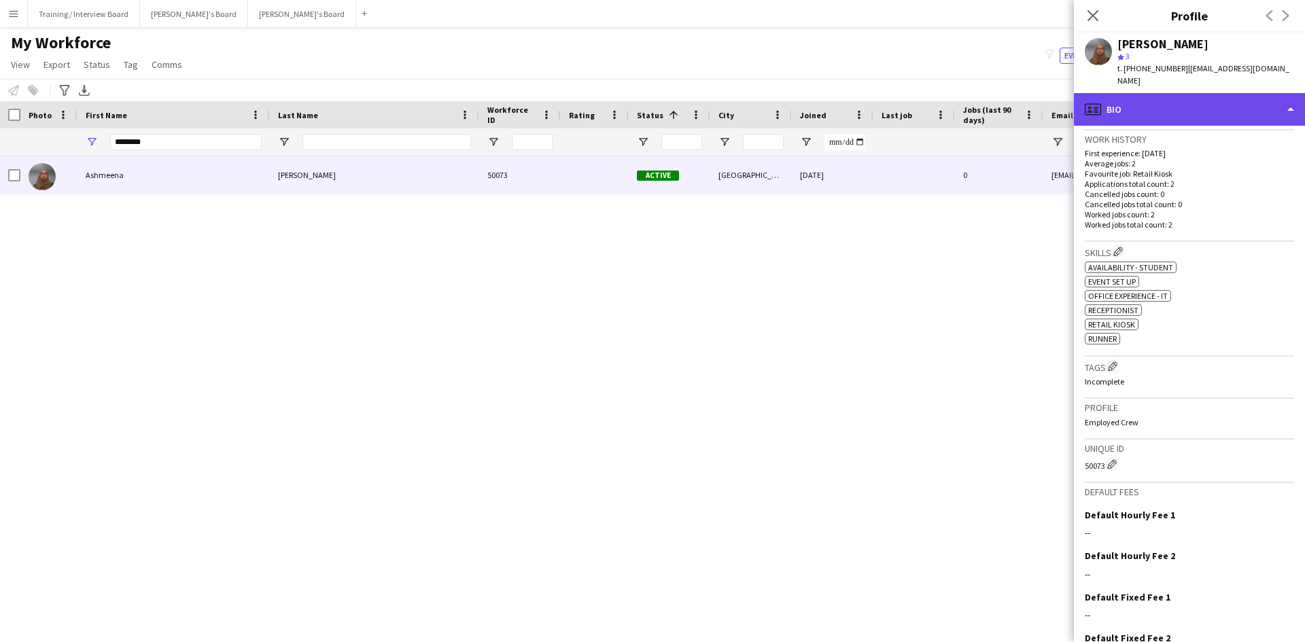
click at [1293, 95] on div "profile Bio" at bounding box center [1189, 109] width 231 height 33
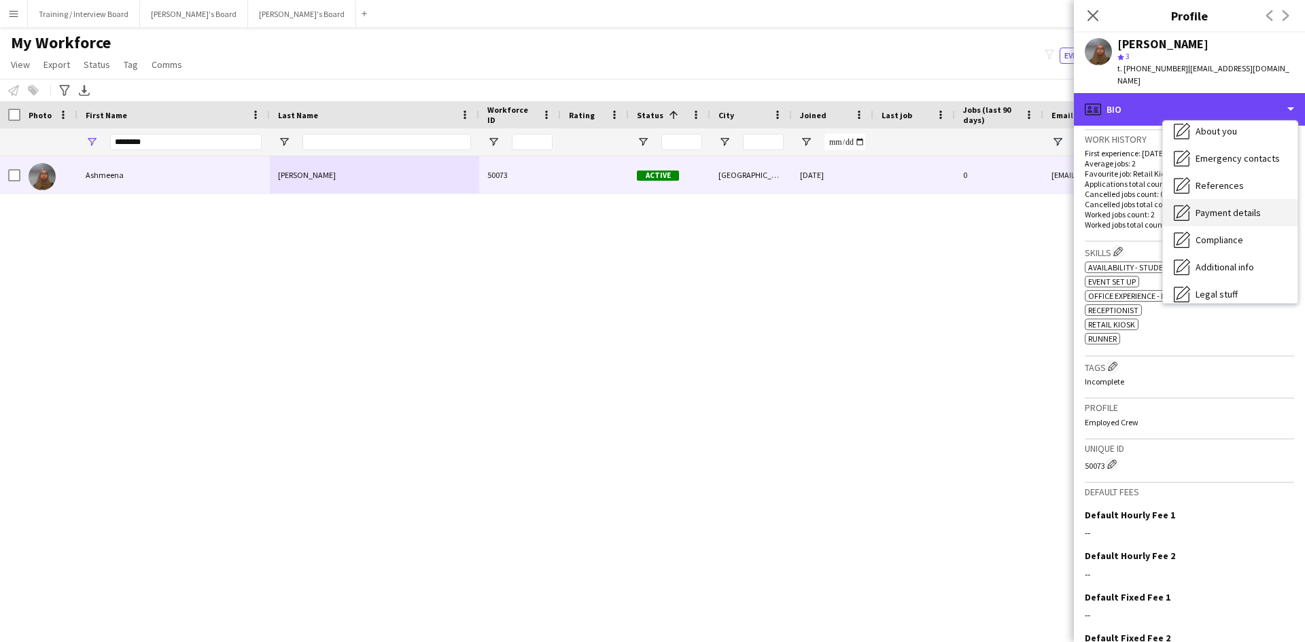
scroll to position [136, 0]
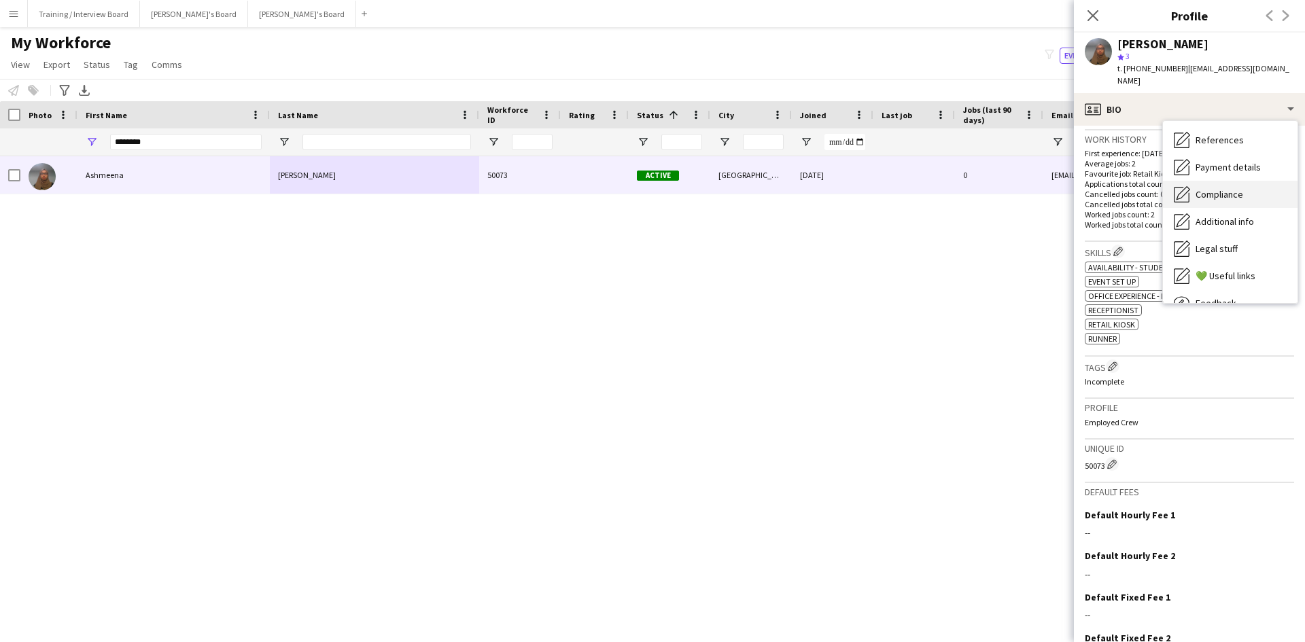
click at [1222, 192] on div "Compliance Compliance" at bounding box center [1230, 194] width 135 height 27
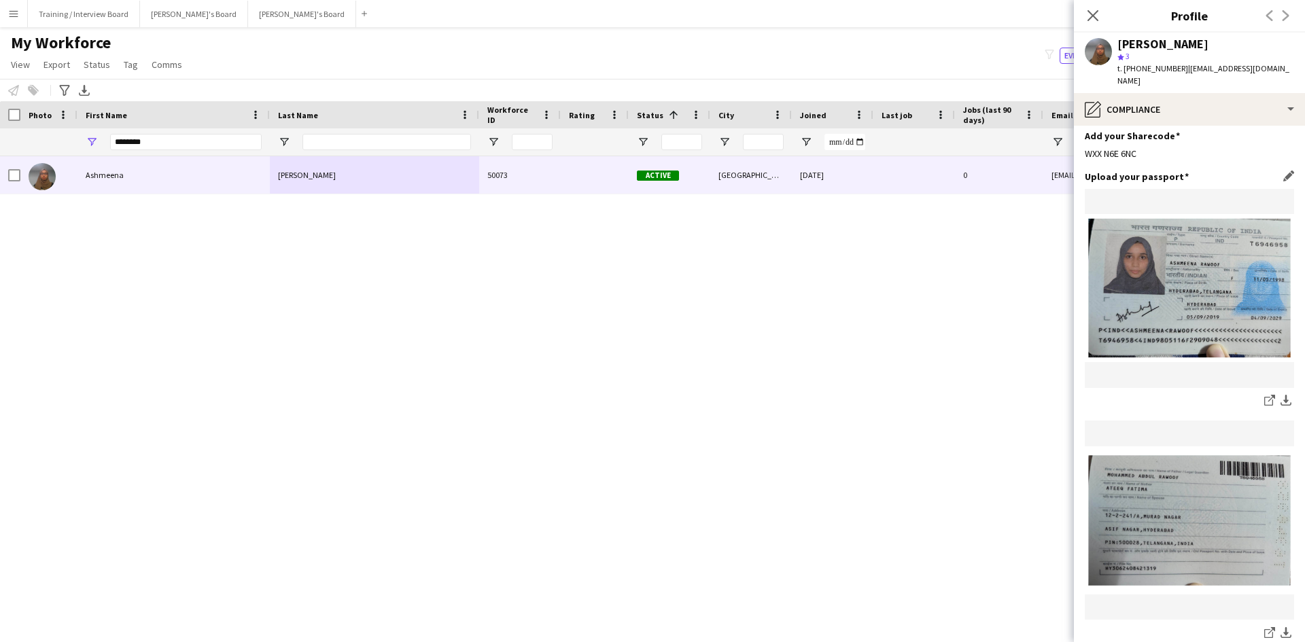
scroll to position [68, 0]
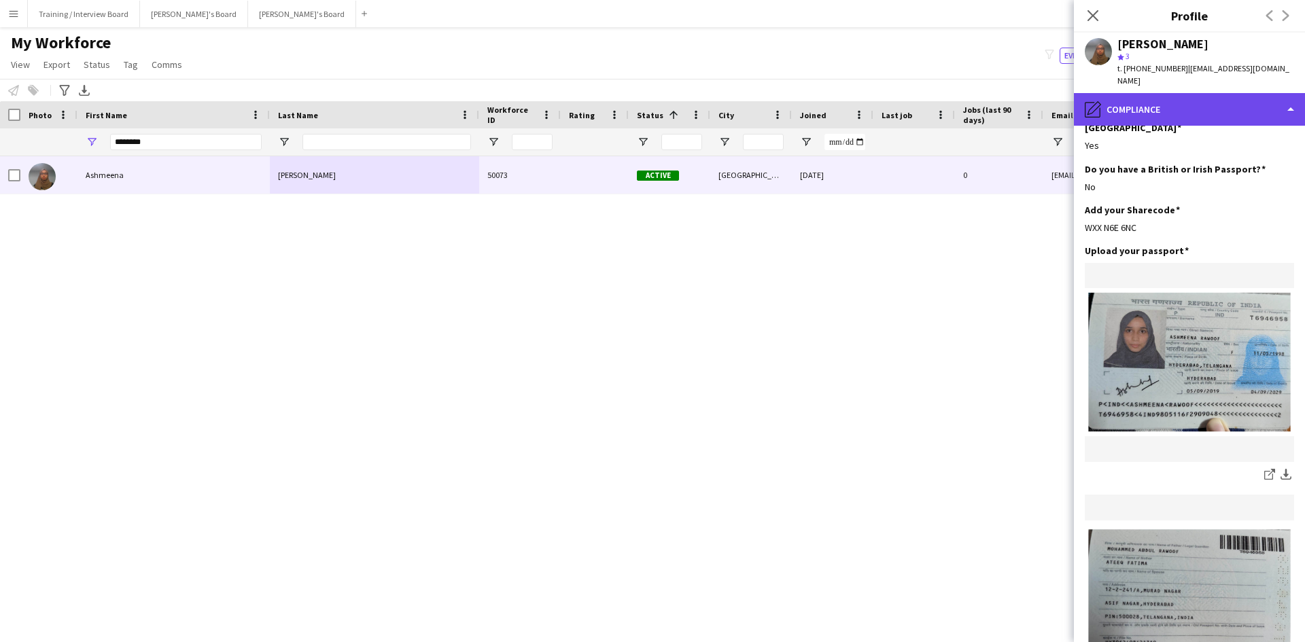
click at [1285, 93] on div "pencil4 Compliance" at bounding box center [1189, 109] width 231 height 33
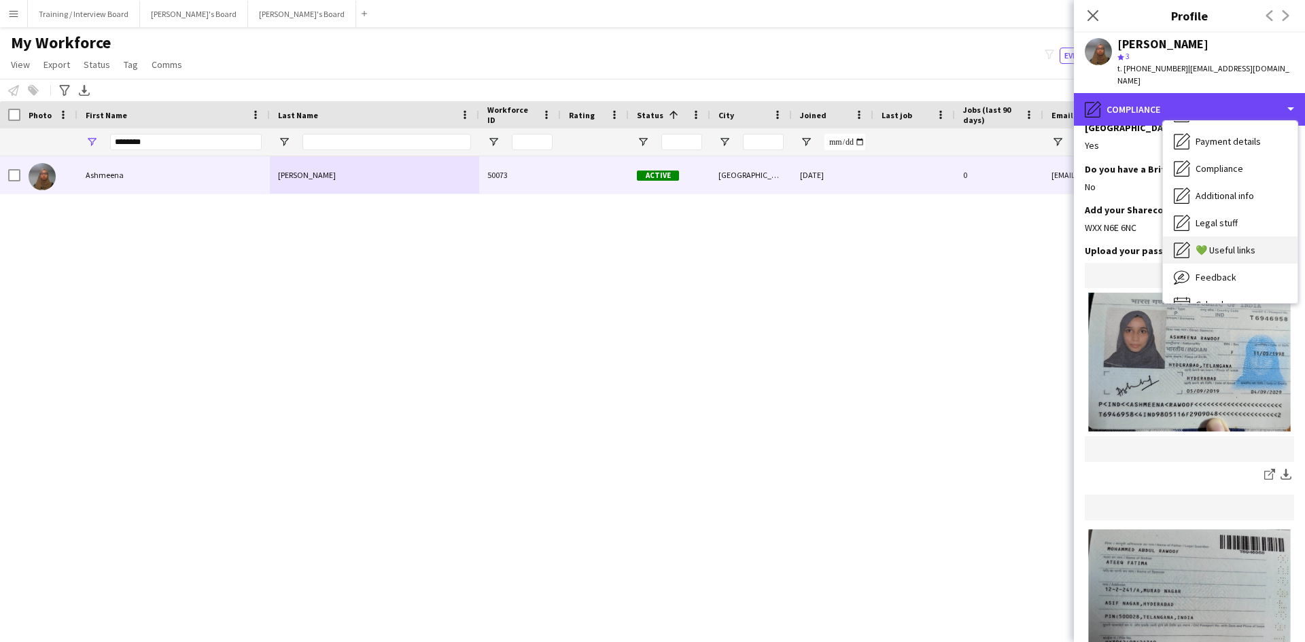
scroll to position [182, 0]
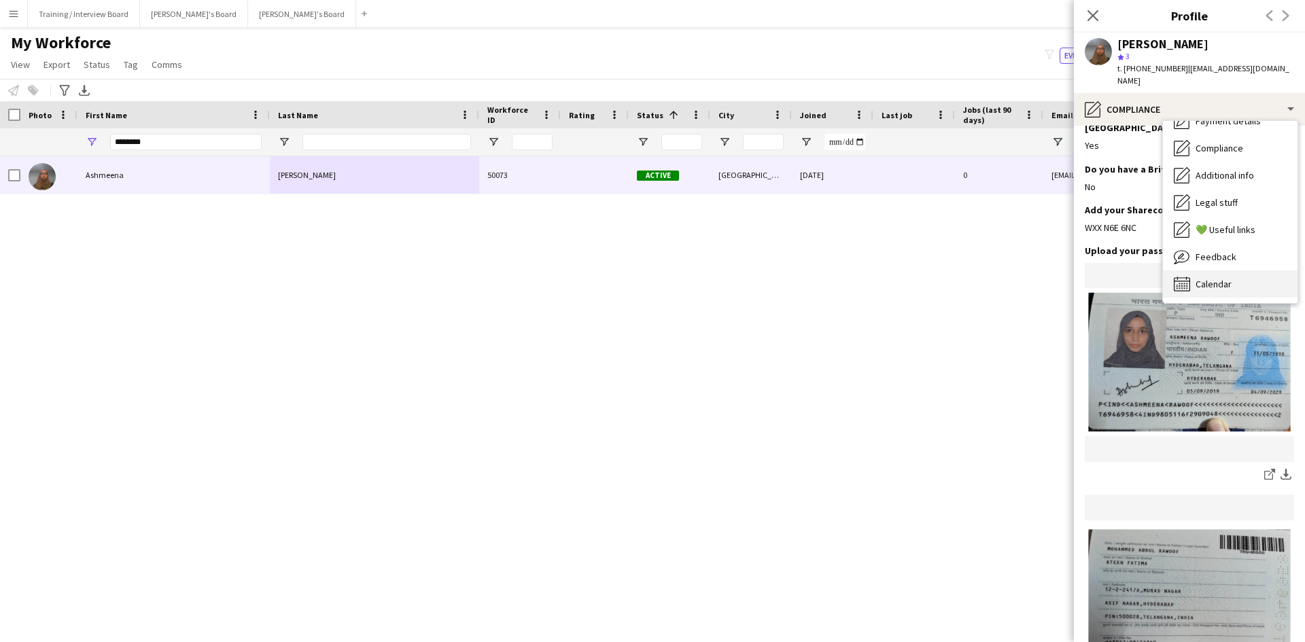
click at [1233, 273] on div "Calendar Calendar" at bounding box center [1230, 284] width 135 height 27
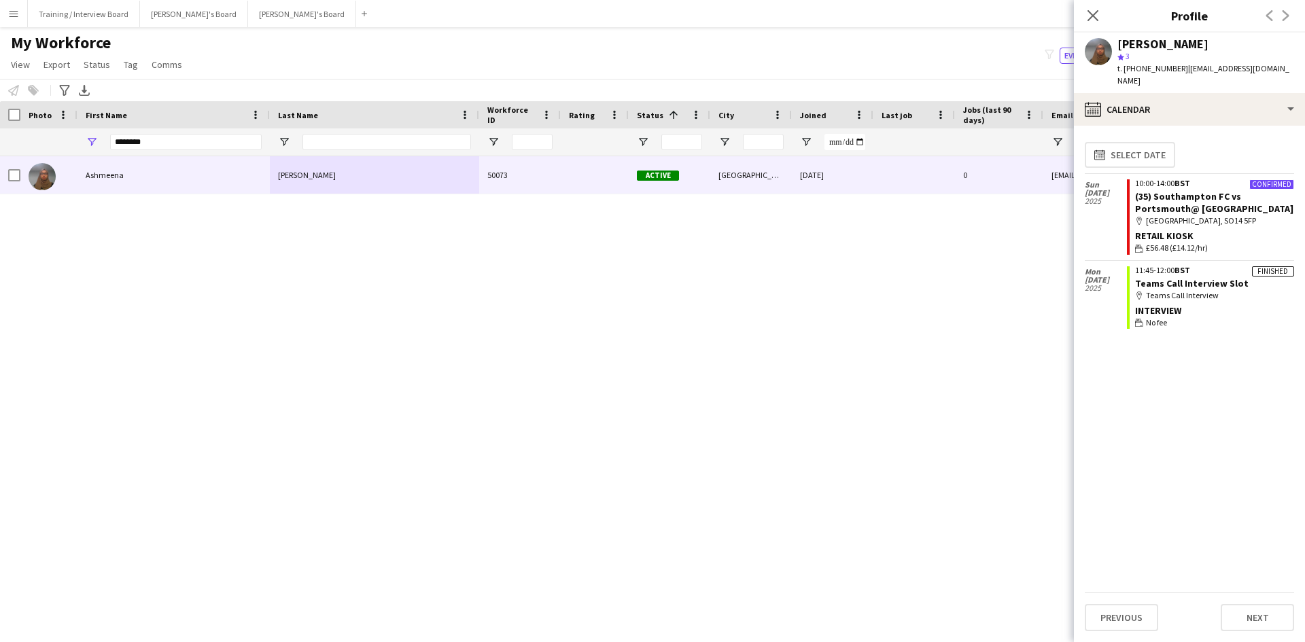
drag, startPoint x: 1094, startPoint y: 8, endPoint x: 1114, endPoint y: 1, distance: 21.1
click at [1094, 8] on app-icon "Close pop-in" at bounding box center [1093, 15] width 16 height 16
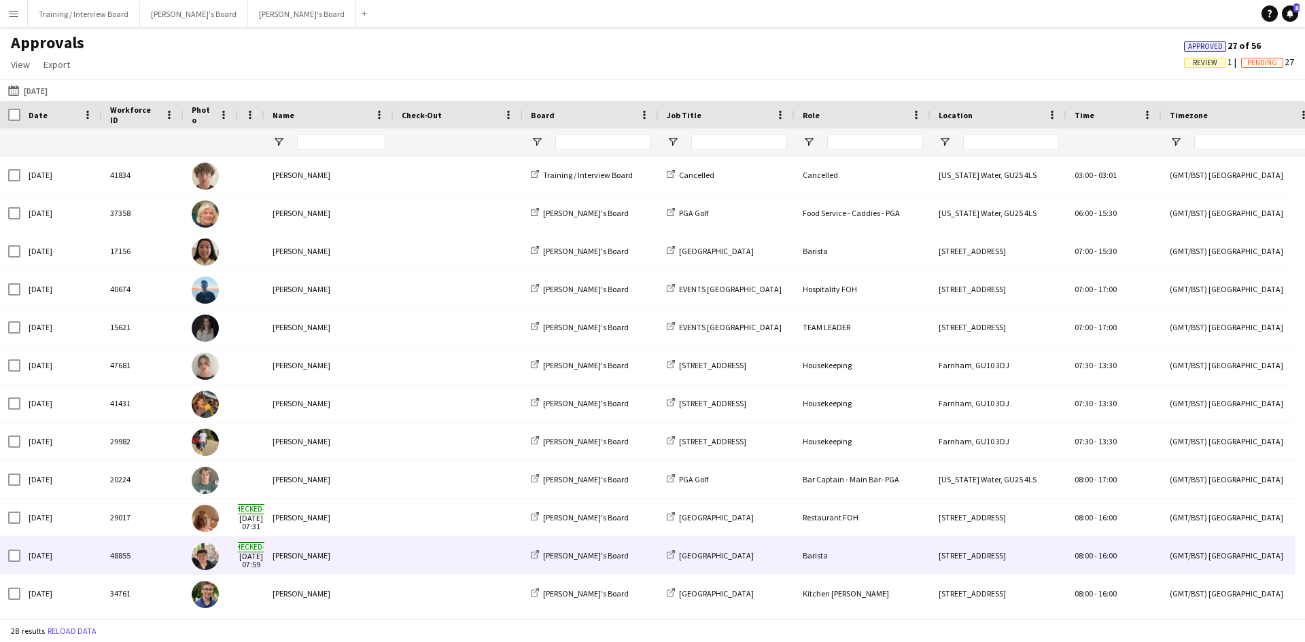
scroll to position [136, 0]
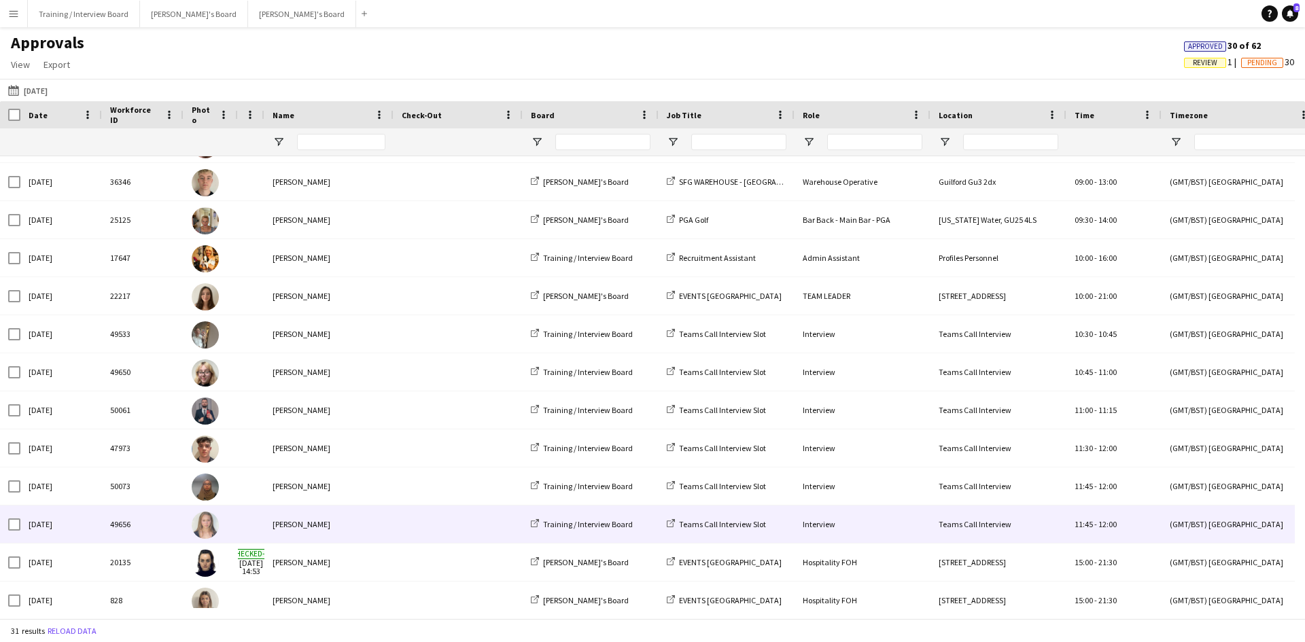
scroll to position [680, 0]
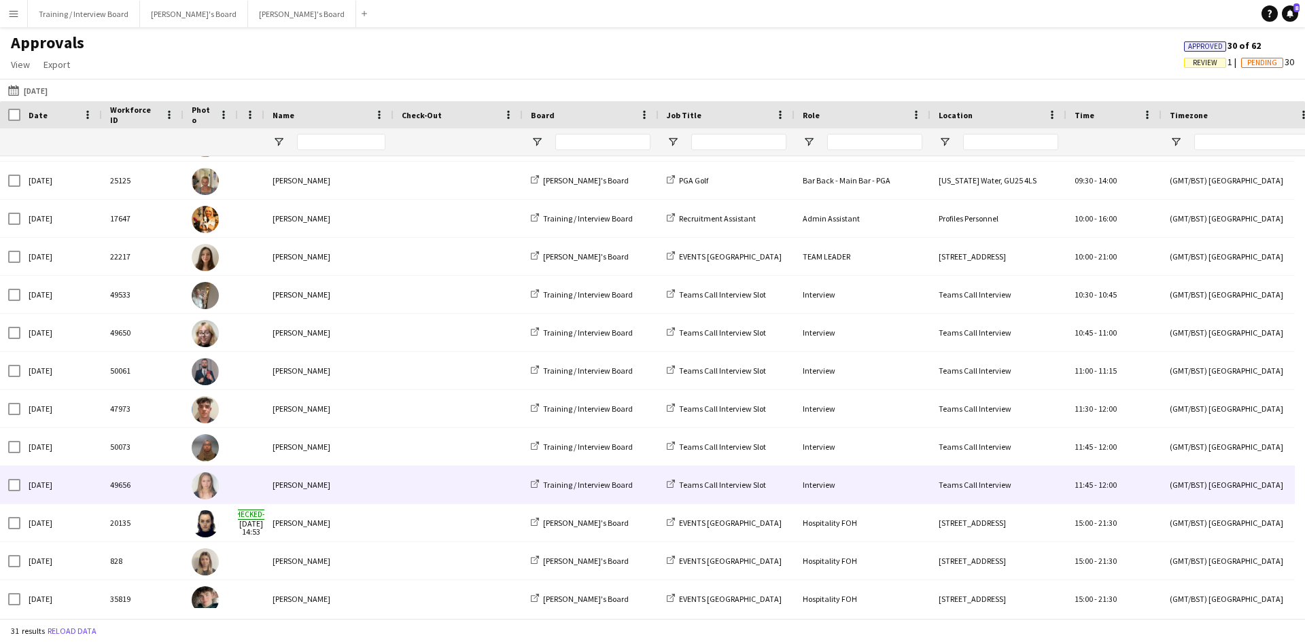
click at [343, 484] on div "Alice Appleyard" at bounding box center [328, 484] width 129 height 37
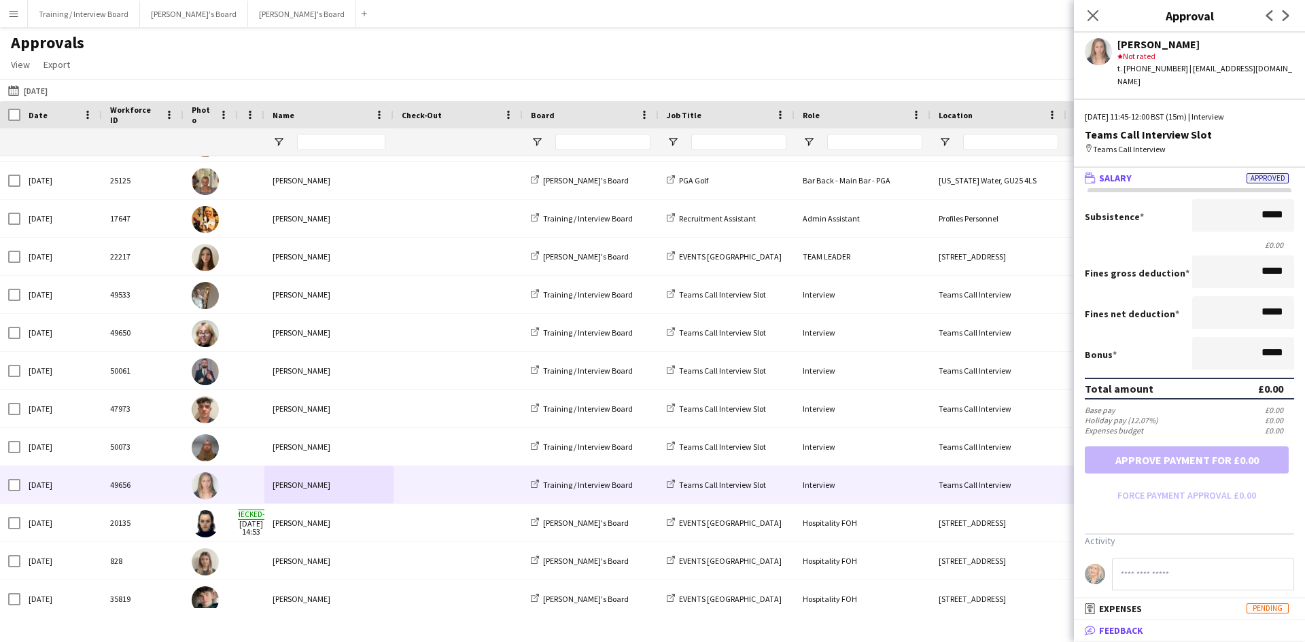
click at [1114, 630] on span "Feedback" at bounding box center [1121, 631] width 44 height 12
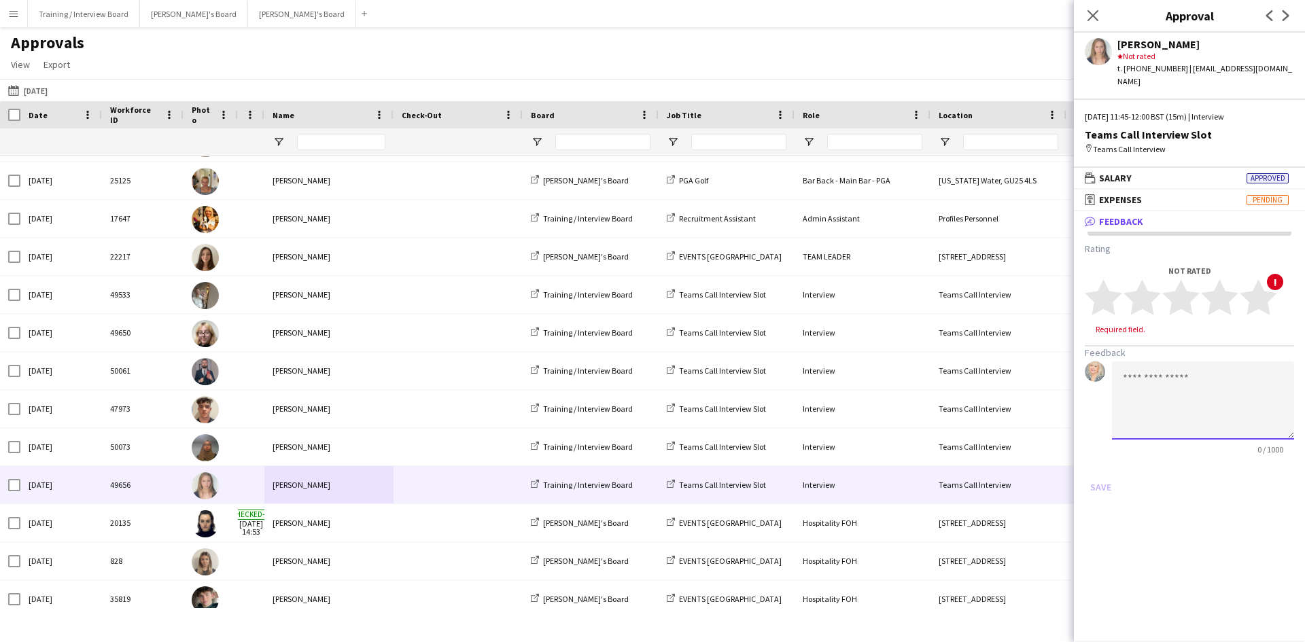
click at [1175, 382] on textarea at bounding box center [1203, 401] width 182 height 78
click at [1191, 375] on textarea "**********" at bounding box center [1203, 401] width 182 height 78
click at [1237, 402] on textarea "**********" at bounding box center [1203, 401] width 182 height 78
click at [1140, 392] on textarea "**********" at bounding box center [1203, 401] width 182 height 78
click at [1222, 394] on textarea "**********" at bounding box center [1203, 401] width 182 height 78
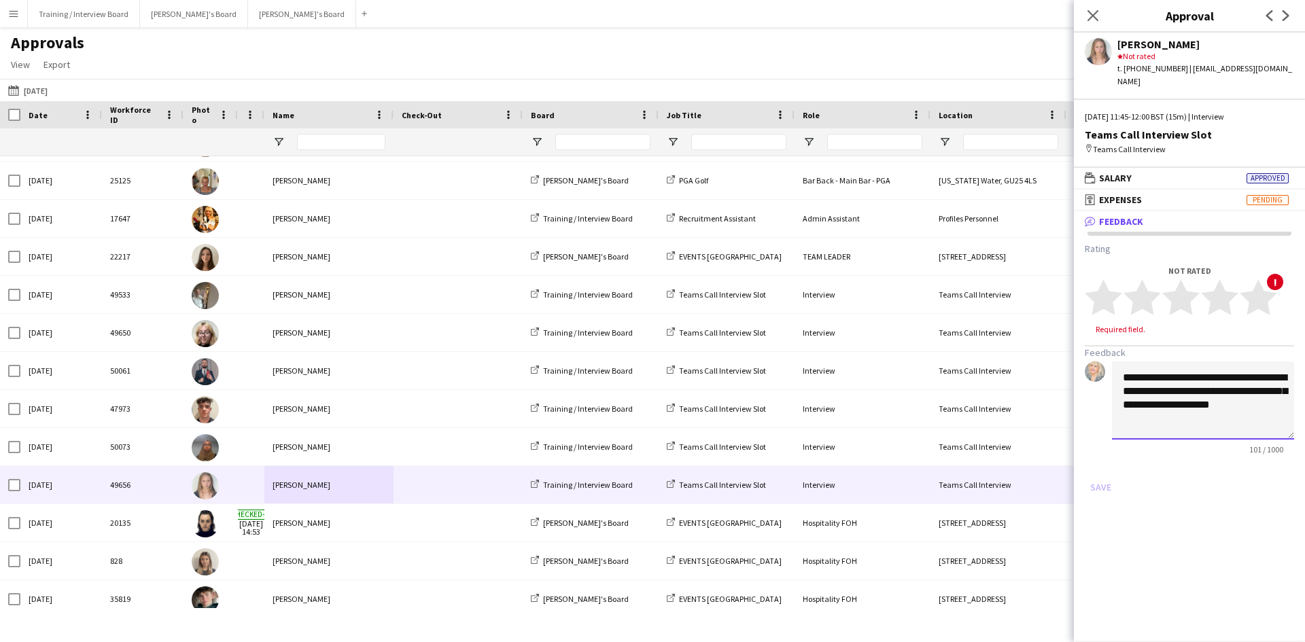
click at [1221, 368] on textarea "**********" at bounding box center [1203, 401] width 182 height 78
click at [1262, 424] on textarea "**********" at bounding box center [1203, 401] width 182 height 78
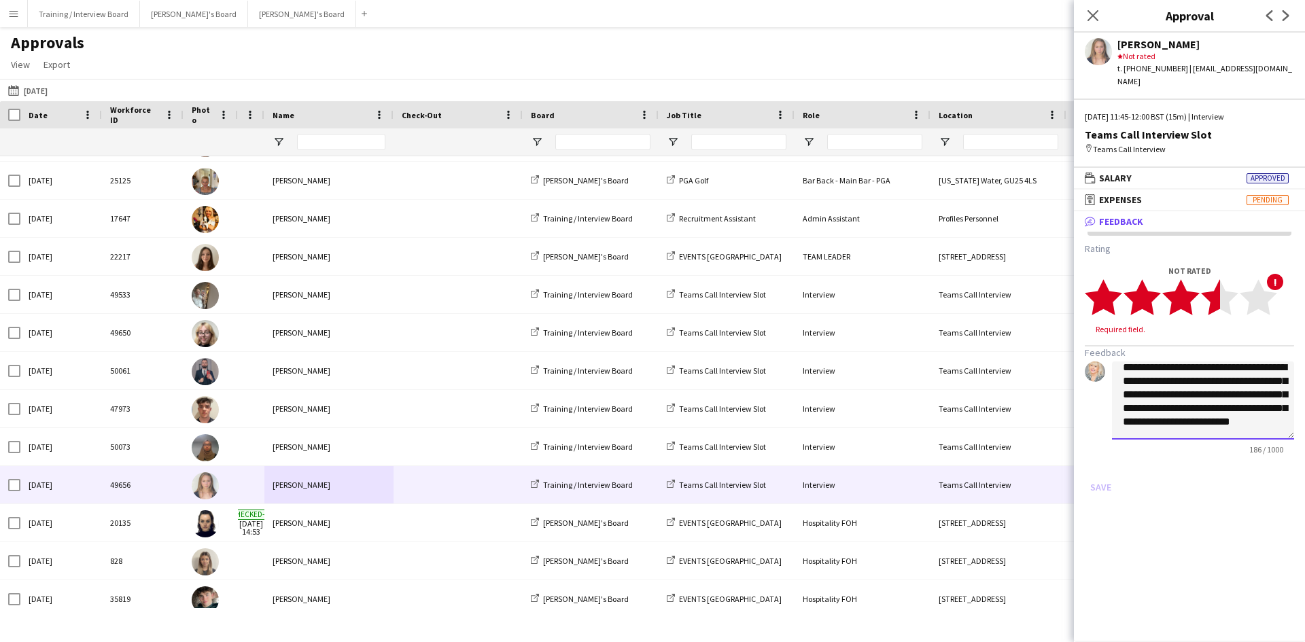
type textarea "**********"
click at [1220, 286] on polygon at bounding box center [1219, 297] width 37 height 35
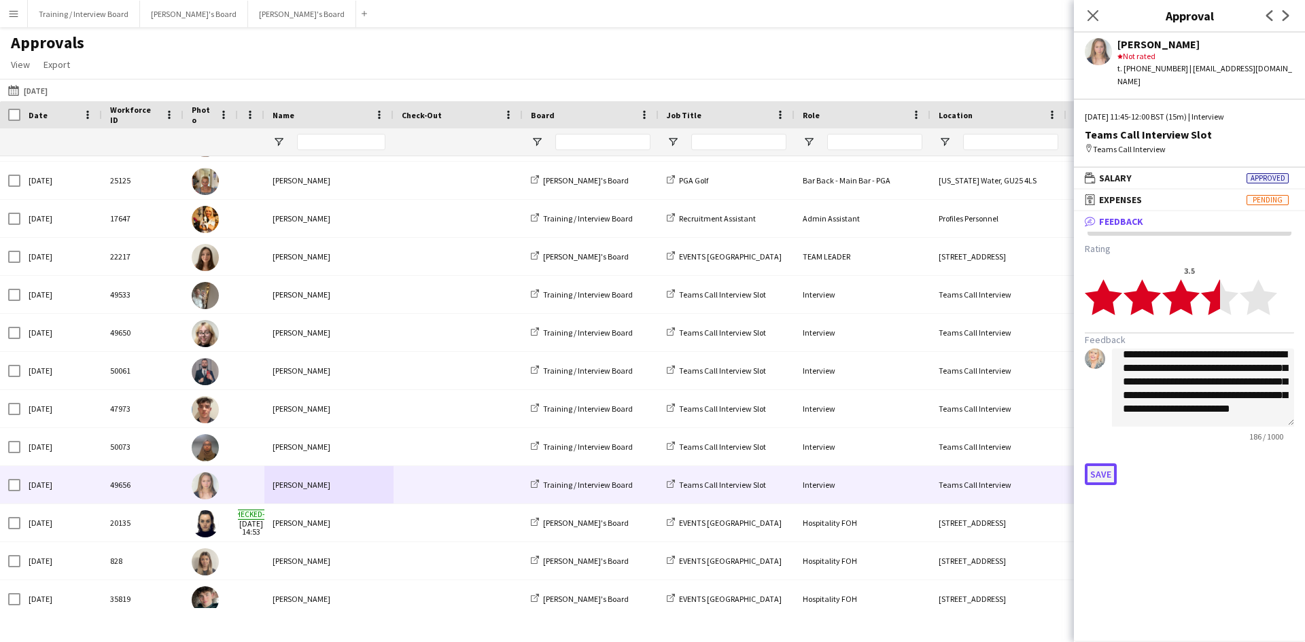
click at [1095, 464] on button "Save" at bounding box center [1101, 475] width 32 height 22
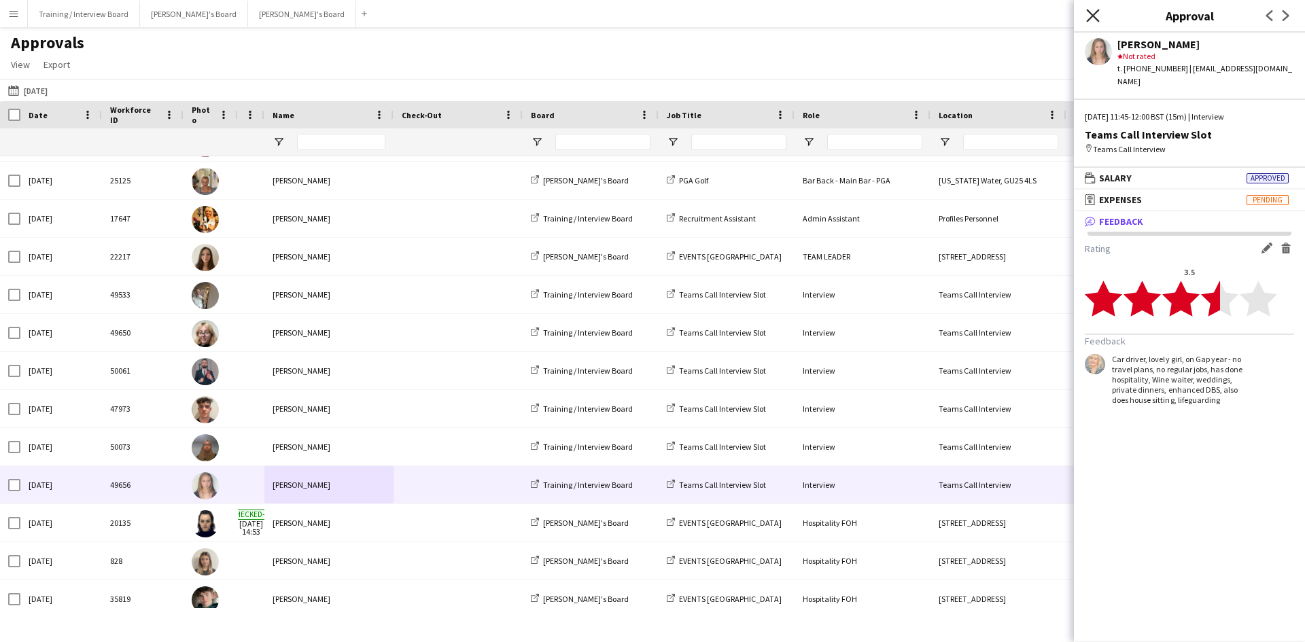
click at [1095, 18] on icon at bounding box center [1092, 15] width 13 height 13
